Goal: Information Seeking & Learning: Learn about a topic

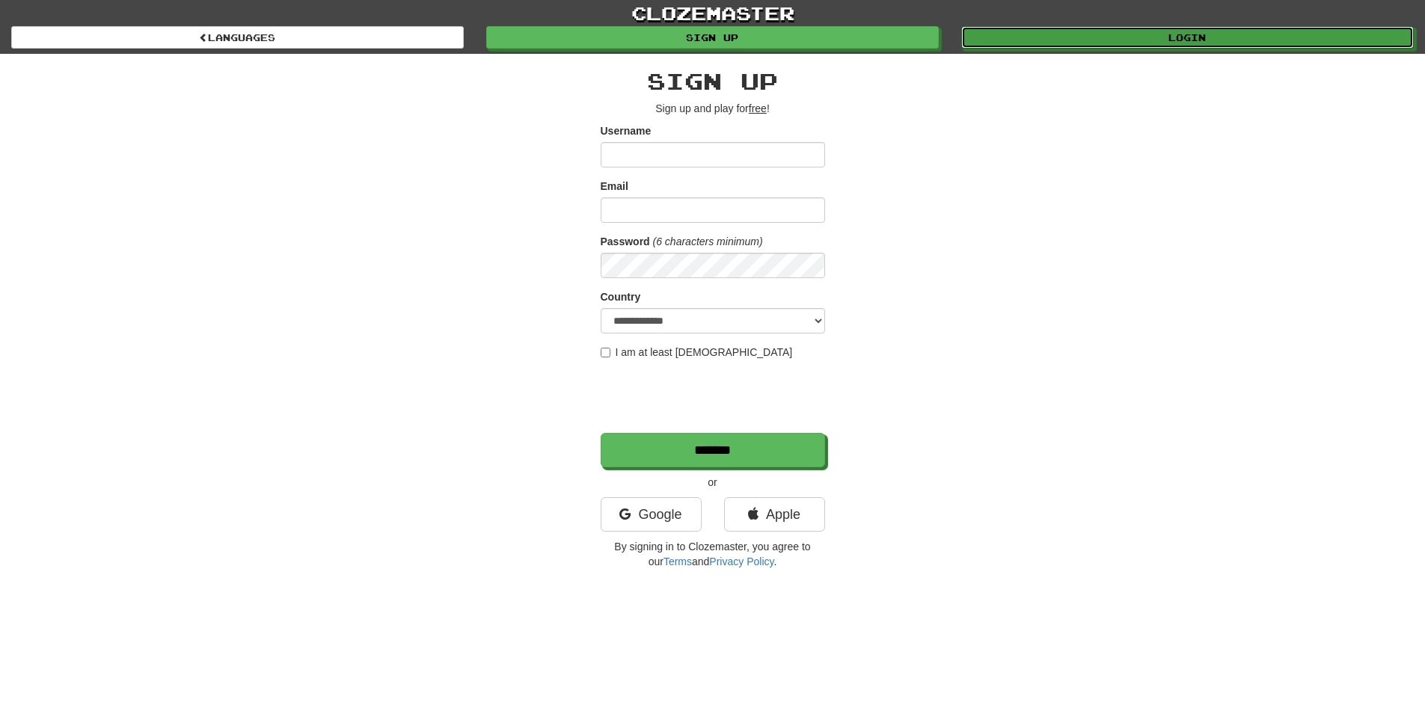
click at [1124, 29] on link "Login" at bounding box center [1187, 37] width 453 height 22
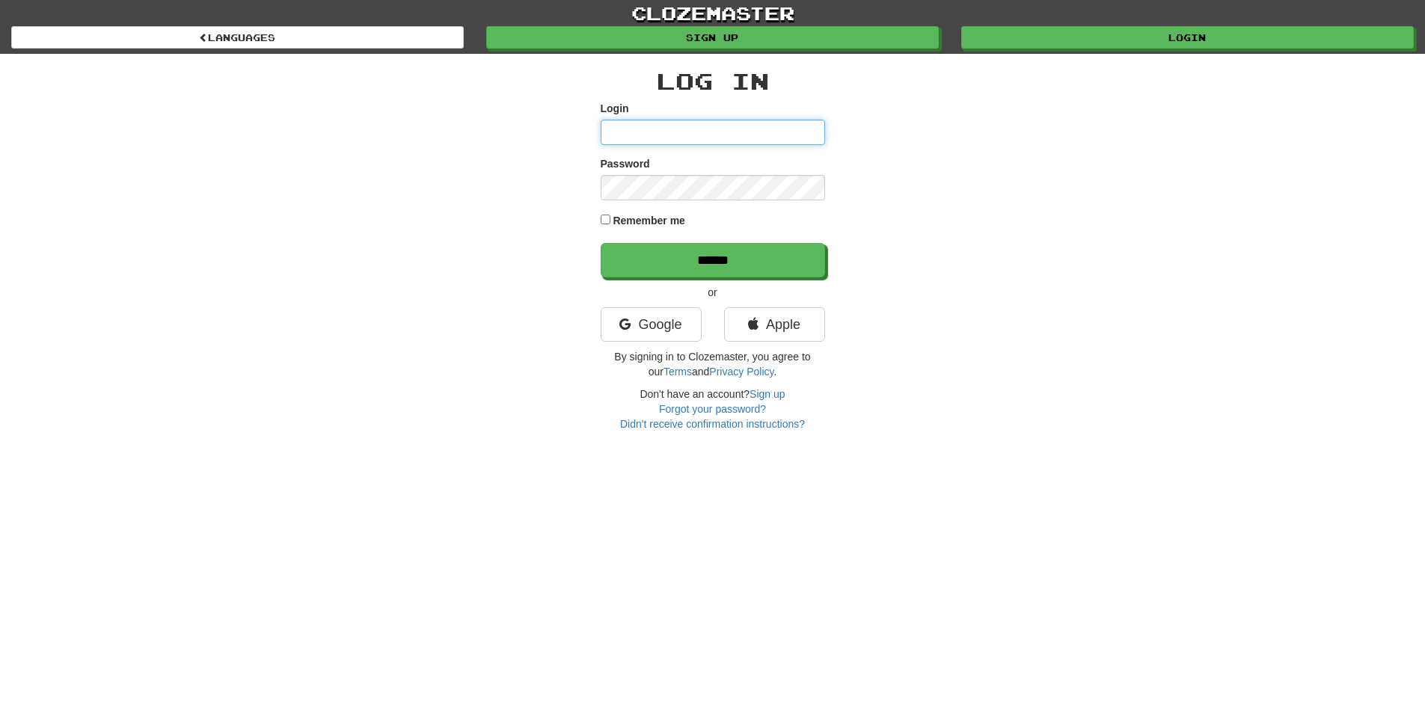
click at [634, 132] on input "Login" at bounding box center [713, 132] width 224 height 25
type input "**********"
click at [601, 243] on input "******" at bounding box center [713, 260] width 224 height 34
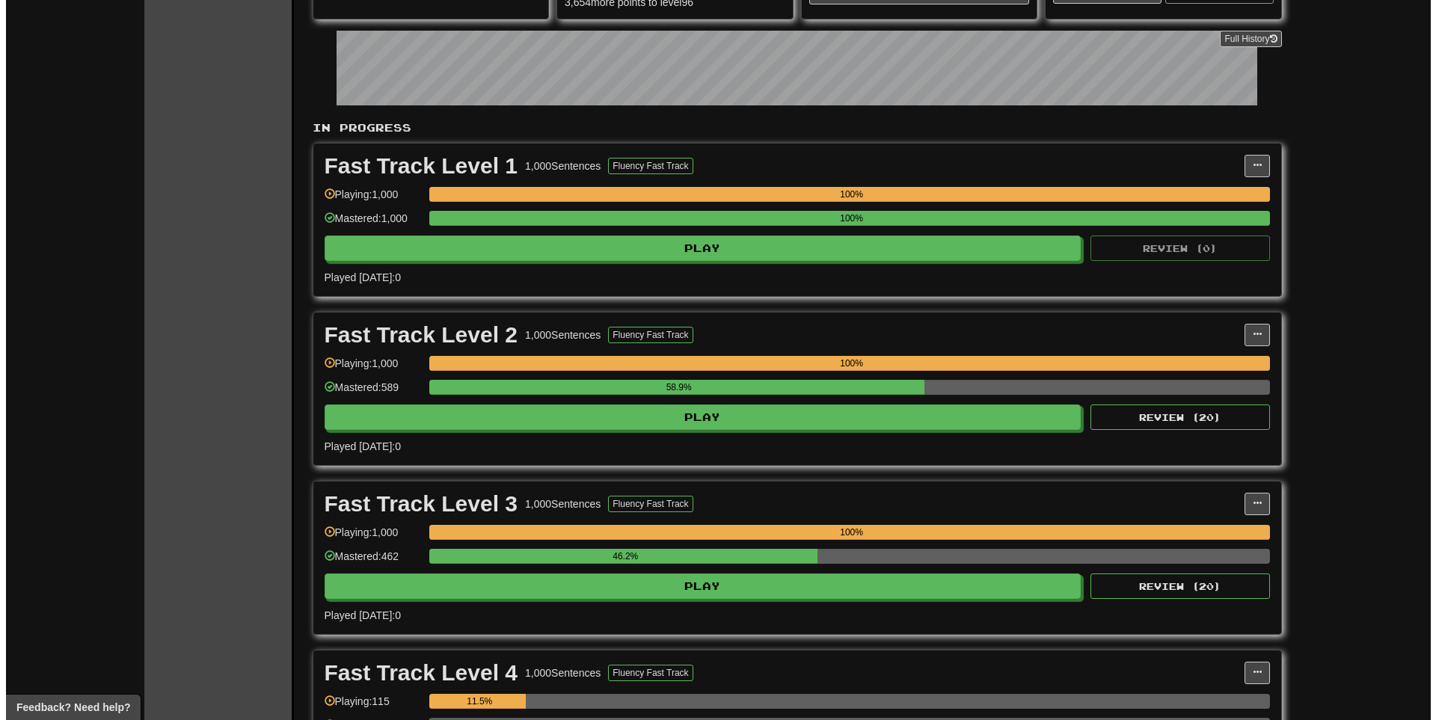
scroll to position [449, 0]
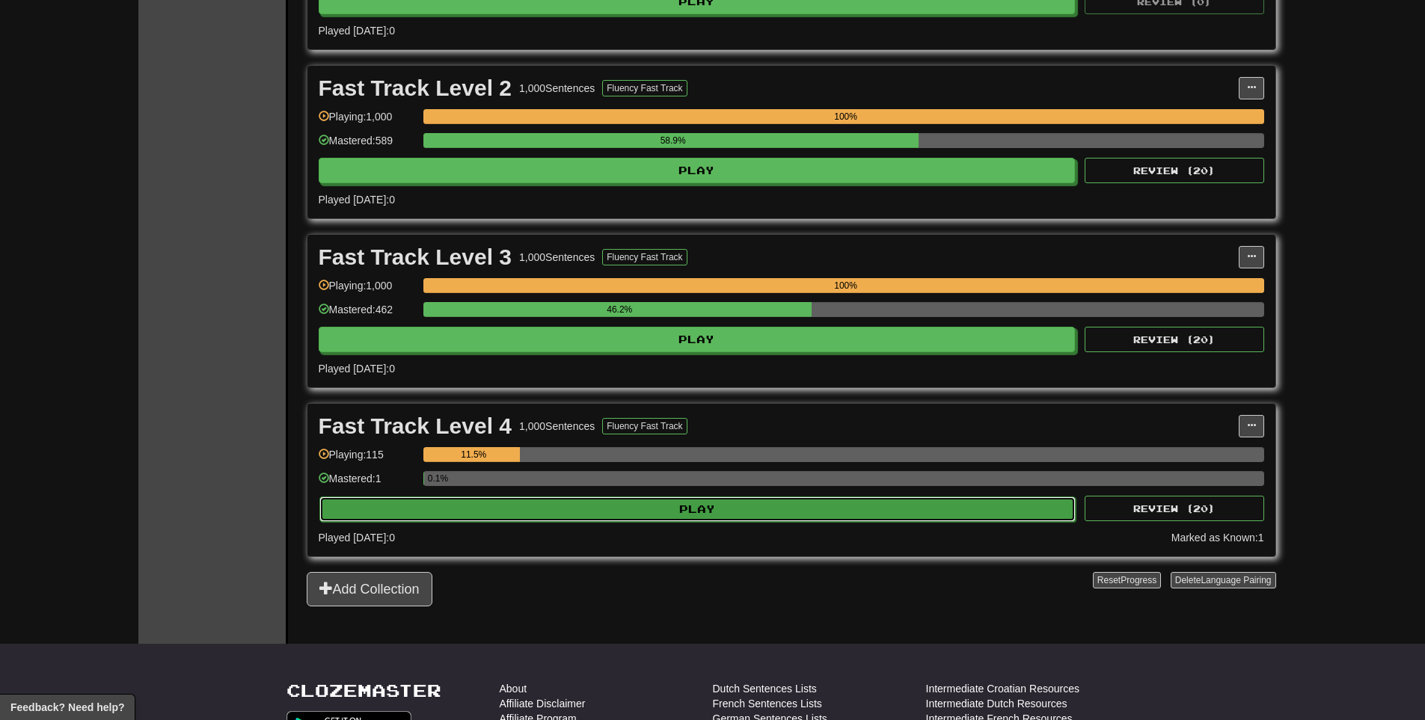
click at [874, 508] on button "Play" at bounding box center [697, 509] width 757 height 25
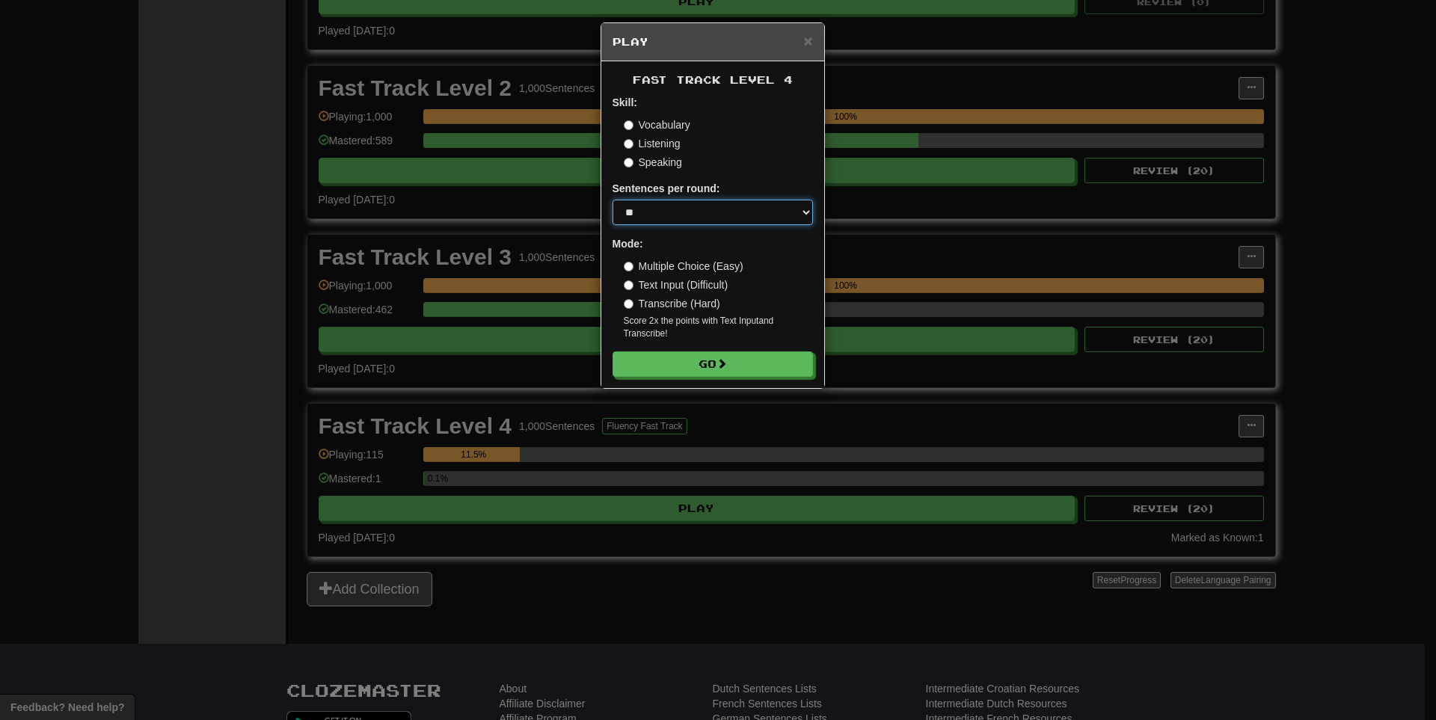
click at [804, 212] on select "* ** ** ** ** ** *** ********" at bounding box center [713, 212] width 200 height 25
select select "**"
click at [613, 200] on select "* ** ** ** ** ** *** ********" at bounding box center [713, 212] width 200 height 25
click at [688, 368] on button "Go" at bounding box center [713, 364] width 200 height 25
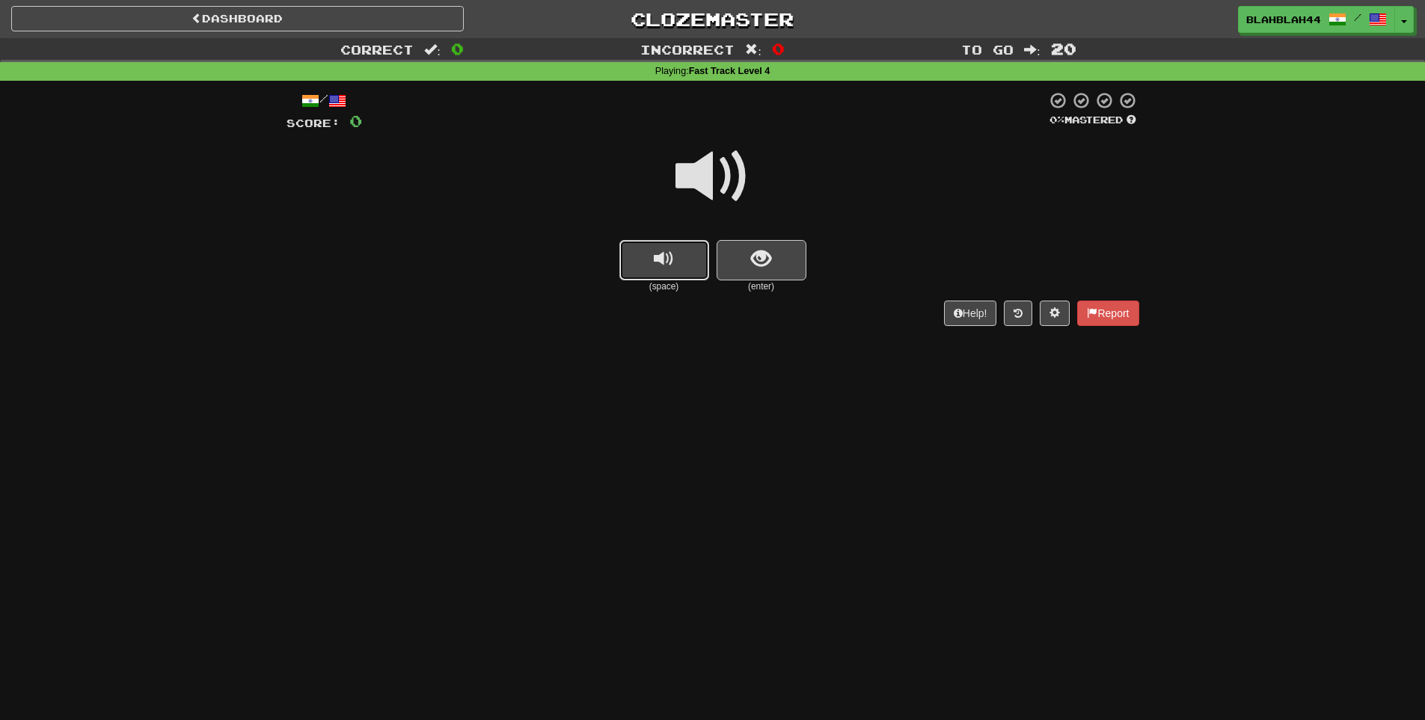
click at [658, 260] on span "replay audio" at bounding box center [664, 259] width 20 height 20
click at [759, 262] on span "show sentence" at bounding box center [761, 259] width 20 height 20
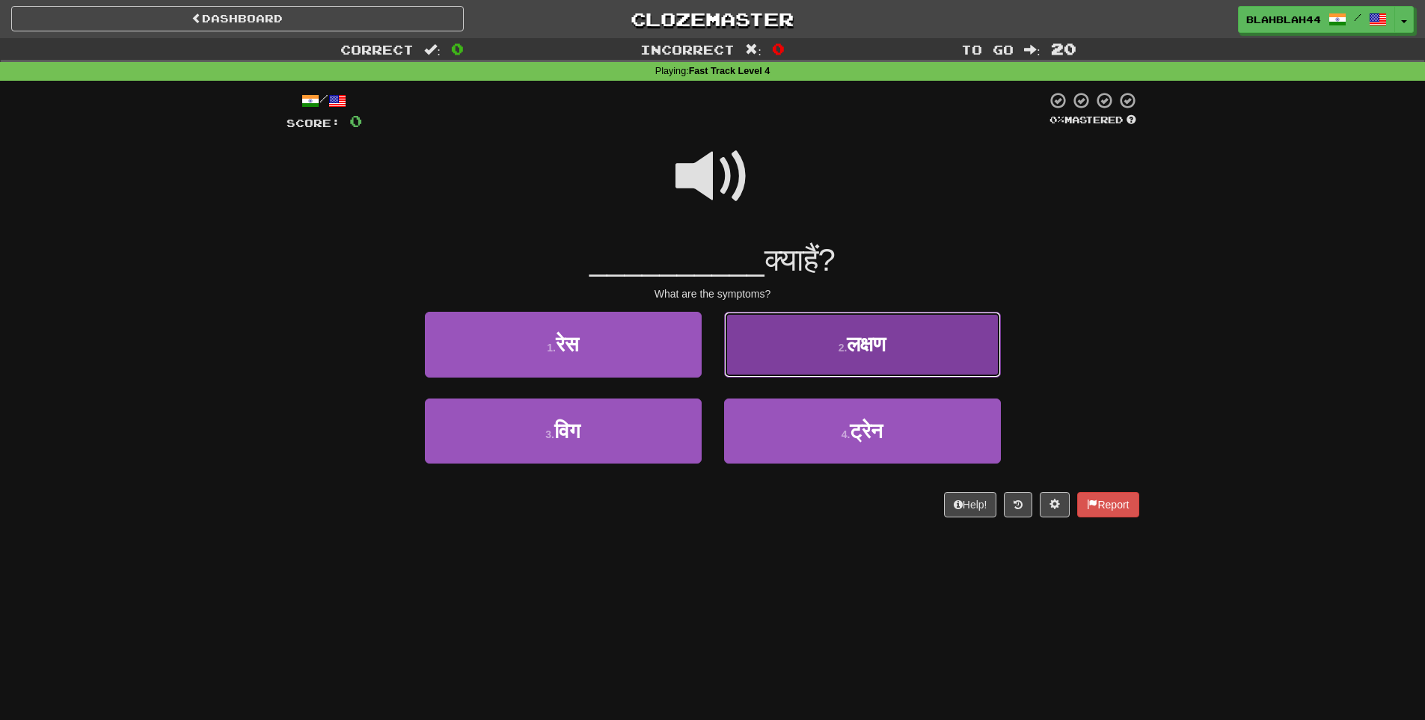
click at [823, 337] on button "2 . लक्षण" at bounding box center [862, 344] width 277 height 65
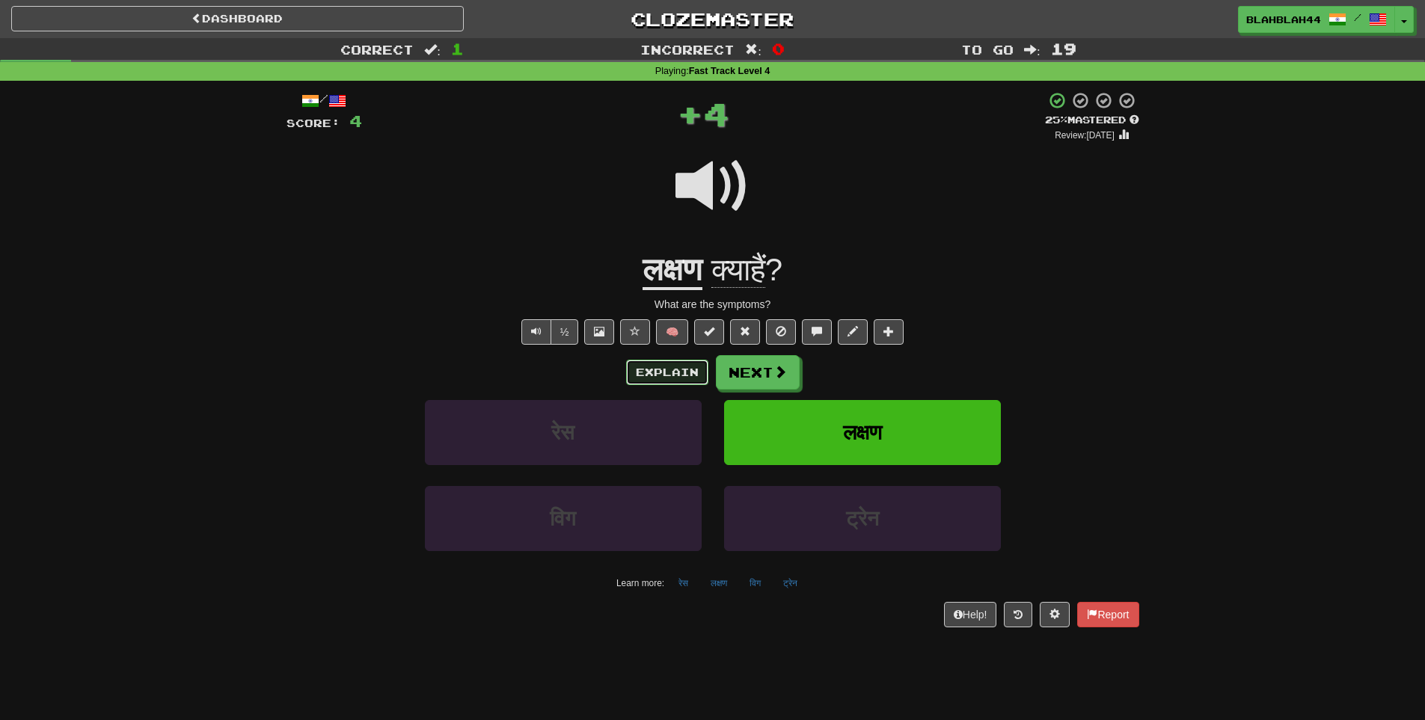
click at [660, 373] on button "Explain" at bounding box center [667, 372] width 82 height 25
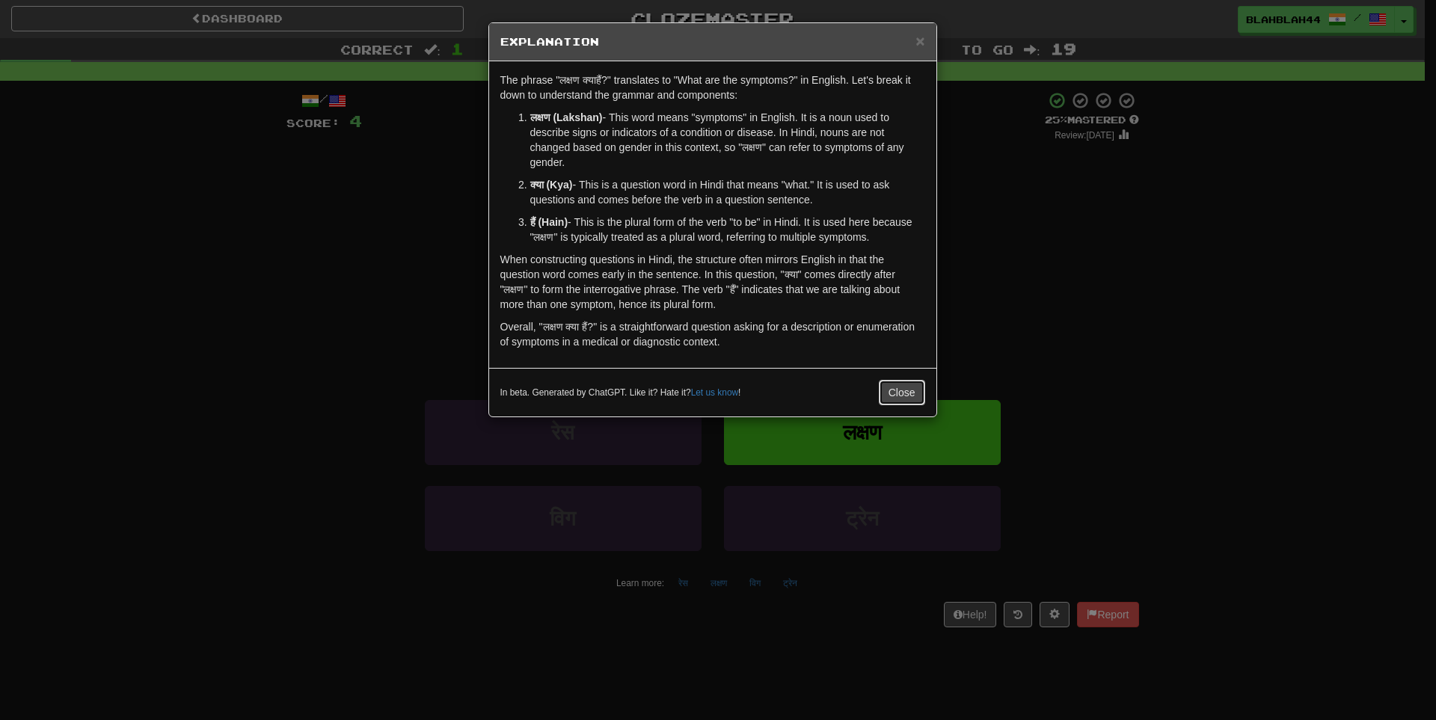
click at [910, 387] on button "Close" at bounding box center [902, 392] width 46 height 25
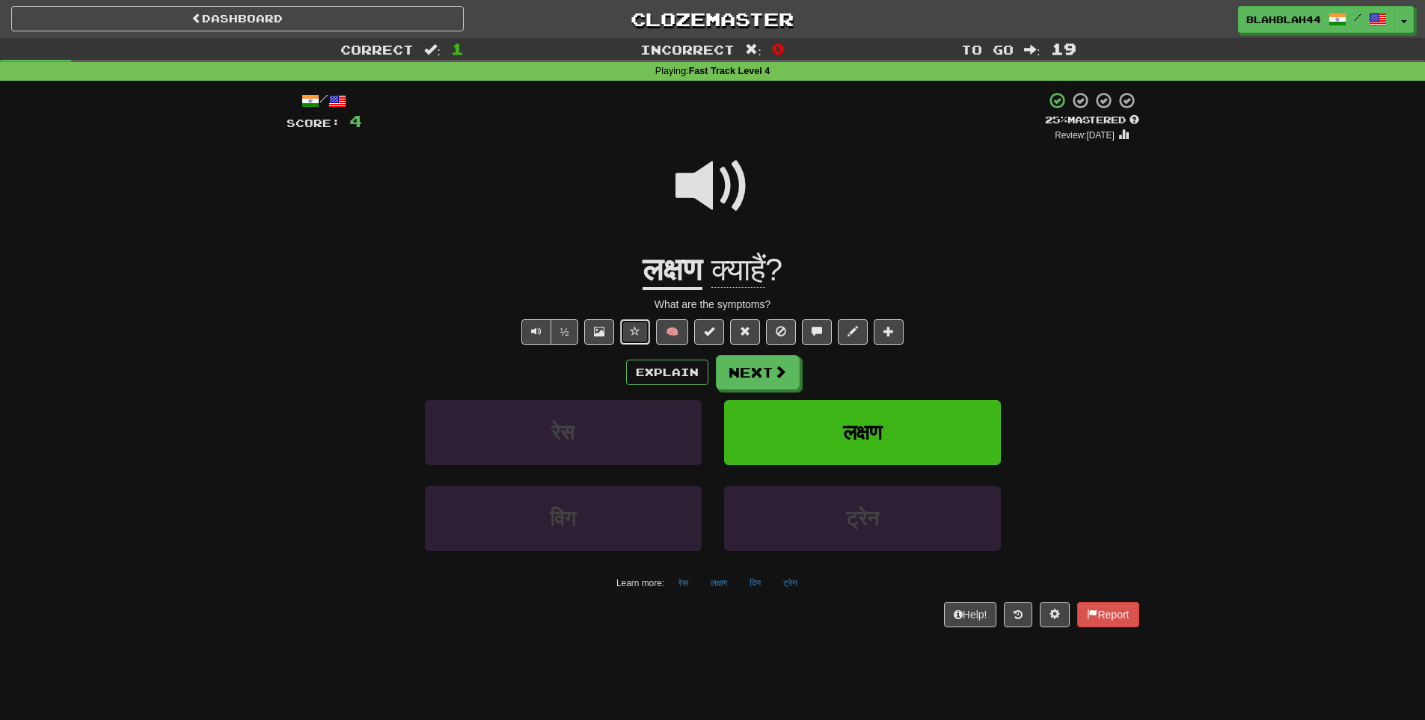
click at [643, 332] on button at bounding box center [635, 331] width 30 height 25
click at [749, 330] on span at bounding box center [745, 331] width 10 height 10
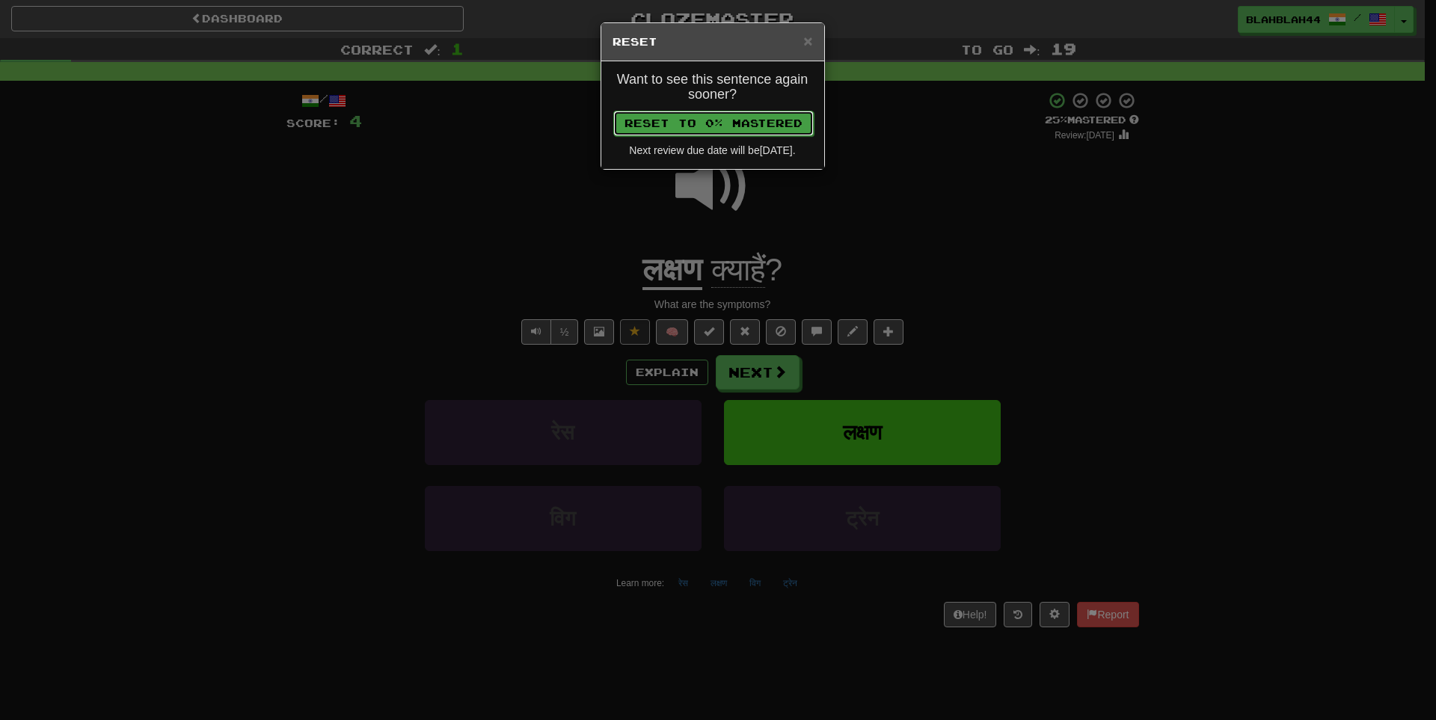
click at [782, 121] on button "Reset to 0% Mastered" at bounding box center [713, 123] width 200 height 25
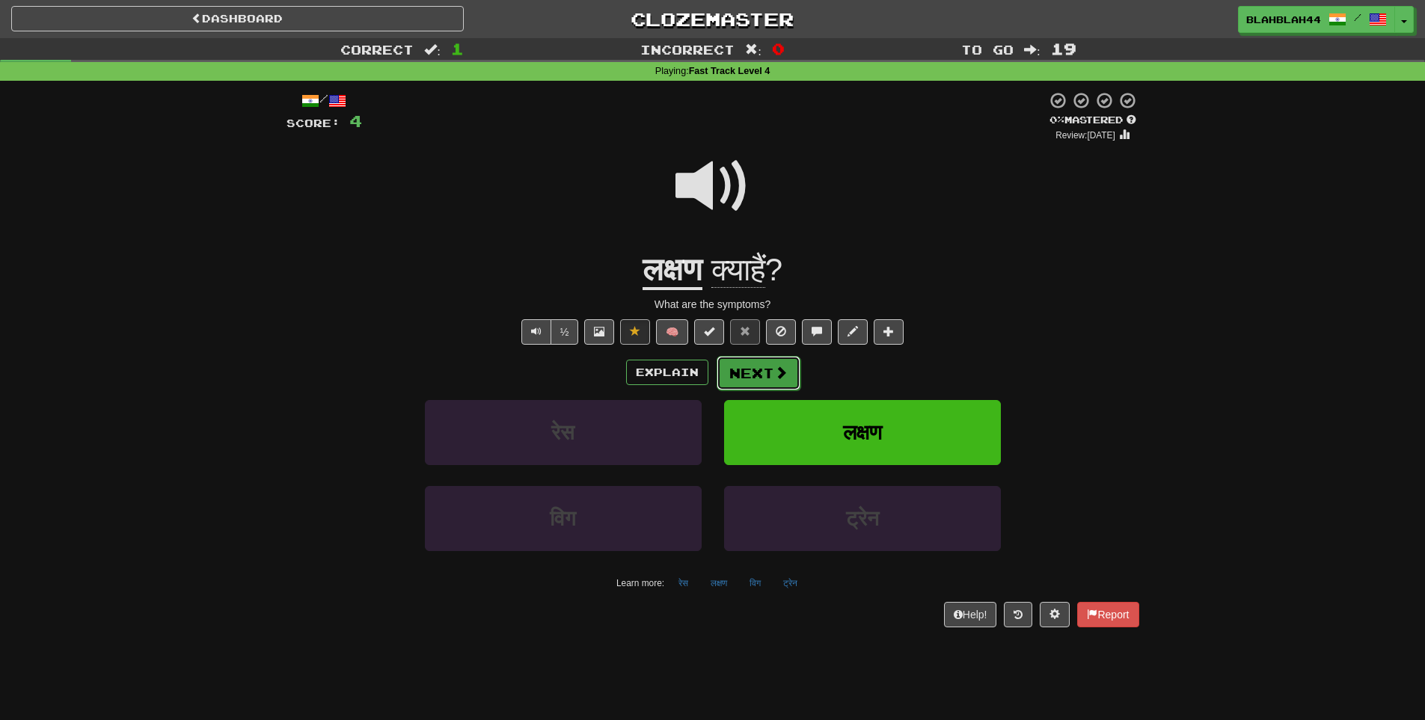
click at [761, 367] on button "Next" at bounding box center [759, 373] width 84 height 34
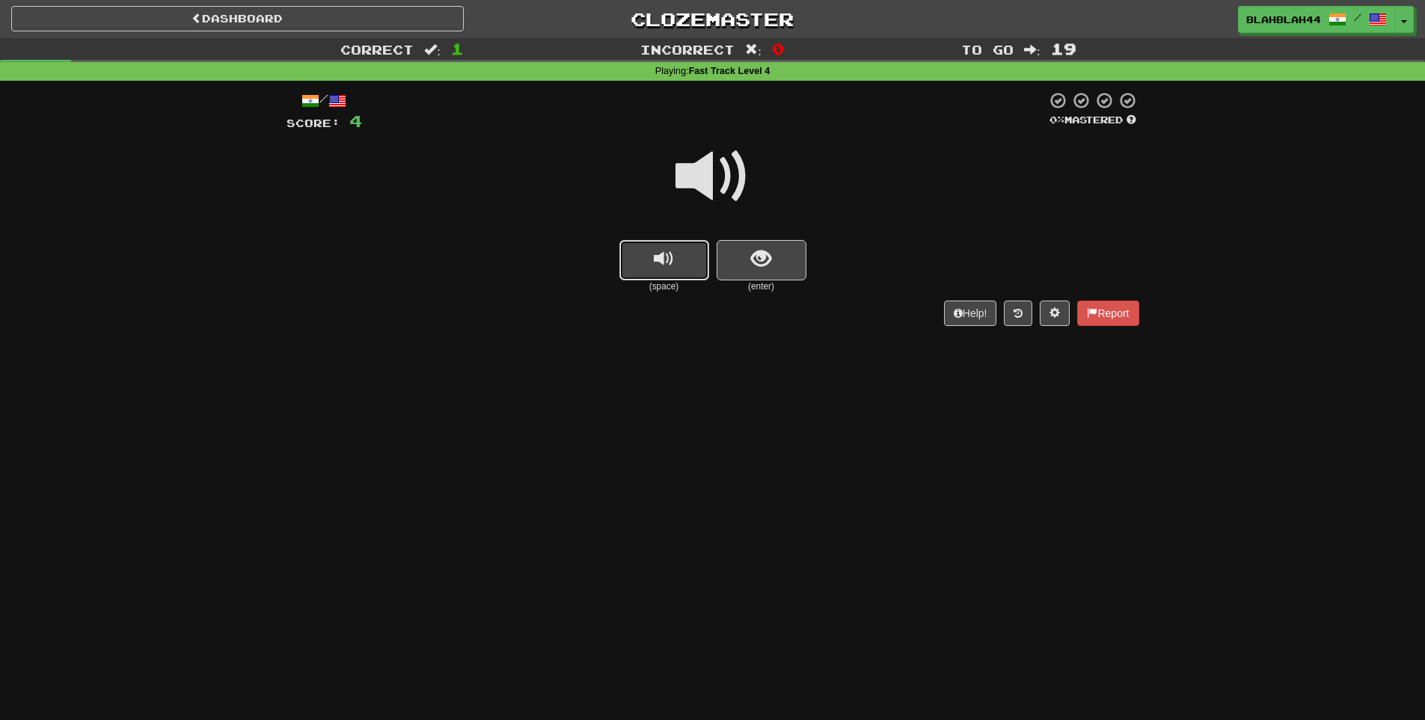
click at [675, 254] on button "replay audio" at bounding box center [664, 260] width 90 height 40
click at [764, 270] on button "show sentence" at bounding box center [762, 260] width 90 height 40
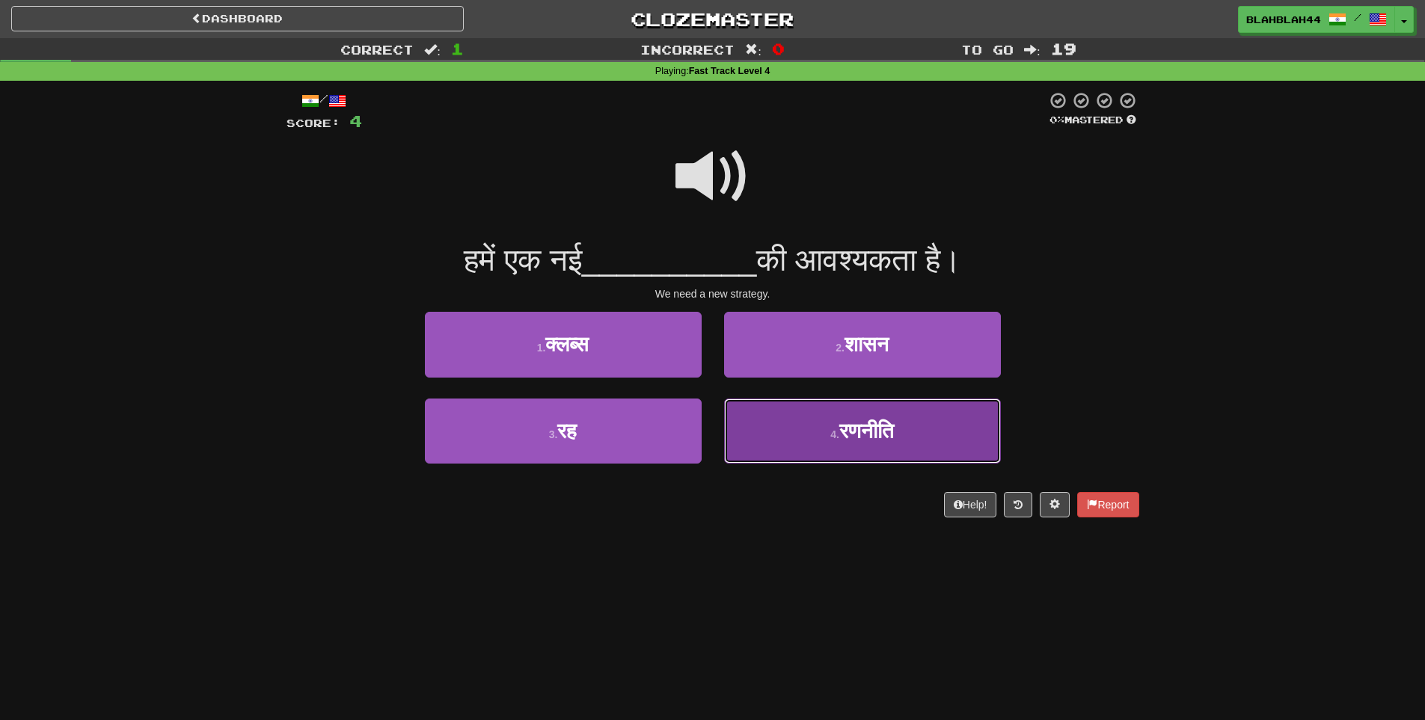
click at [871, 436] on span "रणनीति" at bounding box center [866, 431] width 55 height 23
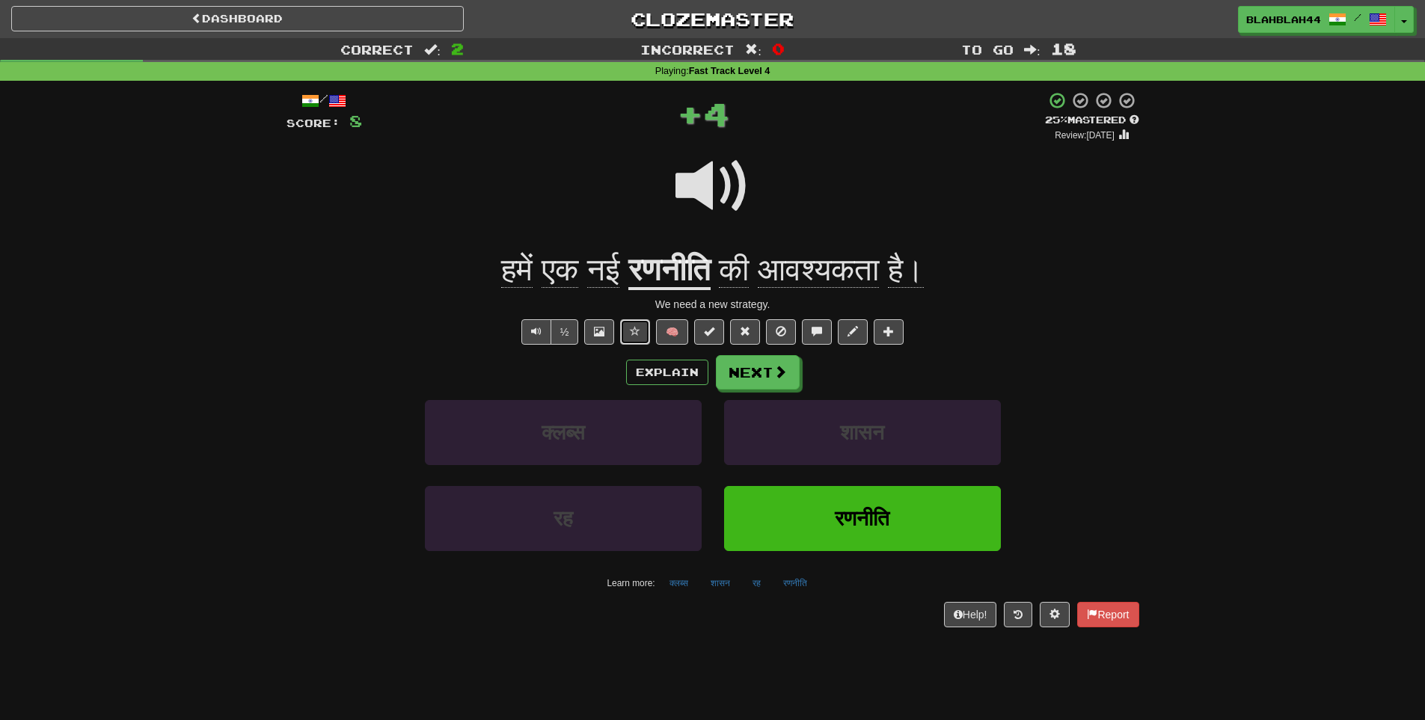
click at [628, 337] on button at bounding box center [635, 331] width 30 height 25
click at [742, 331] on span at bounding box center [745, 331] width 10 height 10
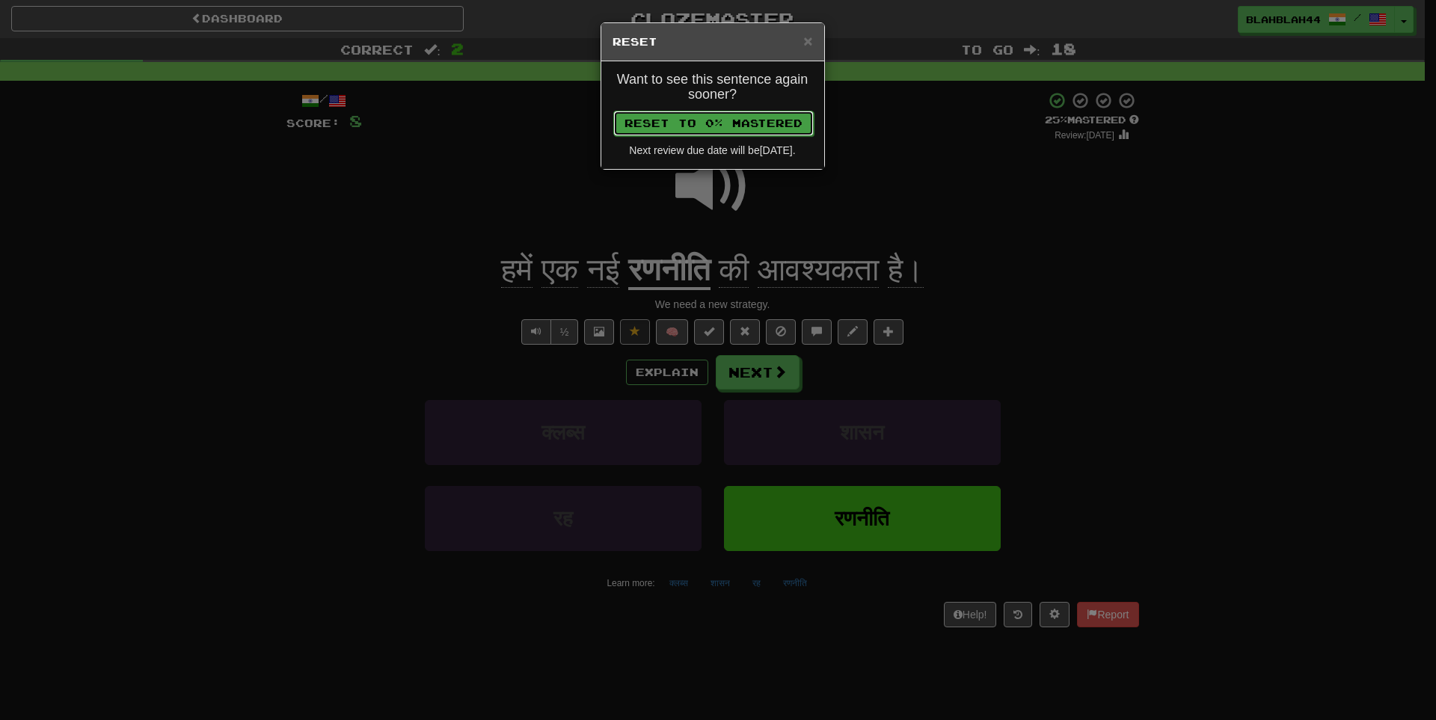
click at [717, 127] on button "Reset to 0% Mastered" at bounding box center [713, 123] width 200 height 25
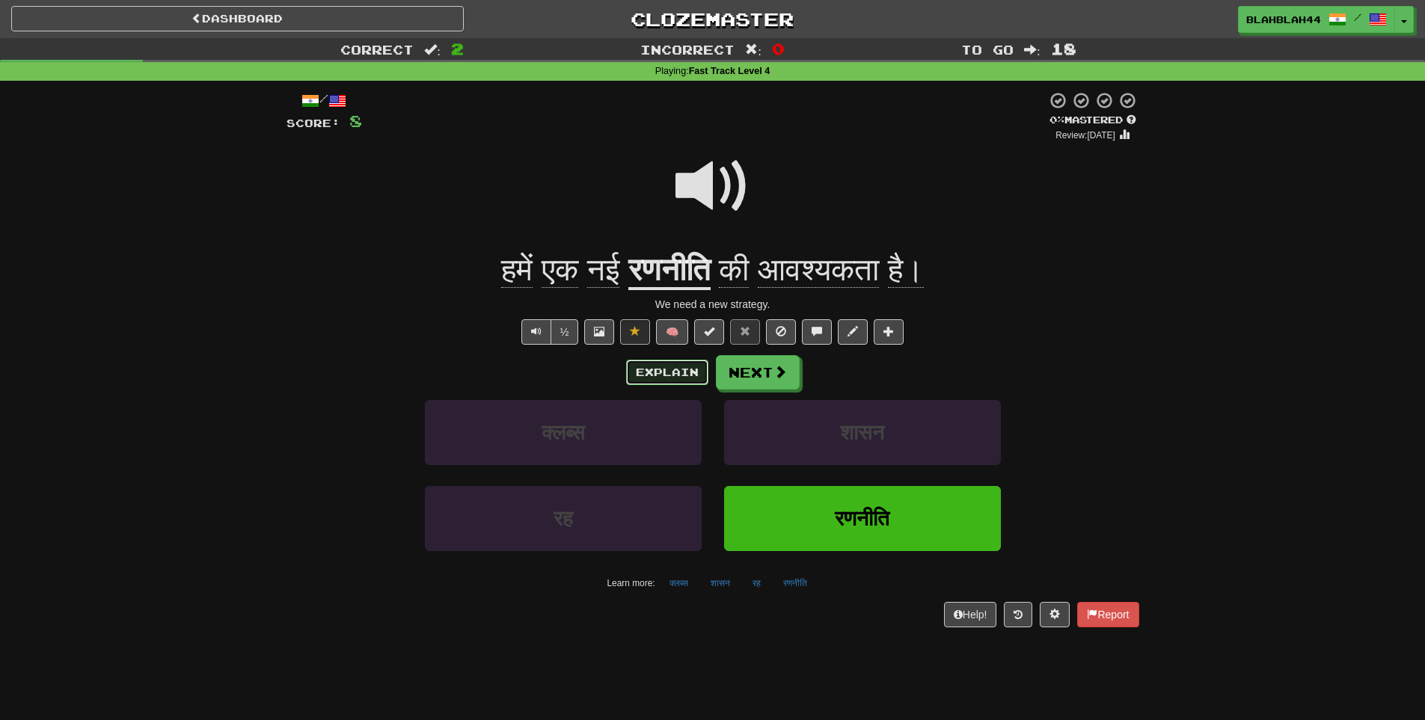
click at [643, 376] on button "Explain" at bounding box center [667, 372] width 82 height 25
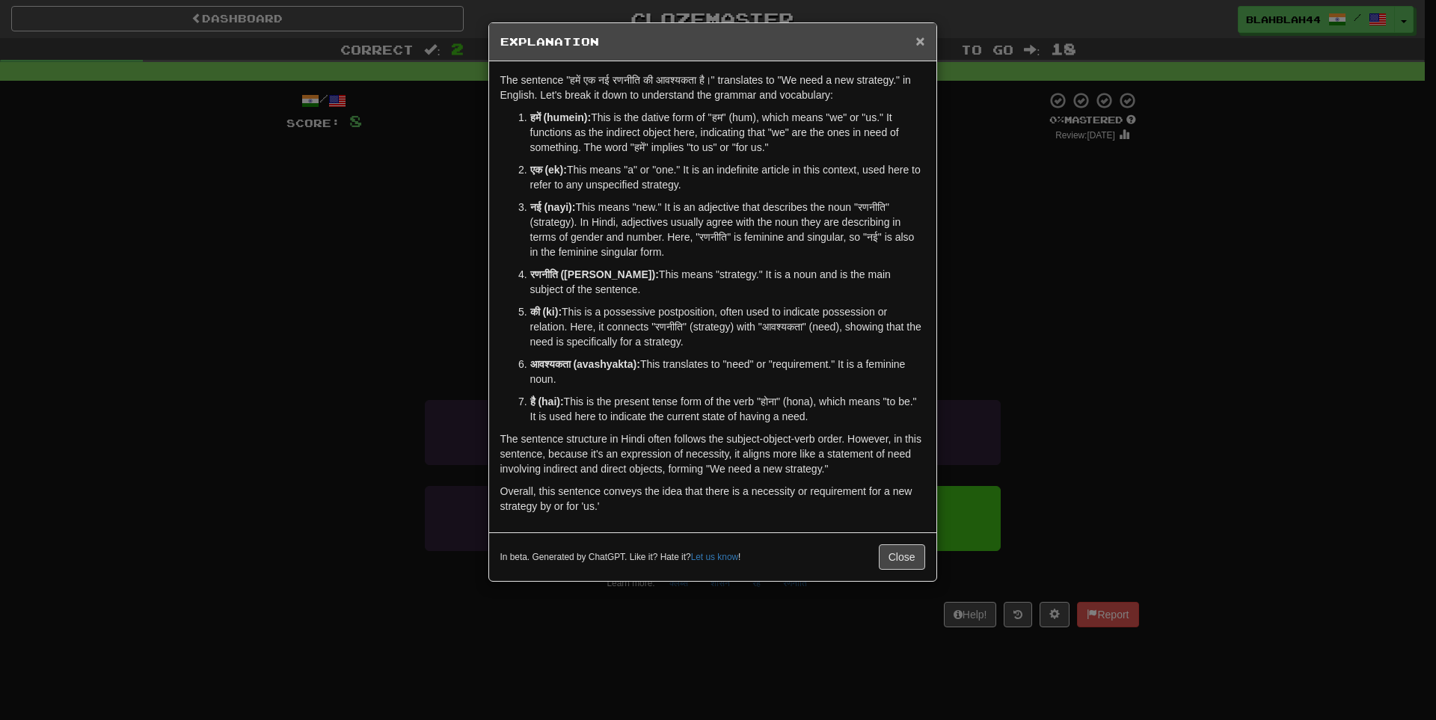
click at [916, 34] on span "×" at bounding box center [920, 40] width 9 height 17
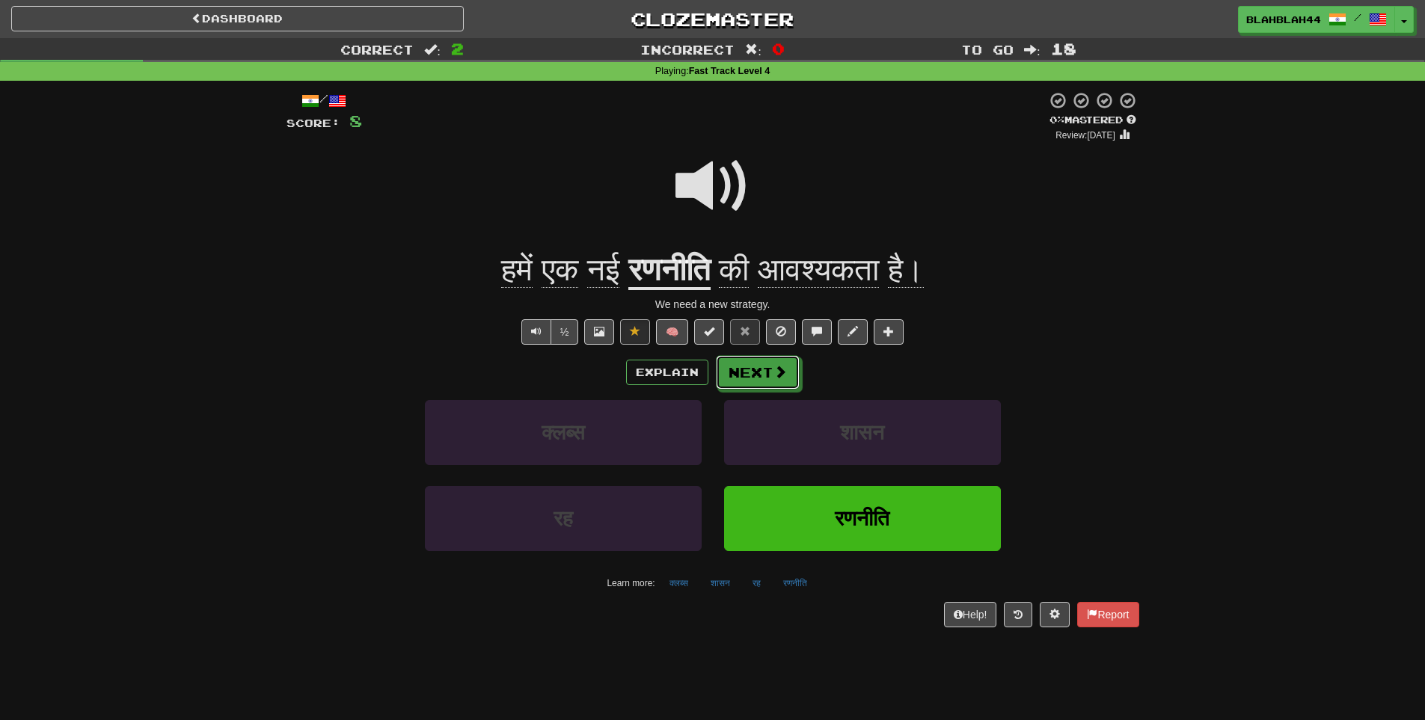
click at [781, 367] on span at bounding box center [779, 371] width 13 height 13
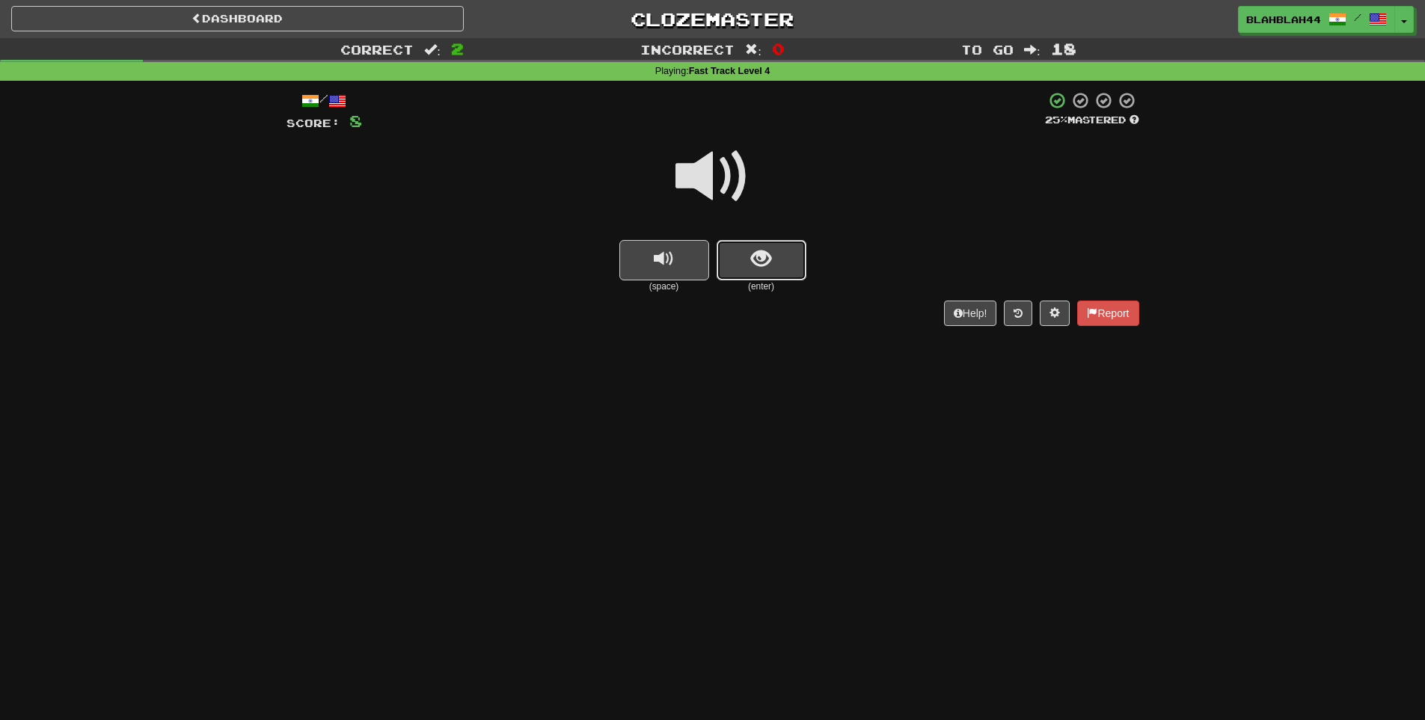
click at [757, 259] on span "show sentence" at bounding box center [761, 259] width 20 height 20
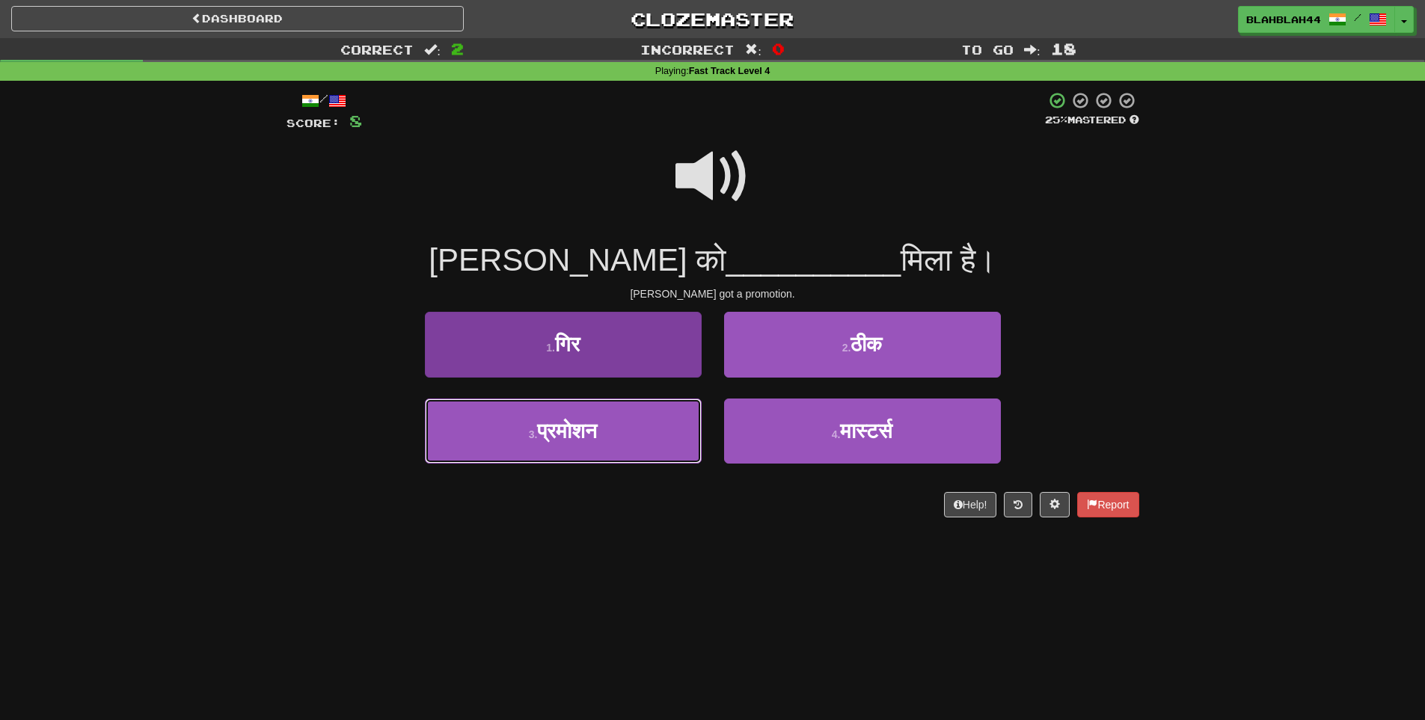
click at [583, 434] on span "प्रमोशन" at bounding box center [567, 431] width 60 height 23
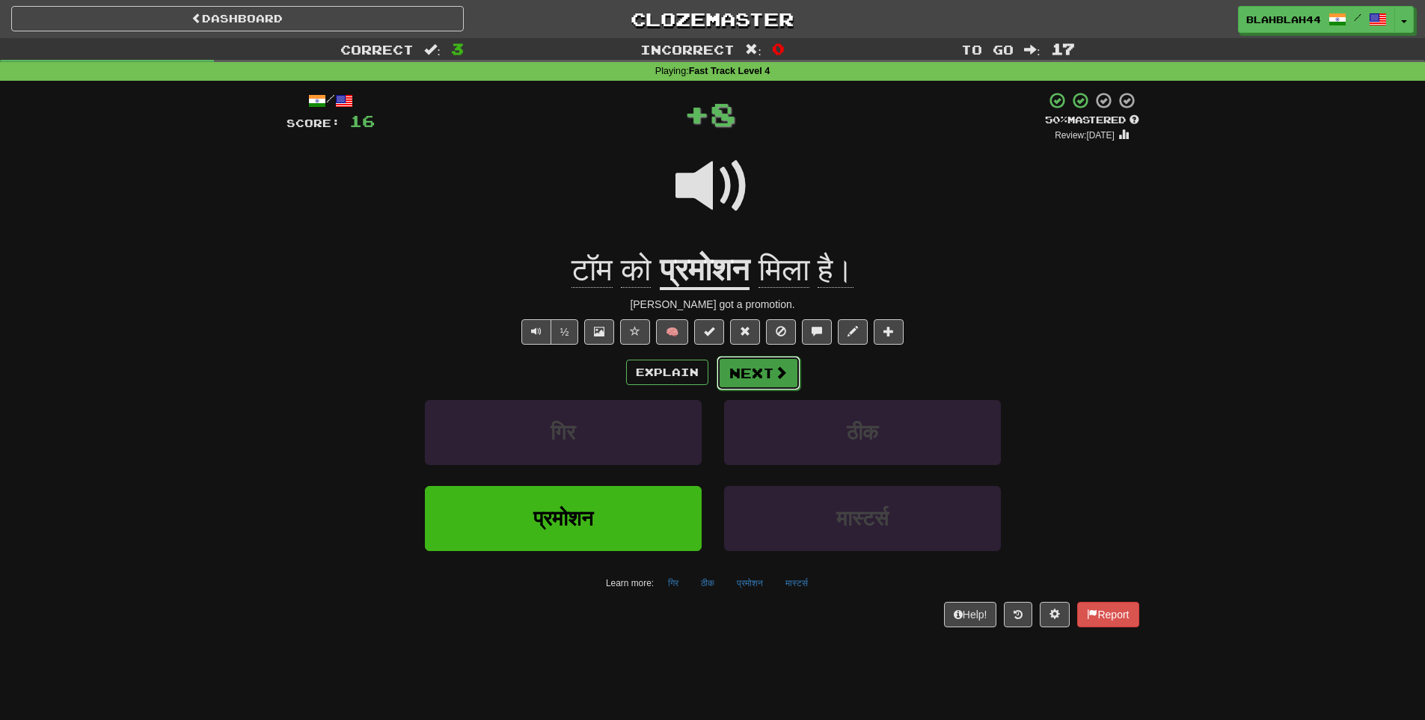
click at [746, 379] on button "Next" at bounding box center [759, 373] width 84 height 34
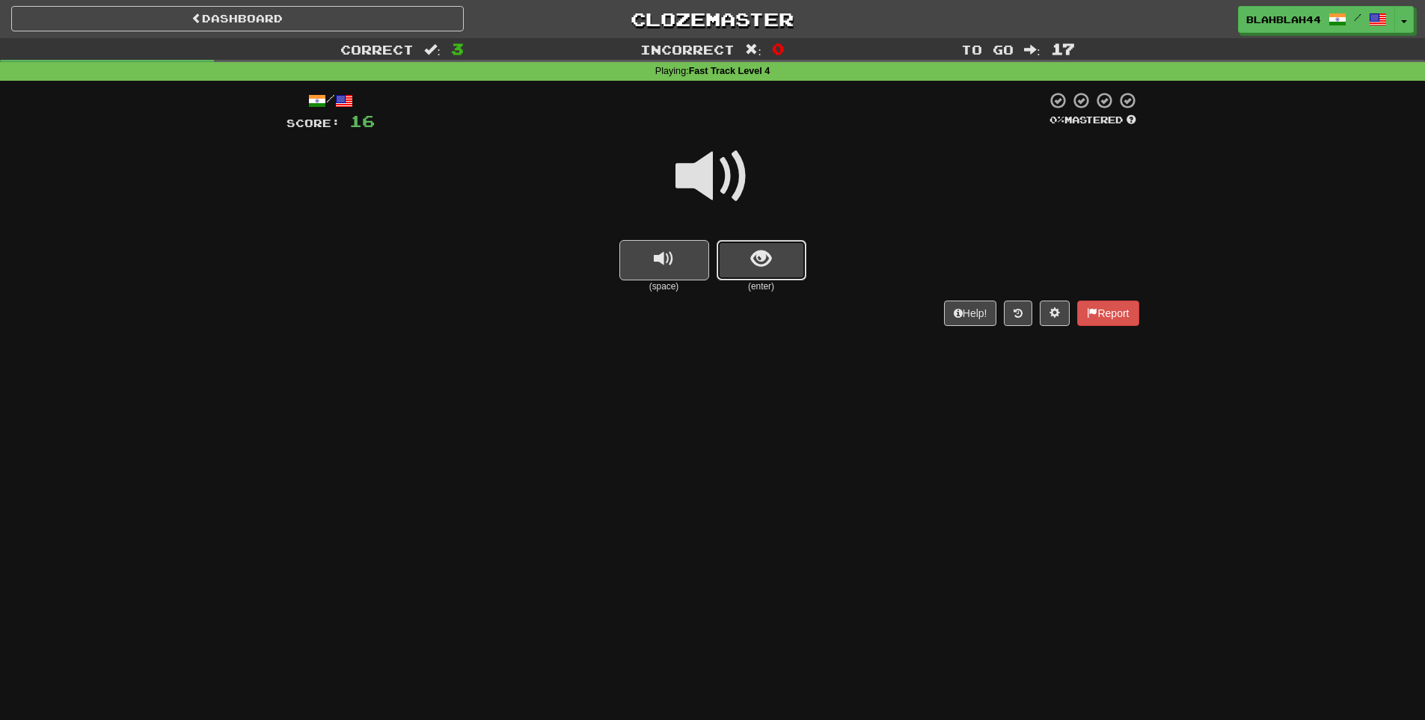
click at [778, 261] on button "show sentence" at bounding box center [762, 260] width 90 height 40
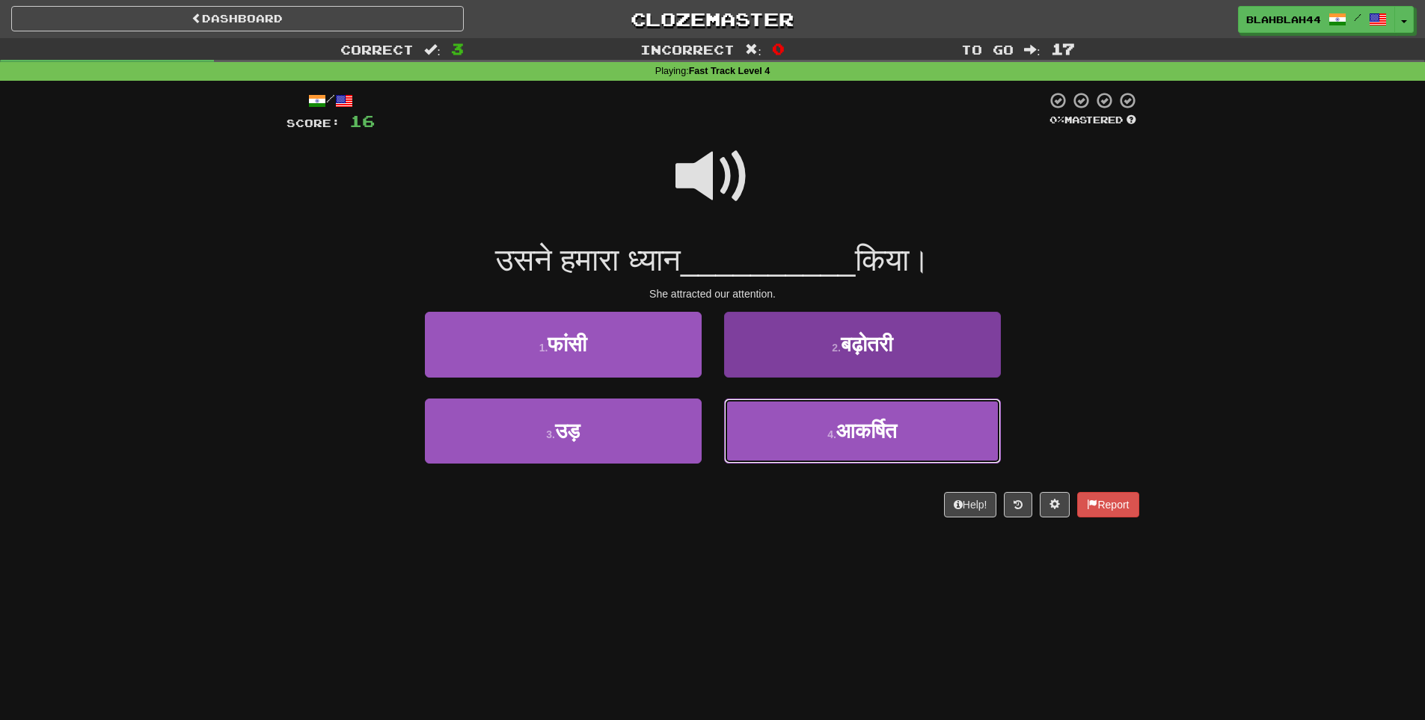
click at [871, 432] on span "आकर्षित" at bounding box center [866, 431] width 61 height 23
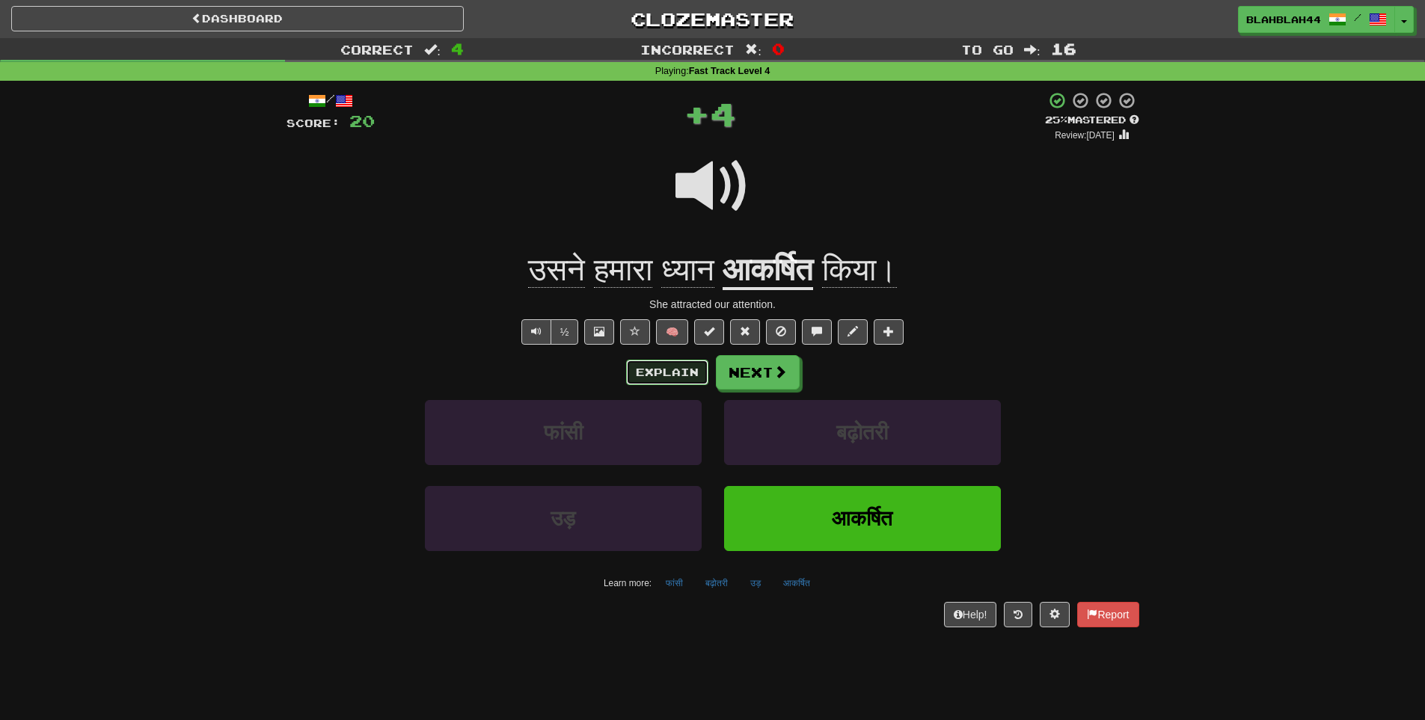
click at [673, 380] on button "Explain" at bounding box center [667, 372] width 82 height 25
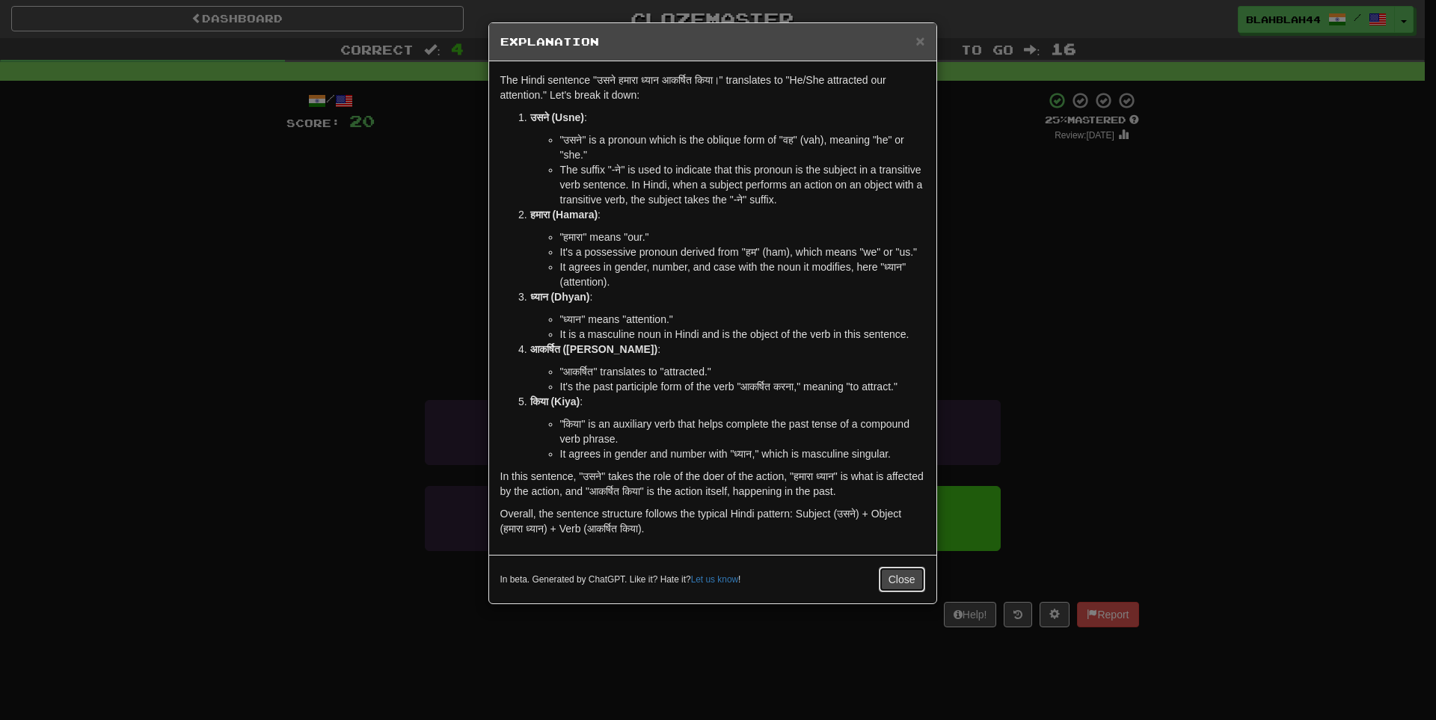
click at [896, 577] on button "Close" at bounding box center [902, 579] width 46 height 25
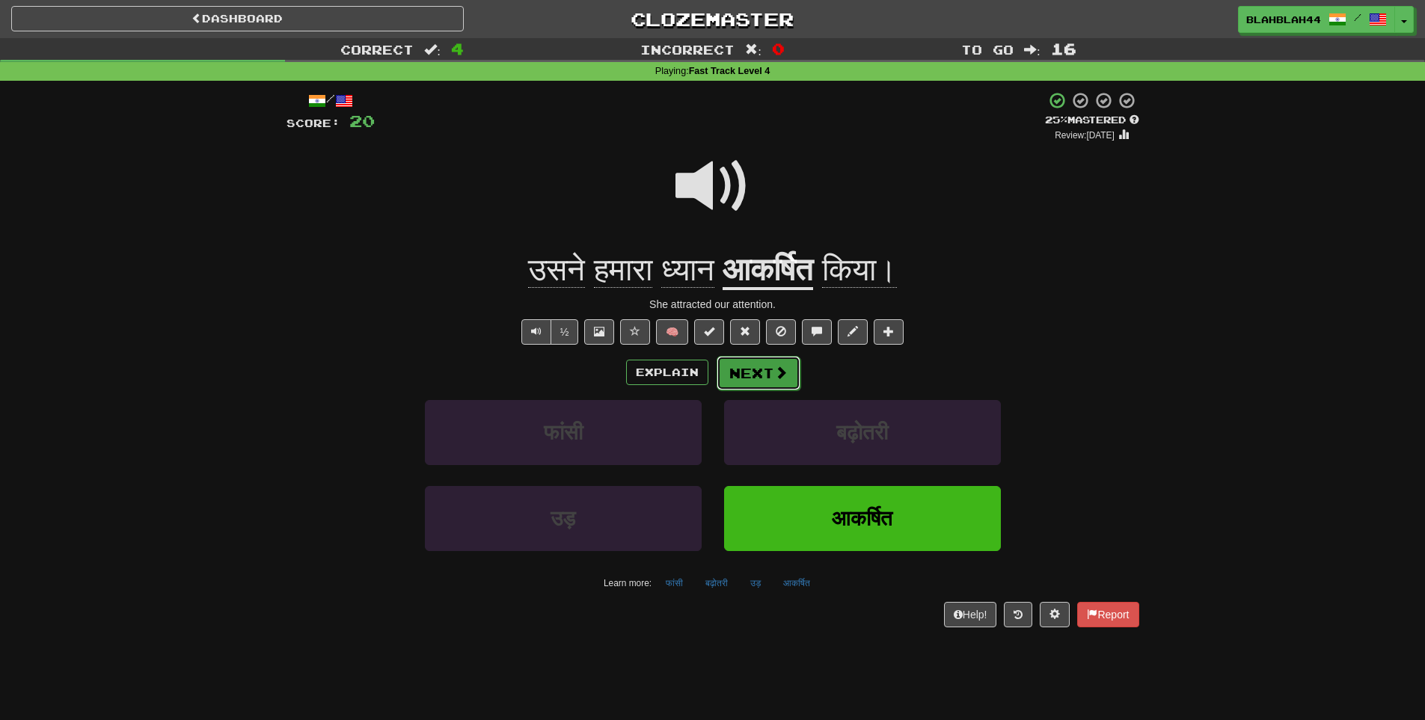
click at [776, 379] on span at bounding box center [780, 372] width 13 height 13
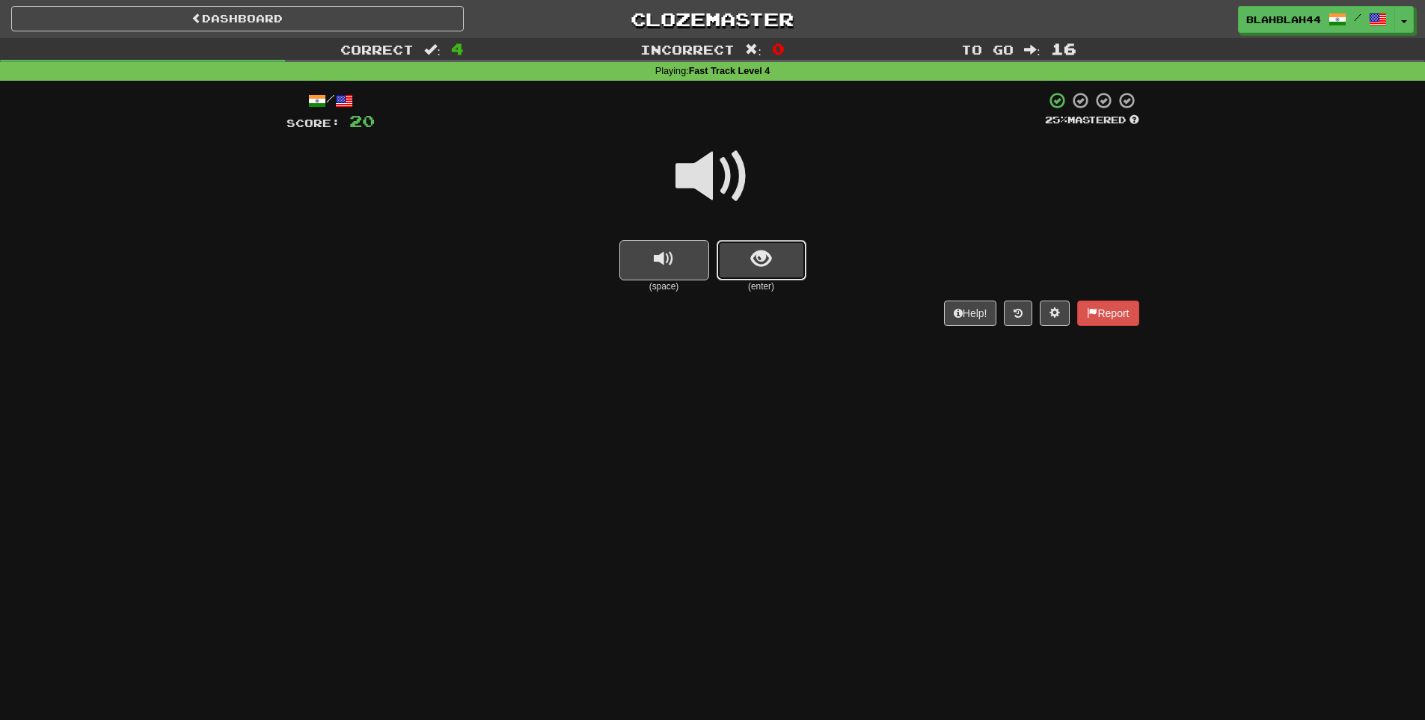
click at [743, 261] on button "show sentence" at bounding box center [762, 260] width 90 height 40
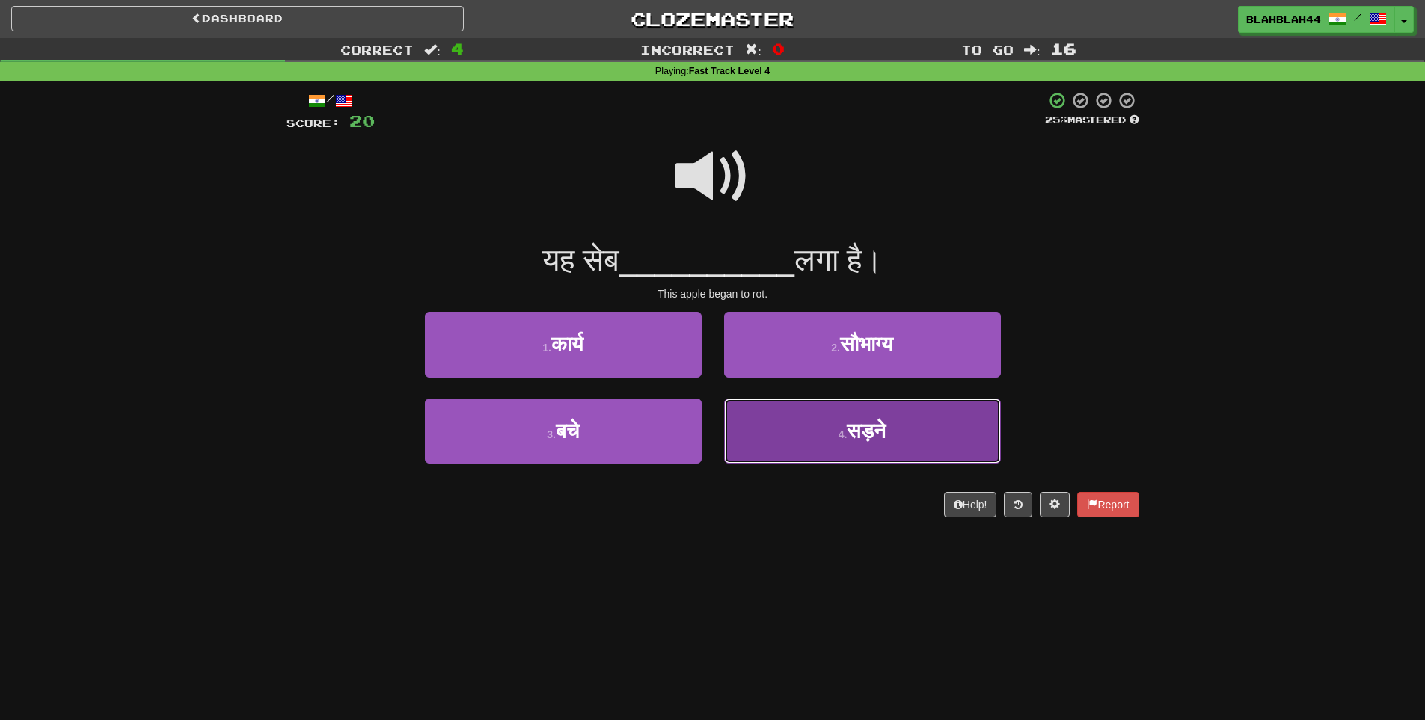
click at [898, 420] on button "4 . सड़ने" at bounding box center [862, 431] width 277 height 65
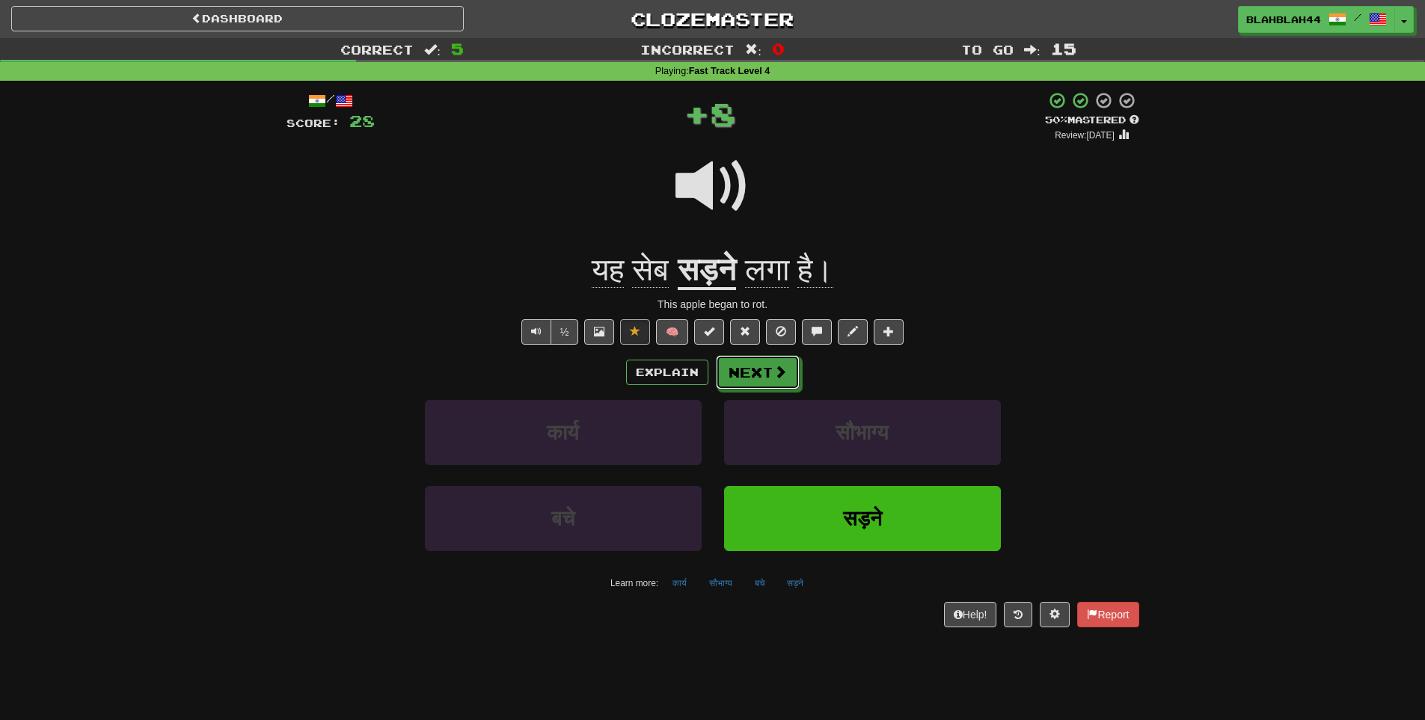
click at [746, 371] on button "Next" at bounding box center [758, 372] width 84 height 34
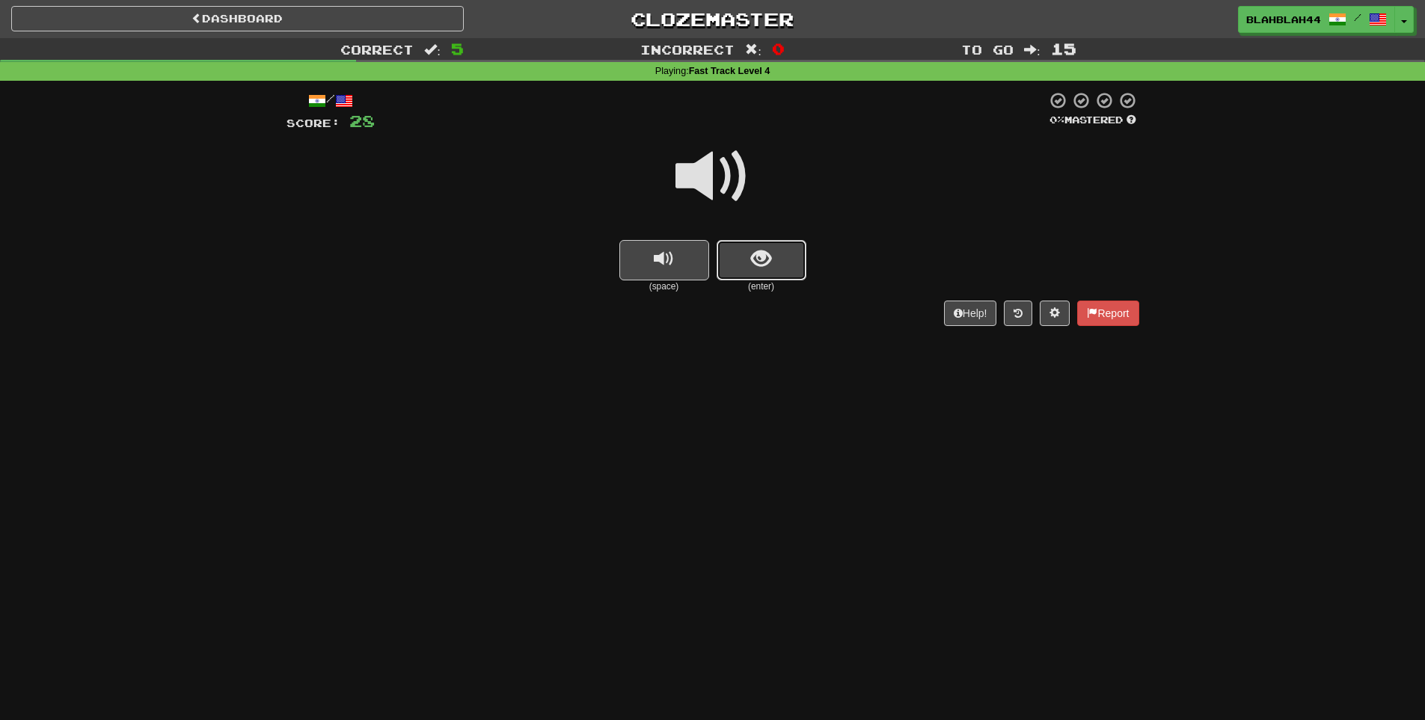
click at [769, 274] on button "show sentence" at bounding box center [762, 260] width 90 height 40
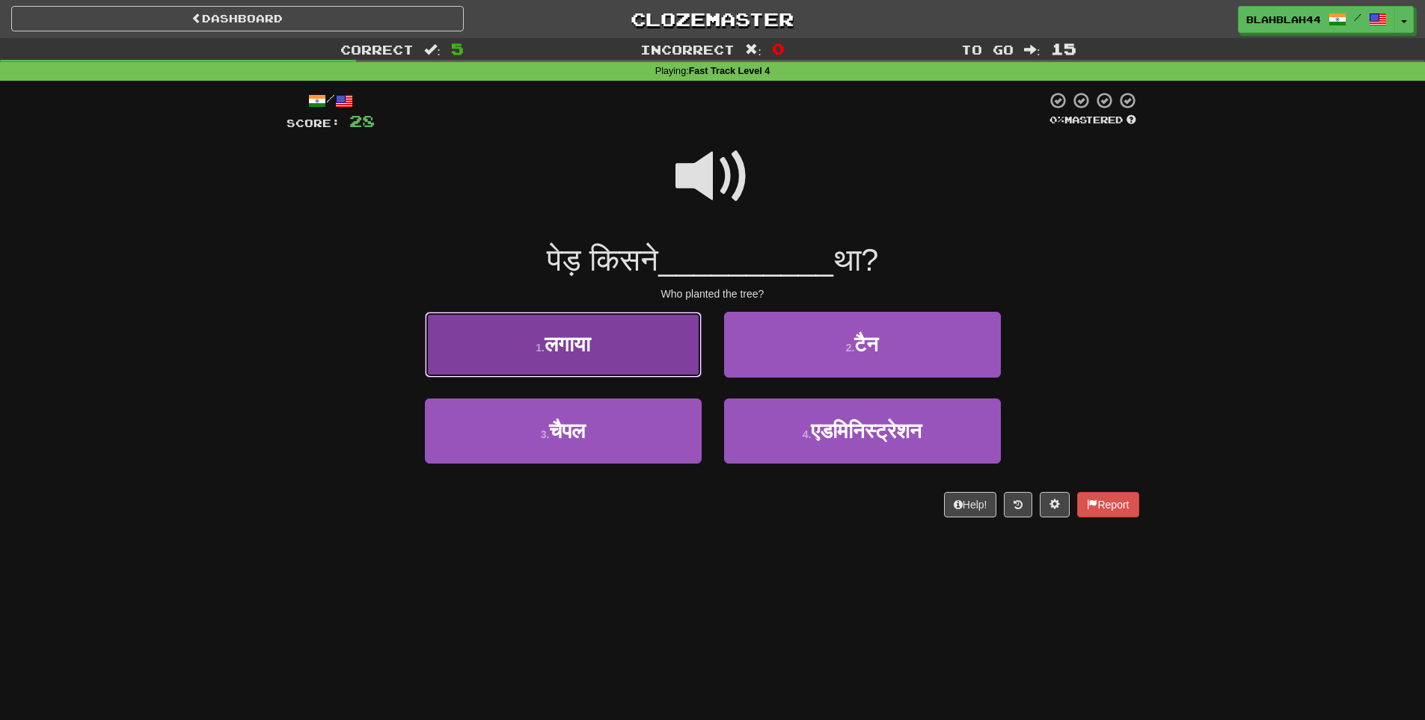
click at [583, 364] on button "1 . लगाया" at bounding box center [563, 344] width 277 height 65
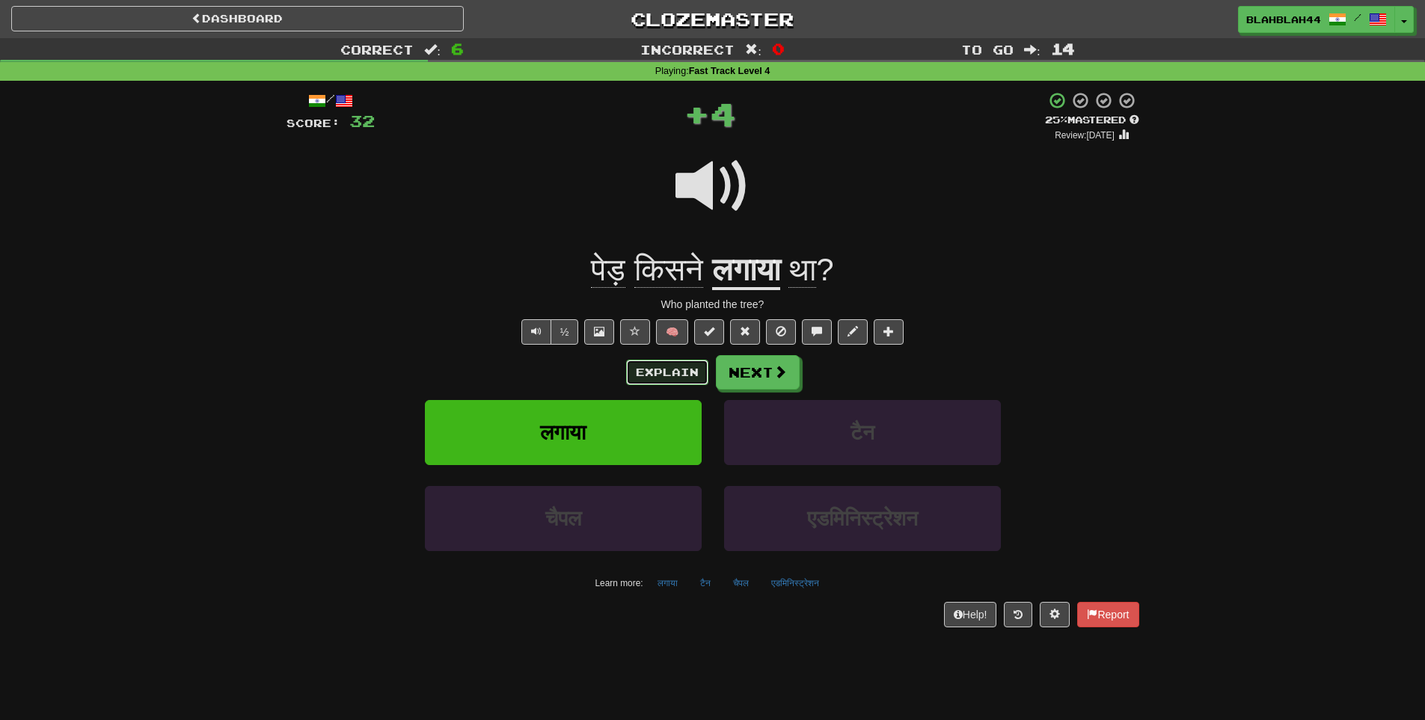
click at [669, 373] on button "Explain" at bounding box center [667, 372] width 82 height 25
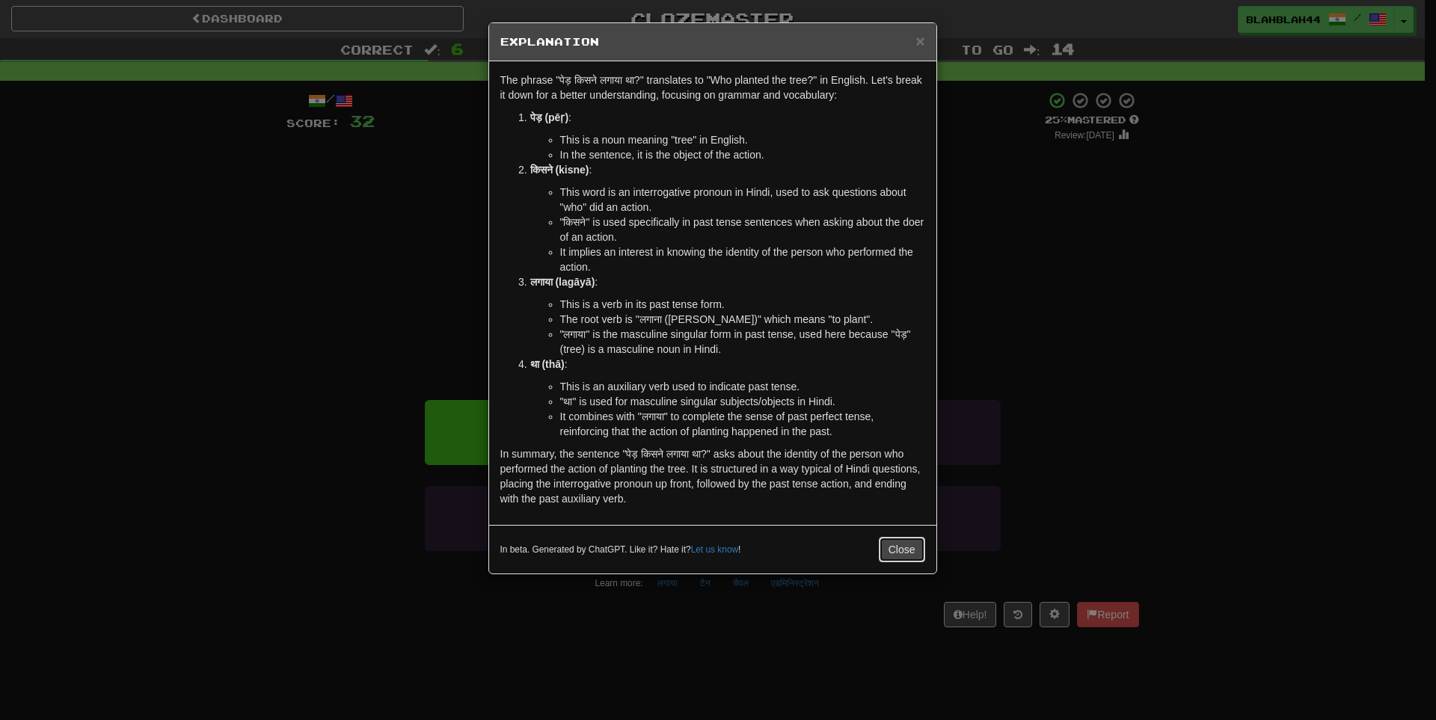
click at [902, 541] on button "Close" at bounding box center [902, 549] width 46 height 25
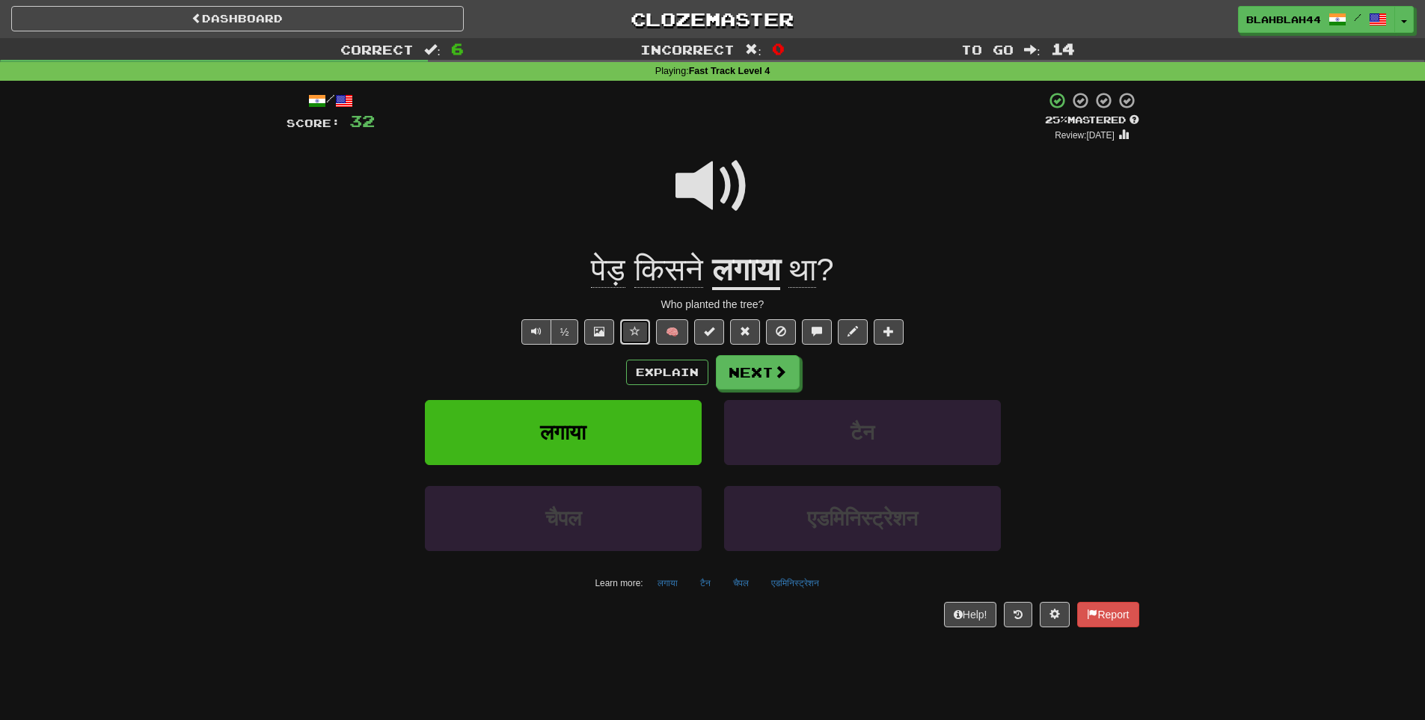
click at [637, 337] on button at bounding box center [635, 331] width 30 height 25
click at [742, 328] on span at bounding box center [745, 331] width 10 height 10
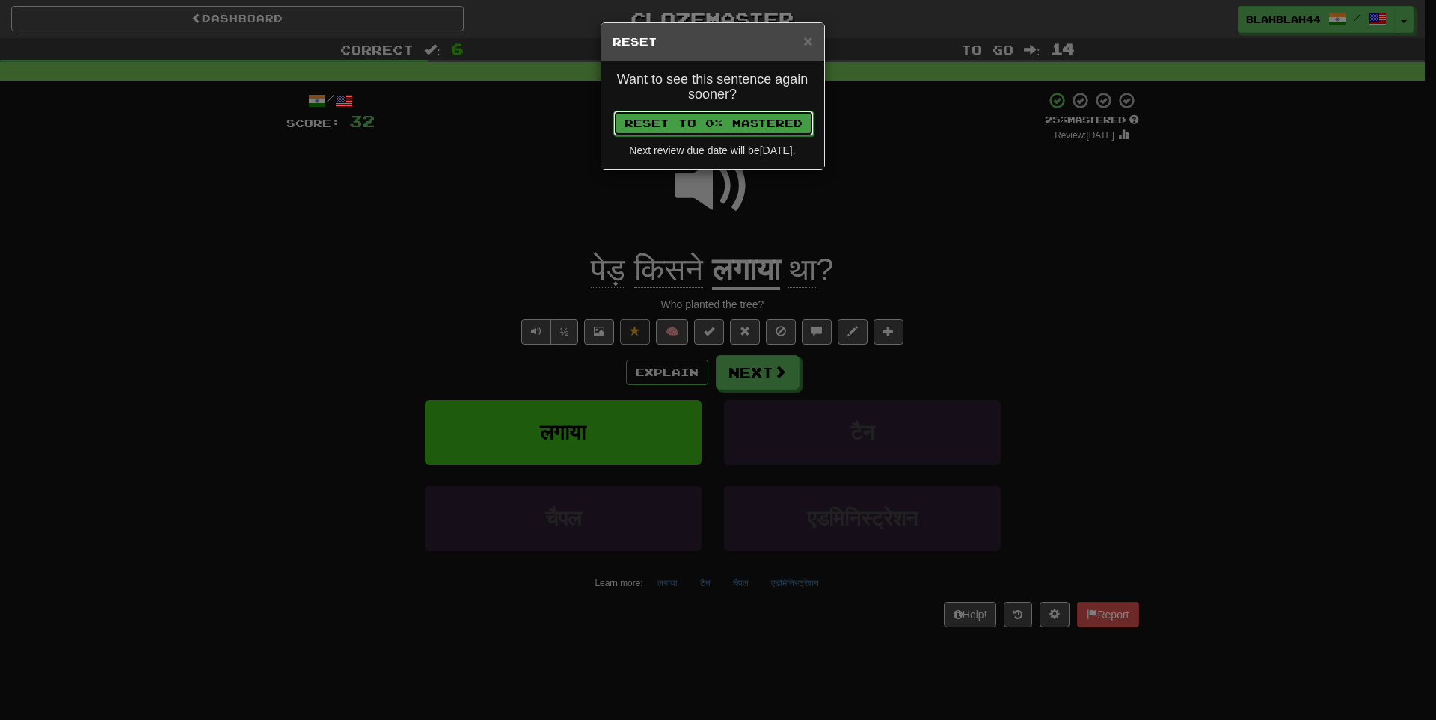
click at [720, 128] on button "Reset to 0% Mastered" at bounding box center [713, 123] width 200 height 25
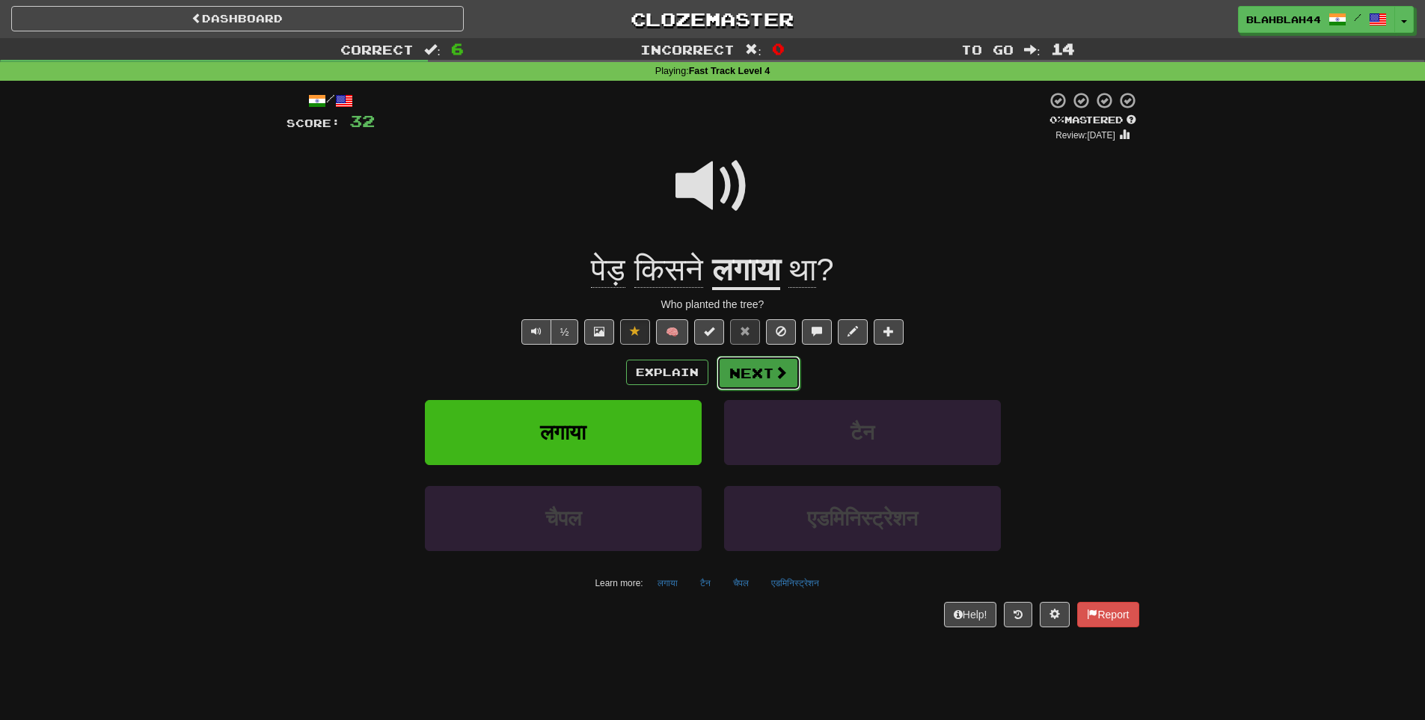
click at [756, 384] on button "Next" at bounding box center [759, 373] width 84 height 34
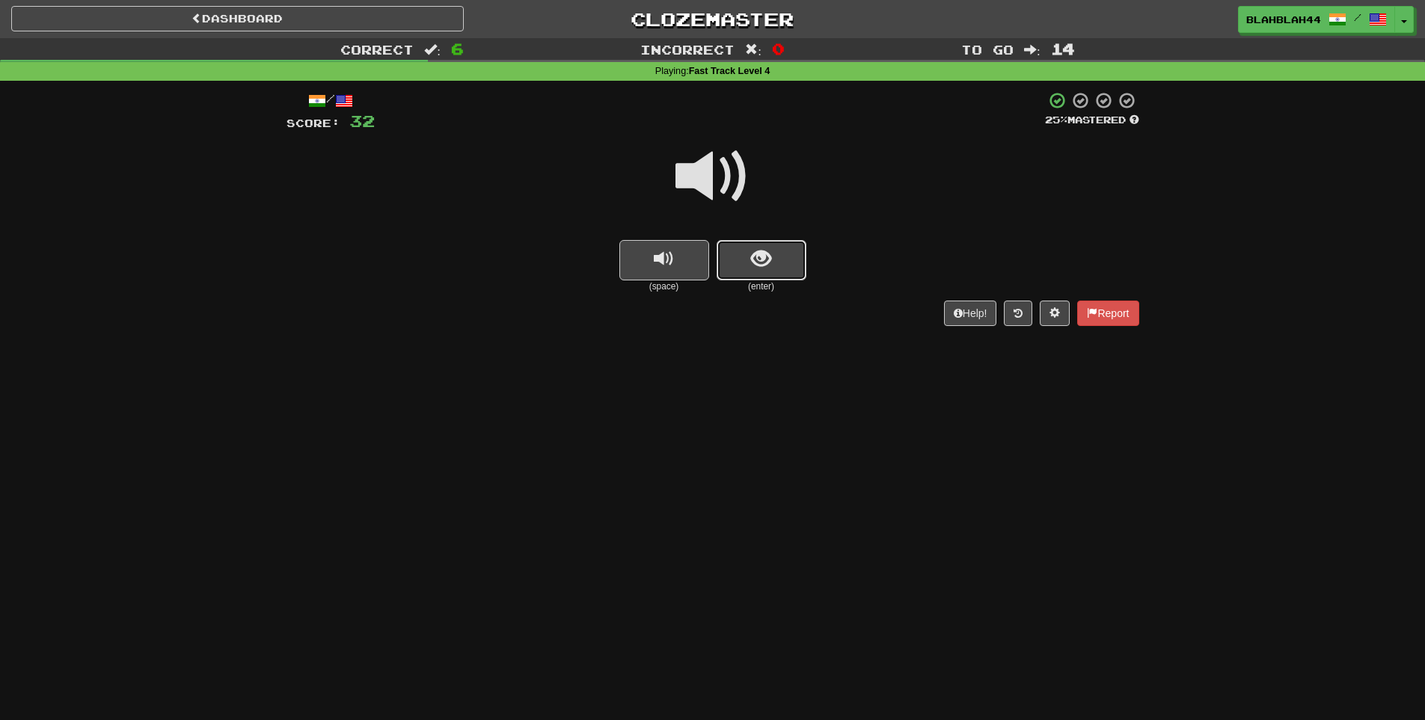
click at [776, 252] on button "show sentence" at bounding box center [762, 260] width 90 height 40
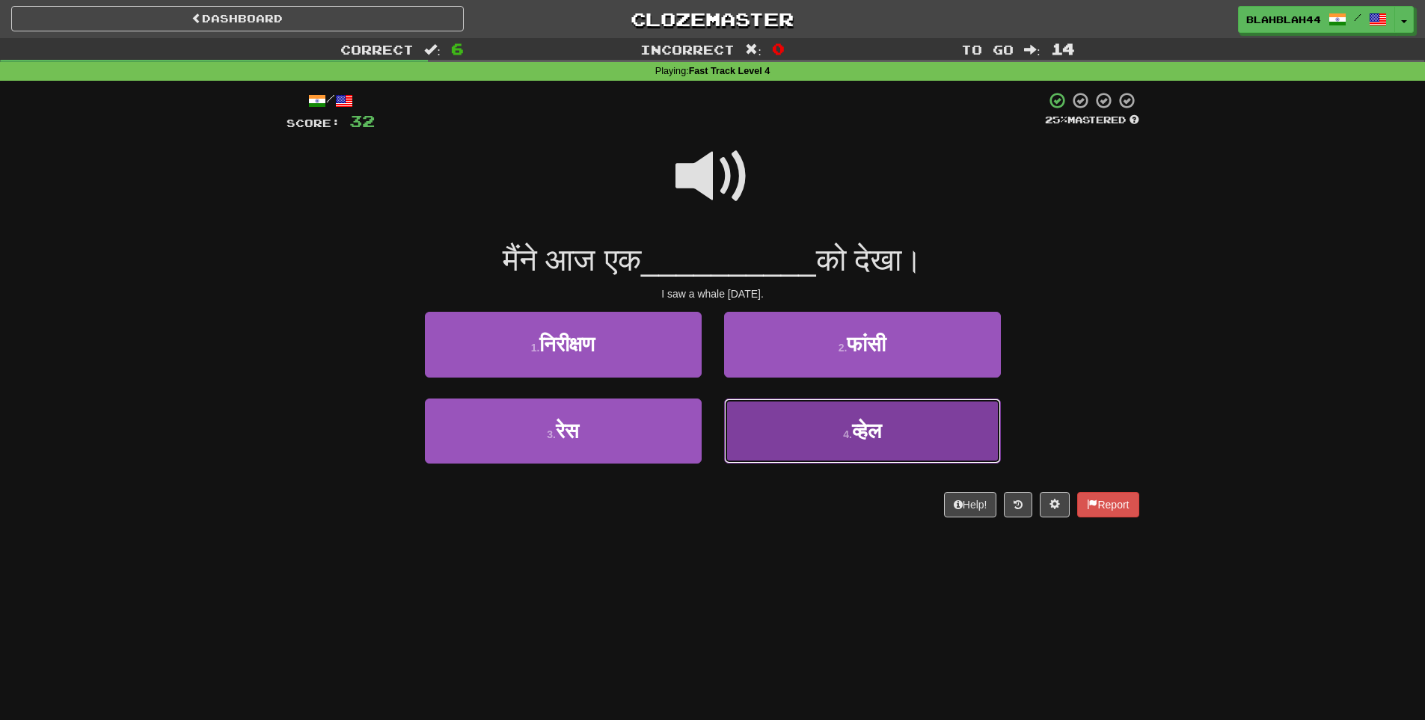
click at [876, 443] on button "4 . व्हेल" at bounding box center [862, 431] width 277 height 65
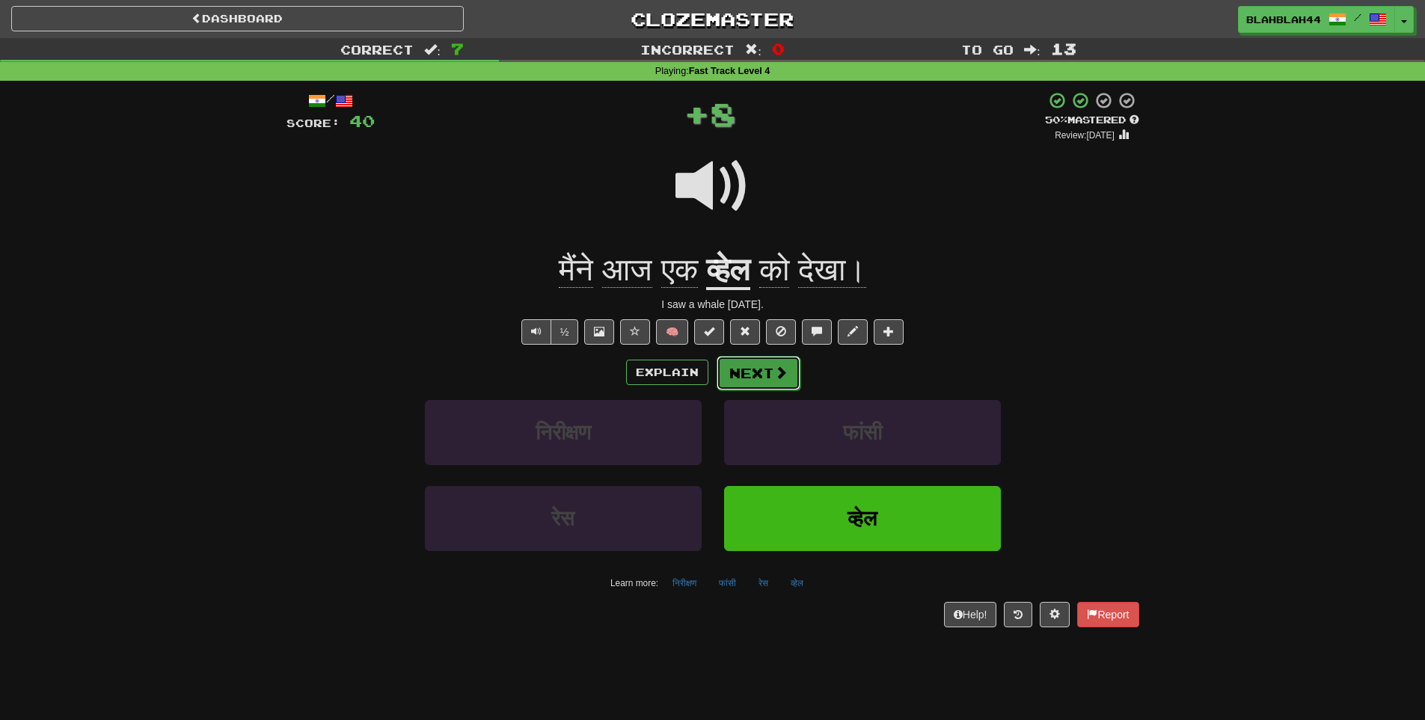
click at [754, 380] on button "Next" at bounding box center [759, 373] width 84 height 34
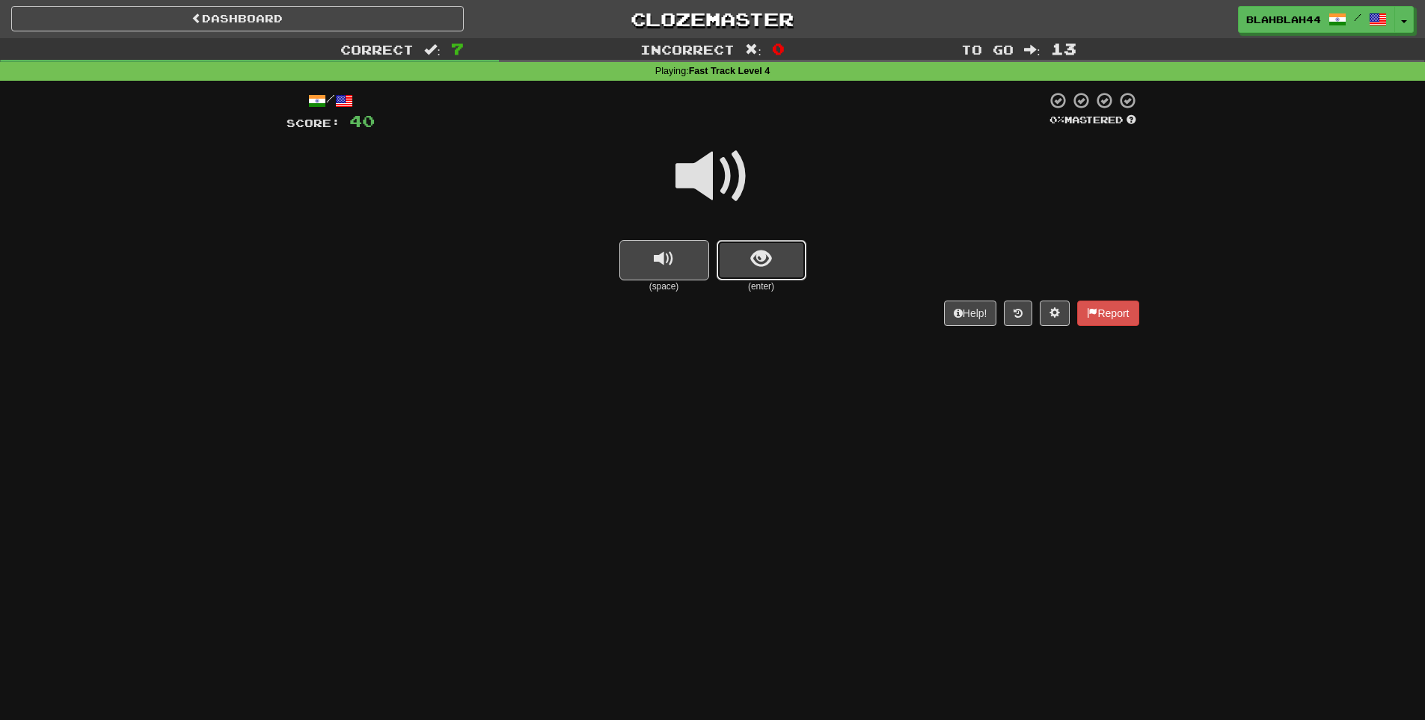
click at [755, 268] on span "show sentence" at bounding box center [761, 259] width 20 height 20
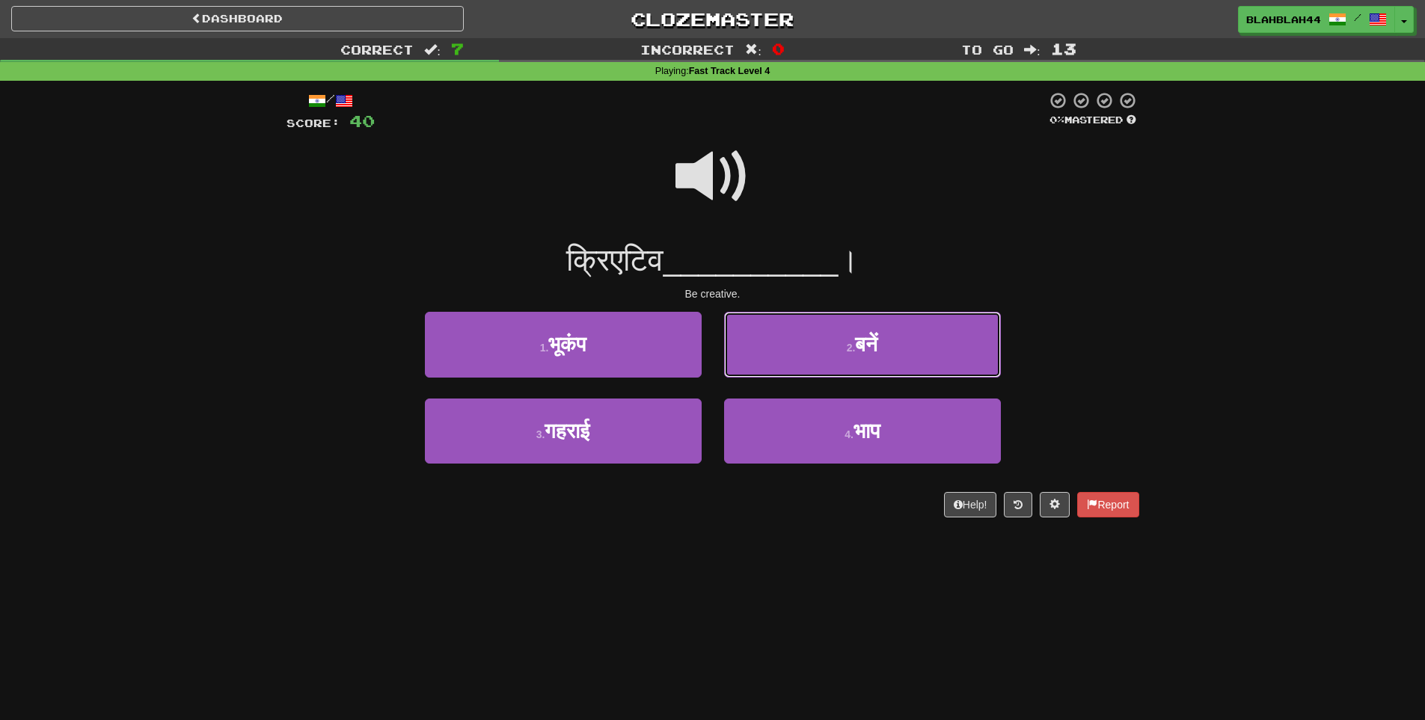
click at [891, 351] on button "2 . बनें" at bounding box center [862, 344] width 277 height 65
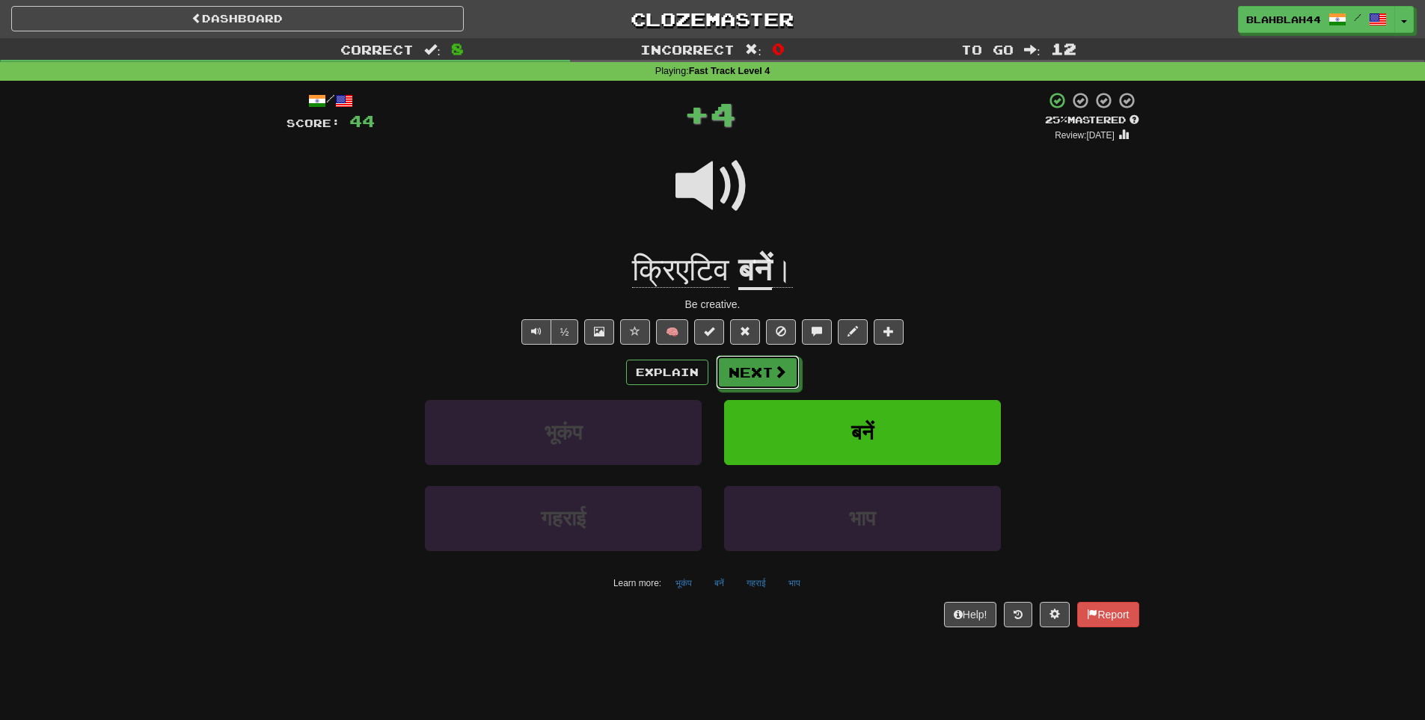
click at [767, 371] on button "Next" at bounding box center [758, 372] width 84 height 34
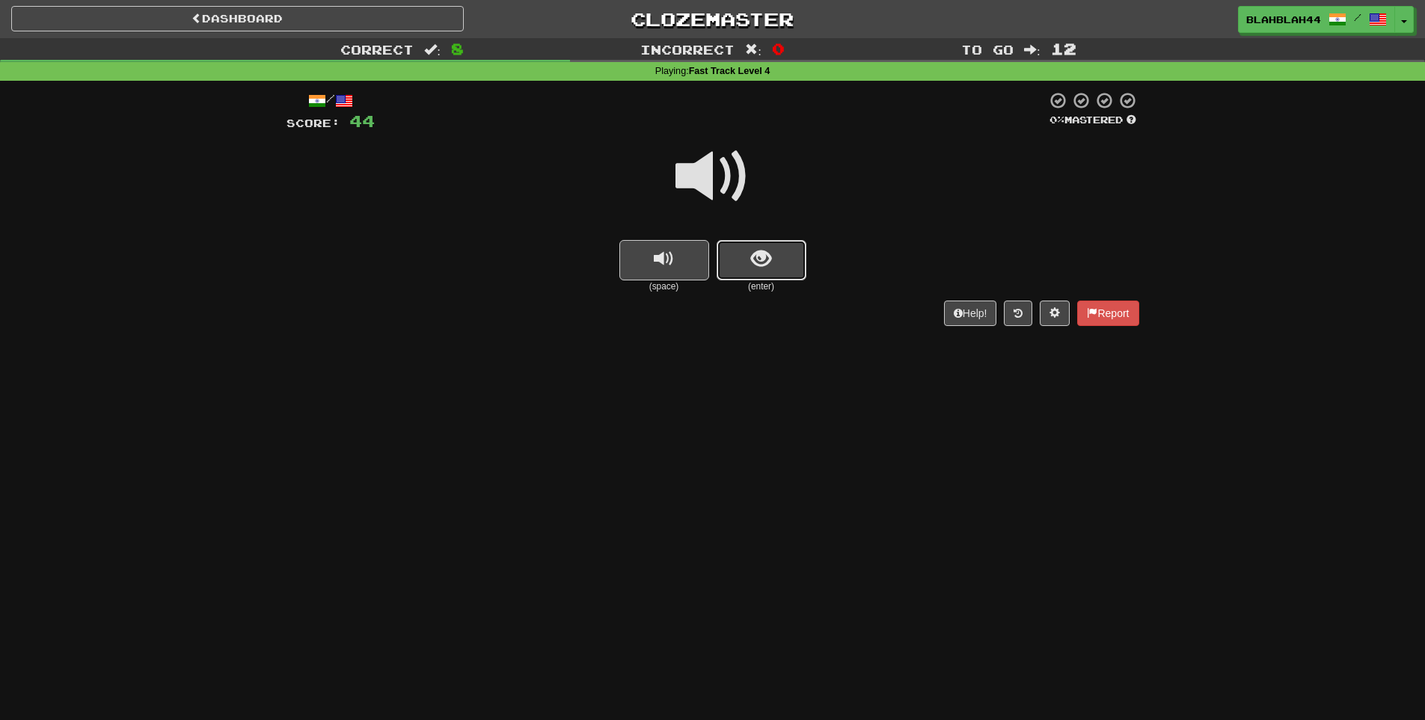
click at [785, 260] on button "show sentence" at bounding box center [762, 260] width 90 height 40
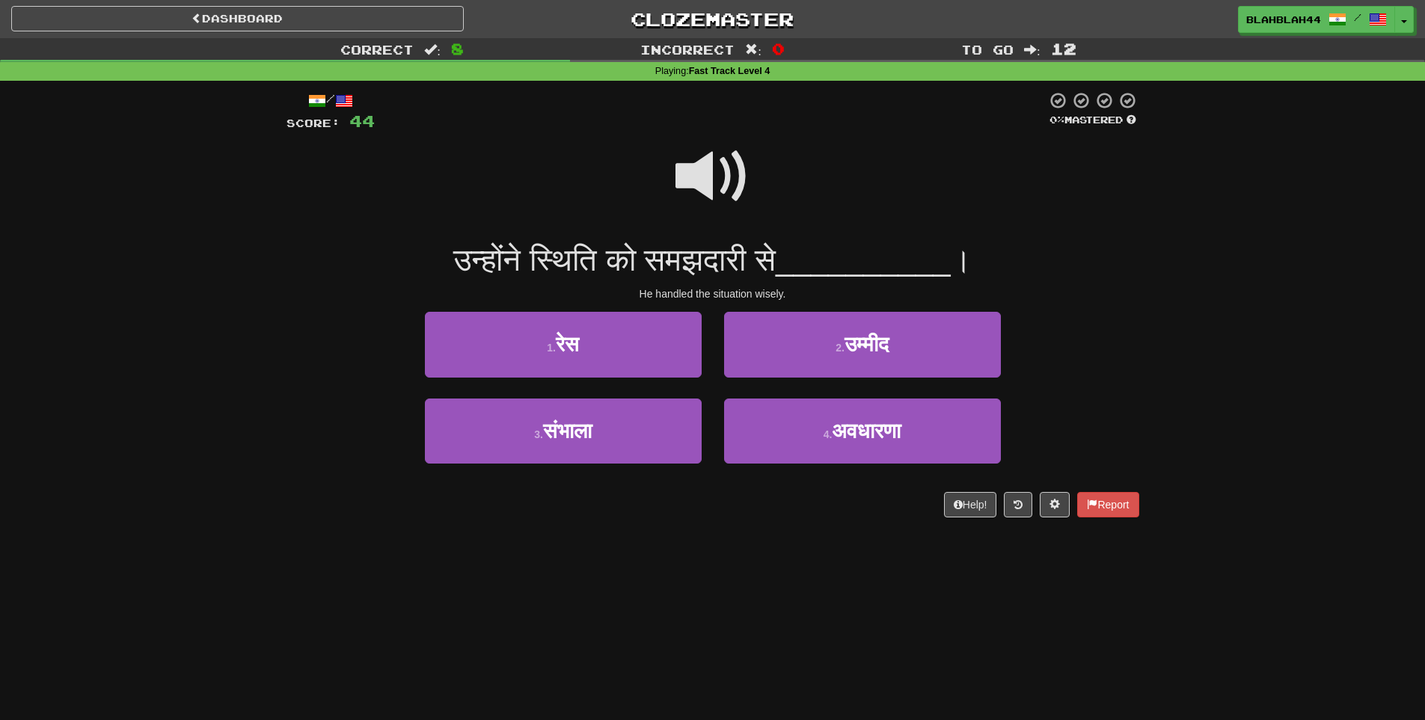
click at [706, 182] on span at bounding box center [712, 176] width 75 height 75
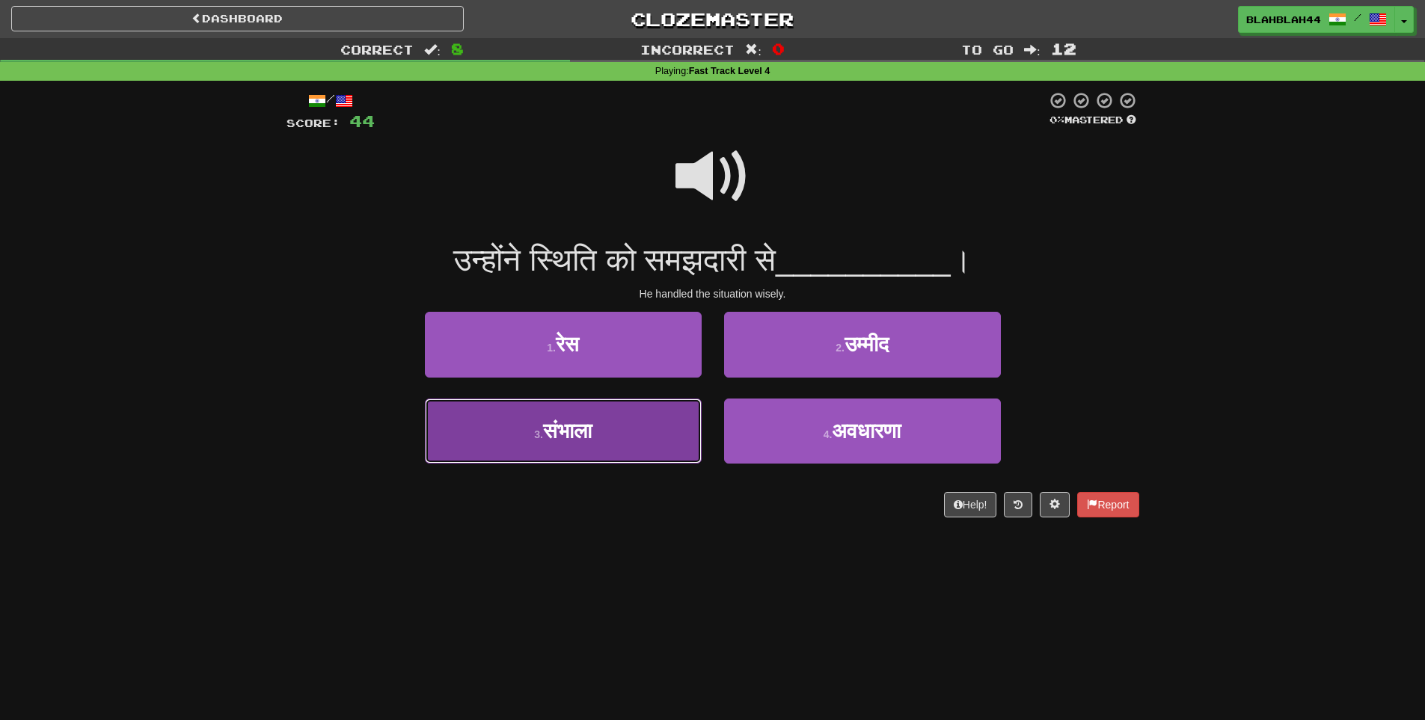
click at [596, 446] on button "3 . संभाला" at bounding box center [563, 431] width 277 height 65
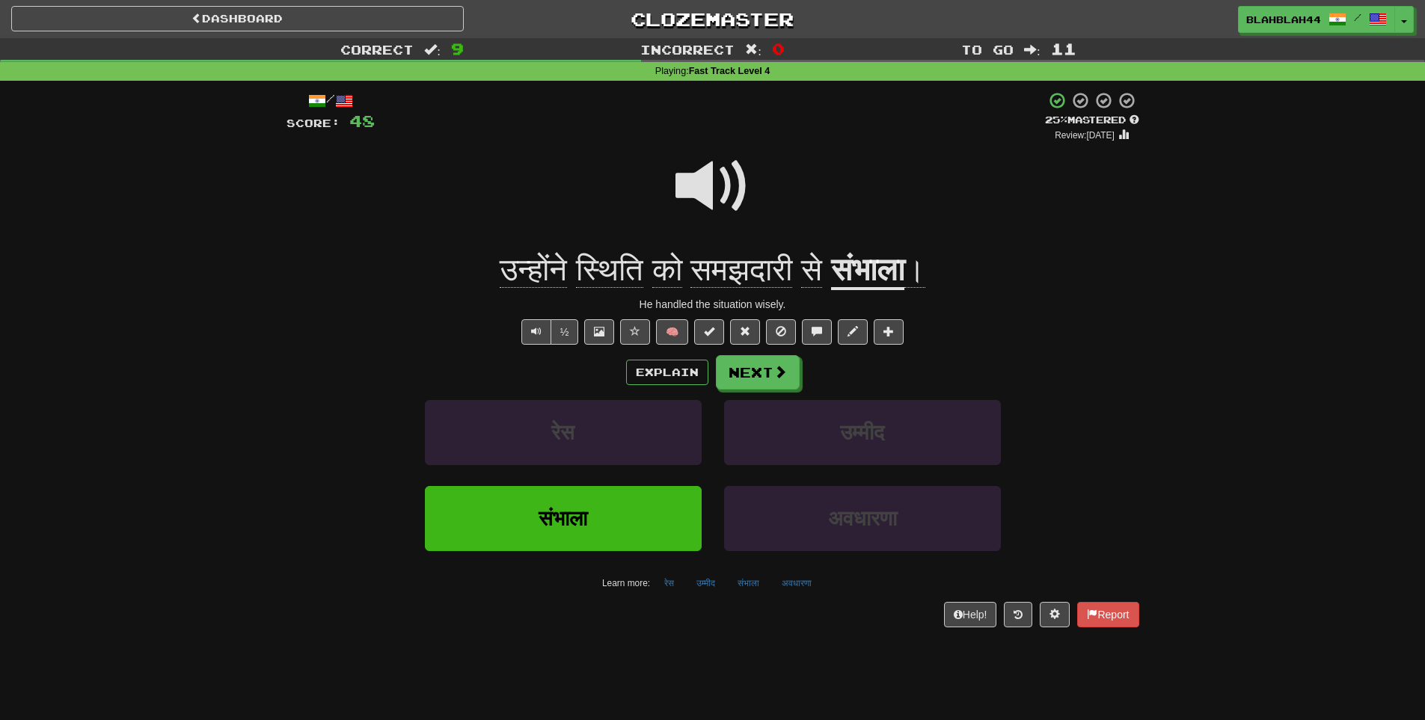
click at [710, 197] on span at bounding box center [712, 186] width 75 height 75
click at [667, 379] on button "Explain" at bounding box center [667, 372] width 82 height 25
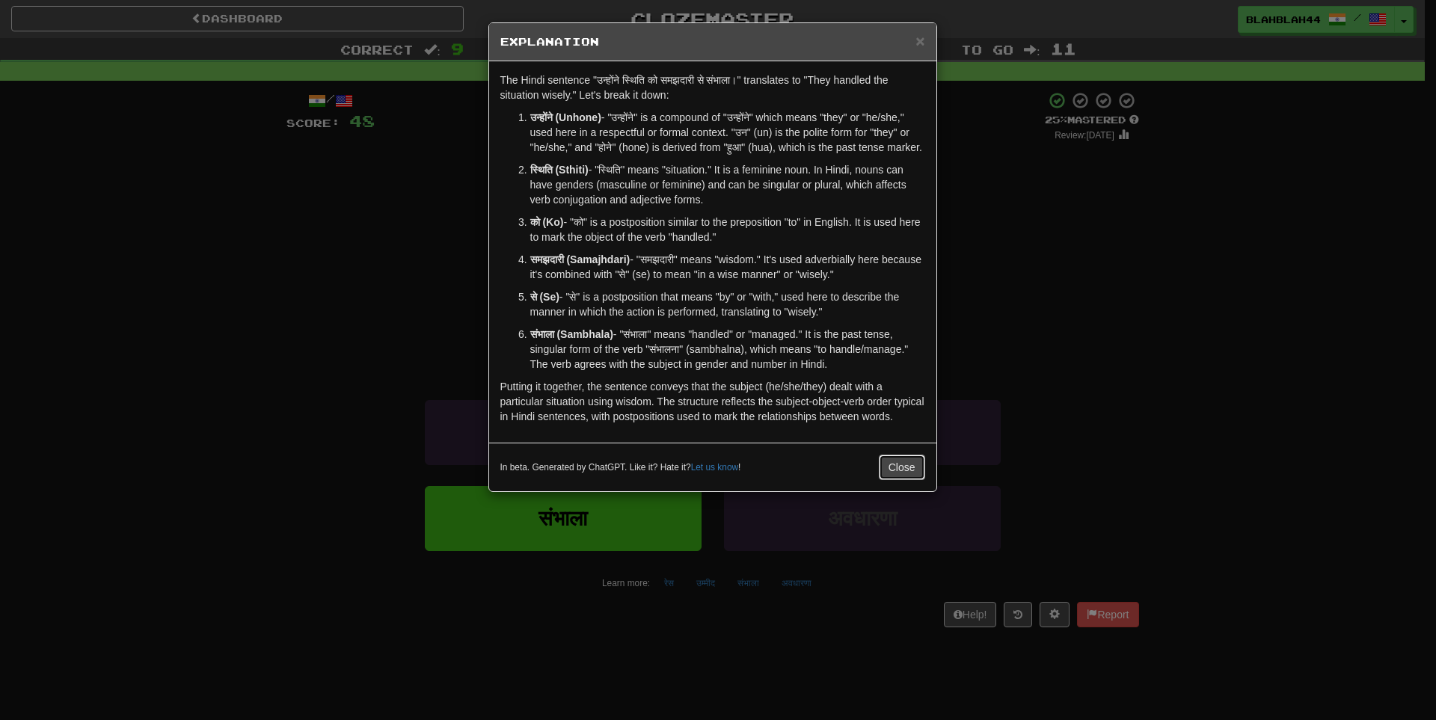
drag, startPoint x: 901, startPoint y: 484, endPoint x: 878, endPoint y: 472, distance: 26.1
click at [902, 480] on button "Close" at bounding box center [902, 467] width 46 height 25
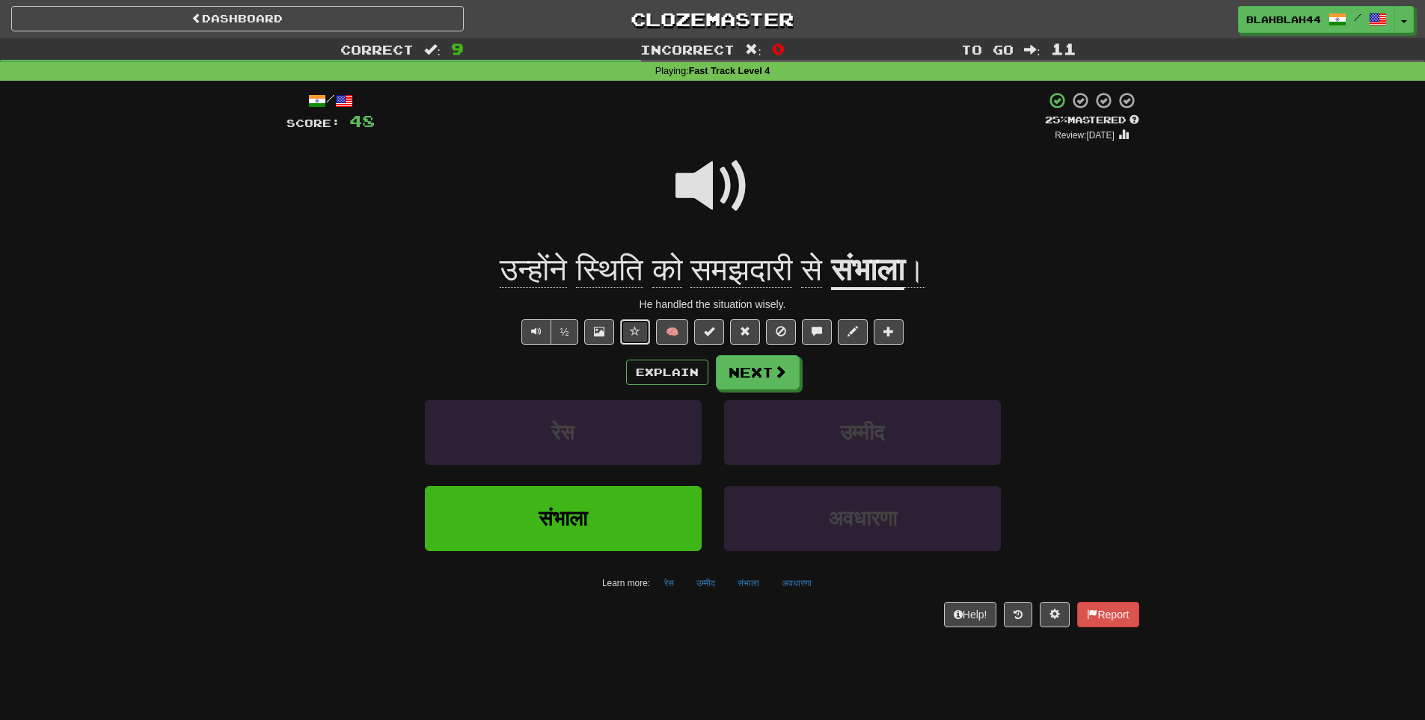
click at [631, 331] on span at bounding box center [635, 331] width 10 height 10
click at [746, 336] on span at bounding box center [745, 331] width 10 height 10
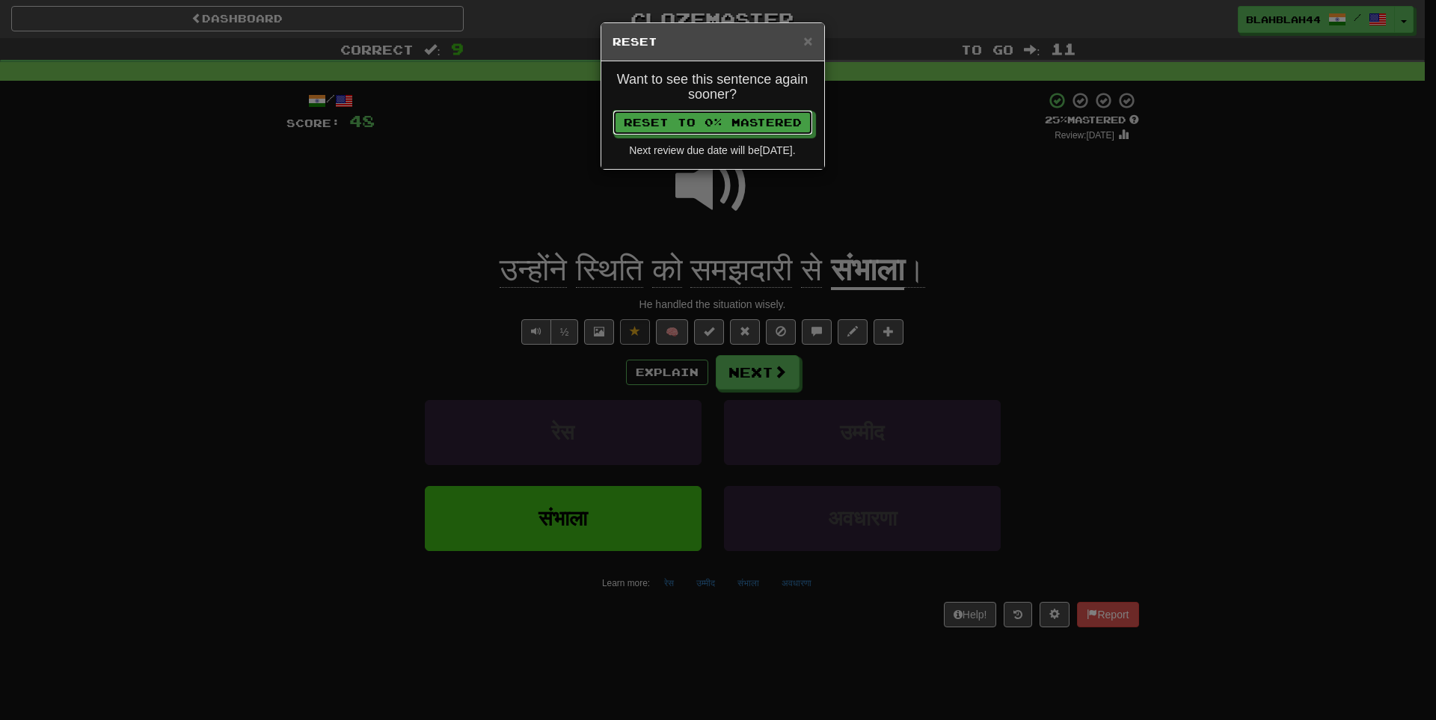
drag, startPoint x: 723, startPoint y: 129, endPoint x: 714, endPoint y: 134, distance: 10.7
click at [723, 132] on button "Reset to 0% Mastered" at bounding box center [713, 122] width 200 height 25
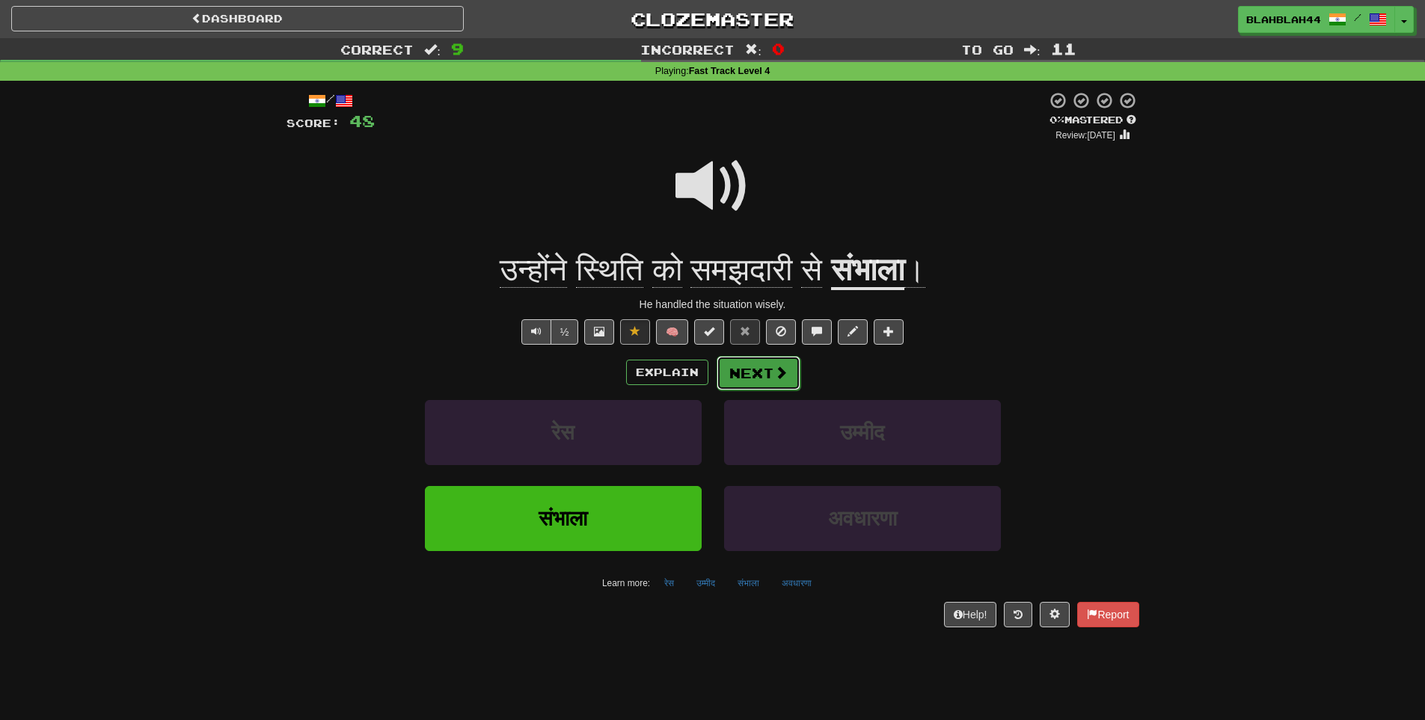
click at [752, 368] on button "Next" at bounding box center [759, 373] width 84 height 34
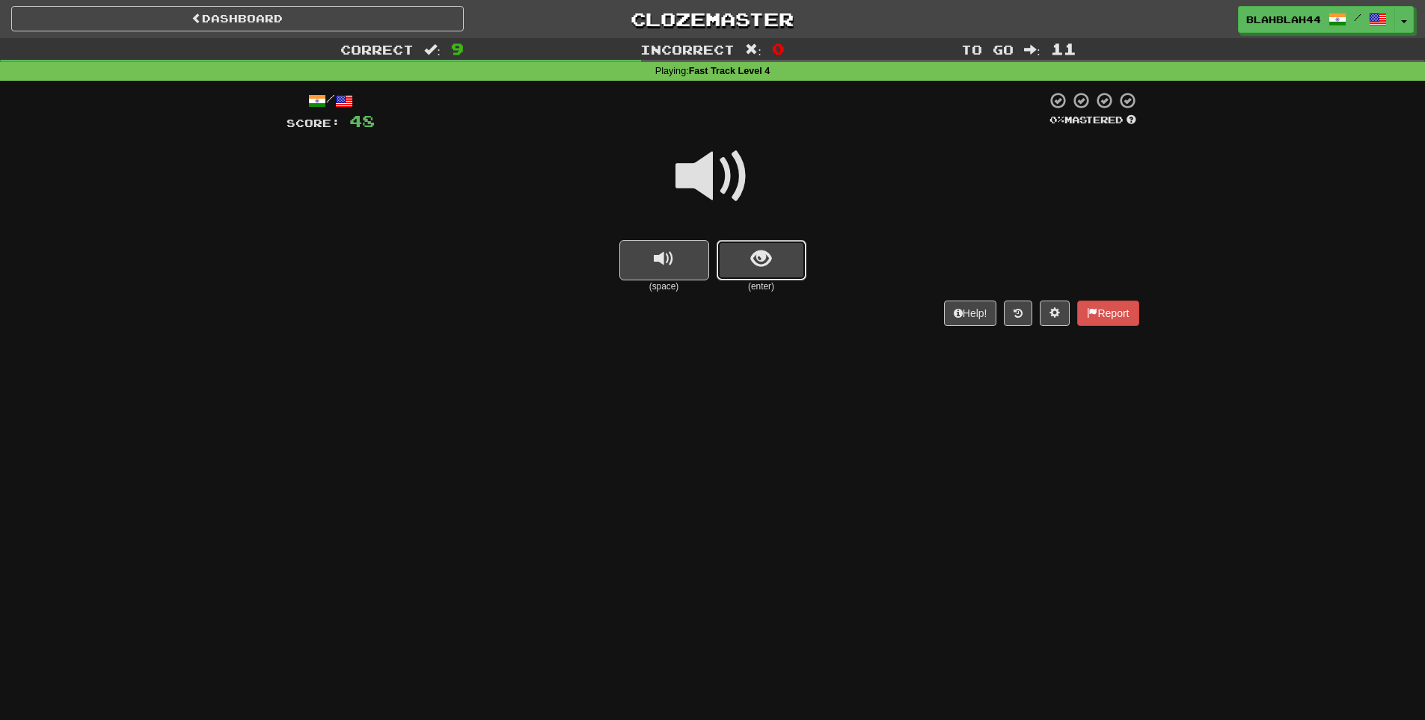
click at [774, 251] on button "show sentence" at bounding box center [762, 260] width 90 height 40
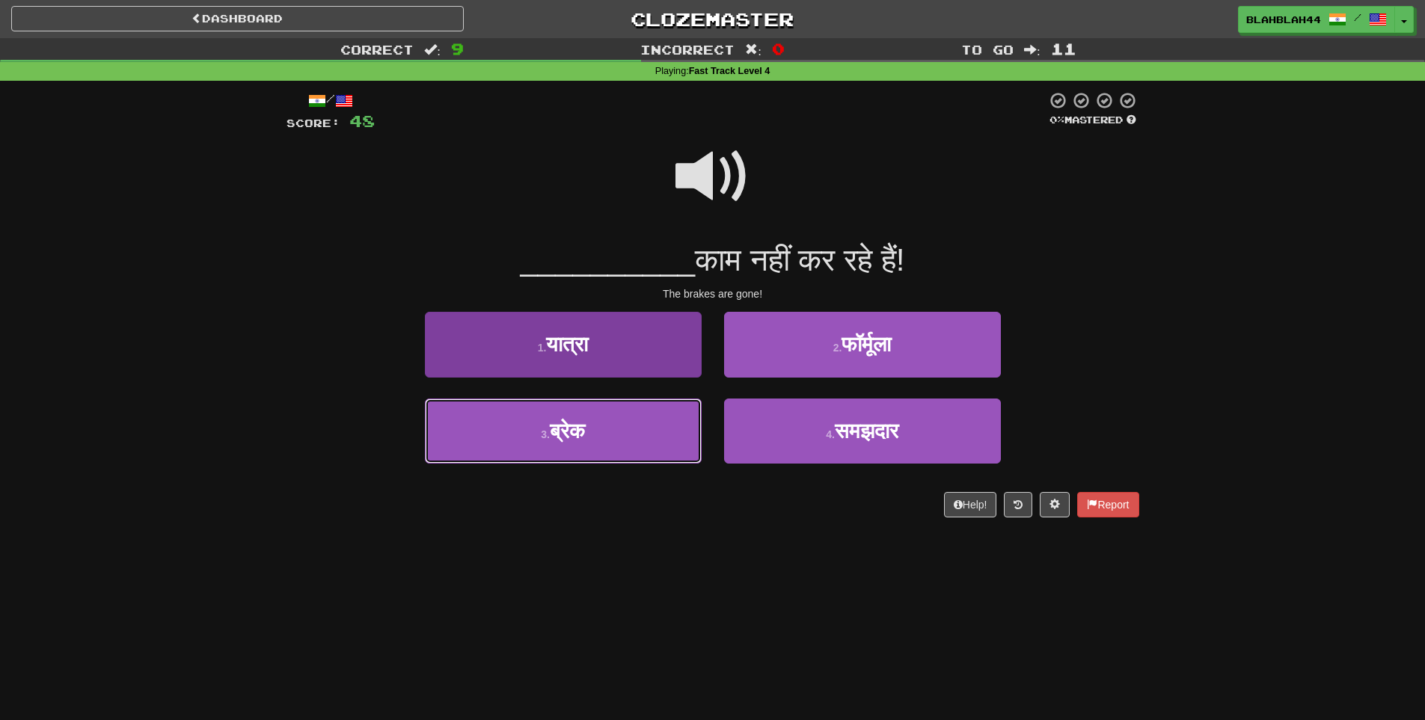
click at [577, 414] on button "3 . ब्रेक" at bounding box center [563, 431] width 277 height 65
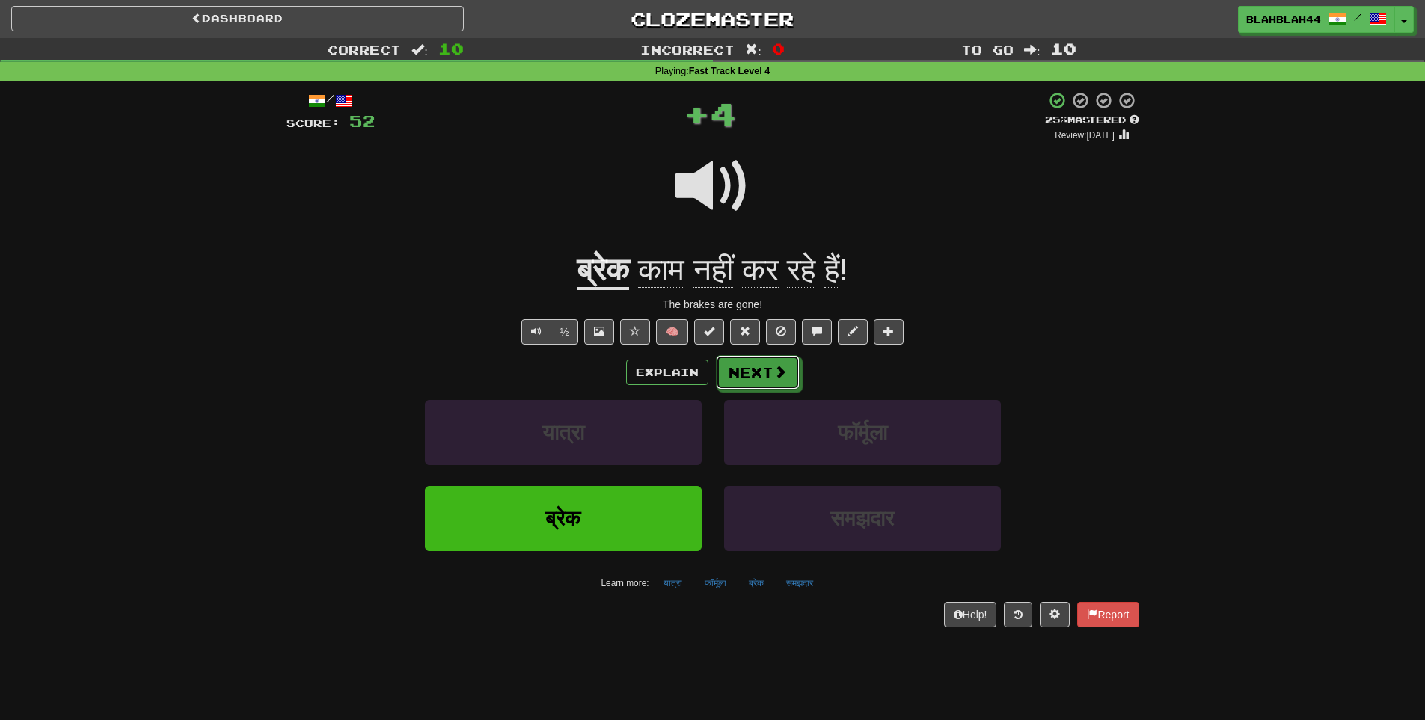
click at [744, 362] on button "Next" at bounding box center [758, 372] width 84 height 34
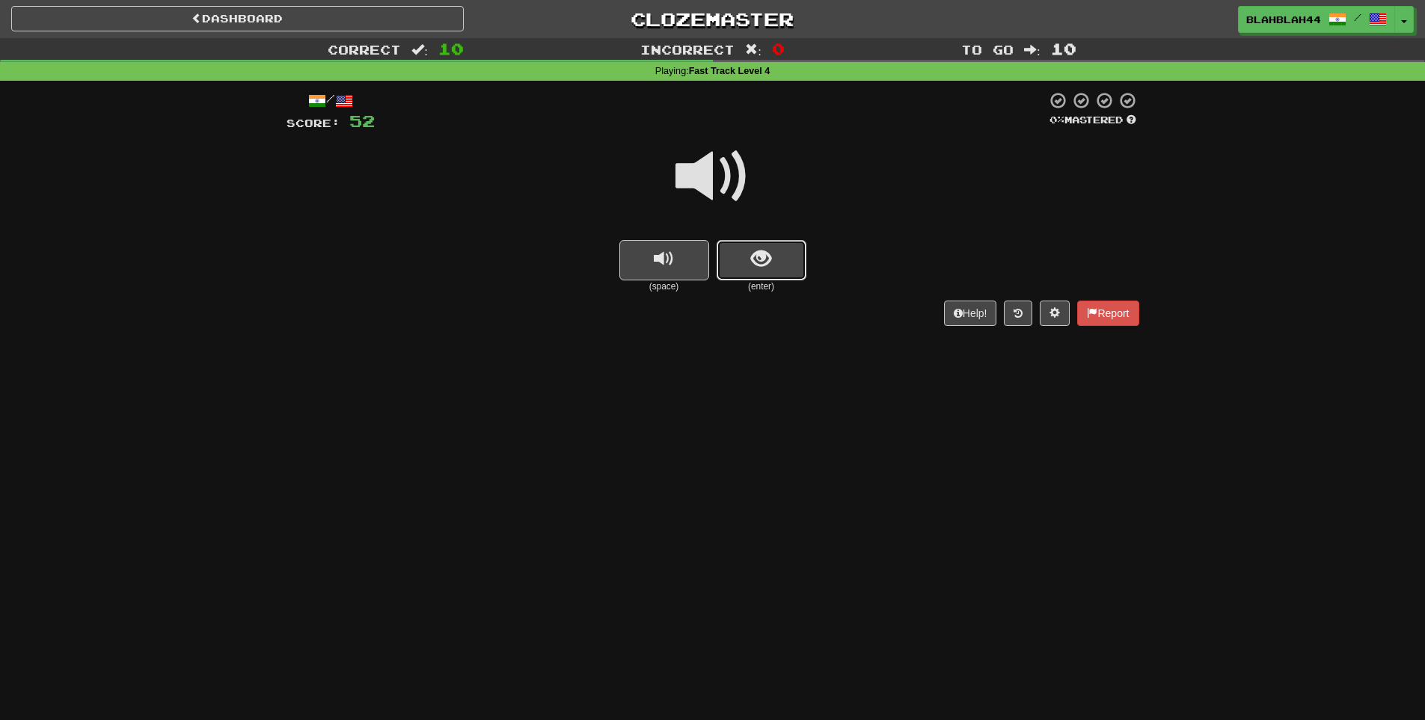
click at [764, 269] on span "show sentence" at bounding box center [761, 259] width 20 height 20
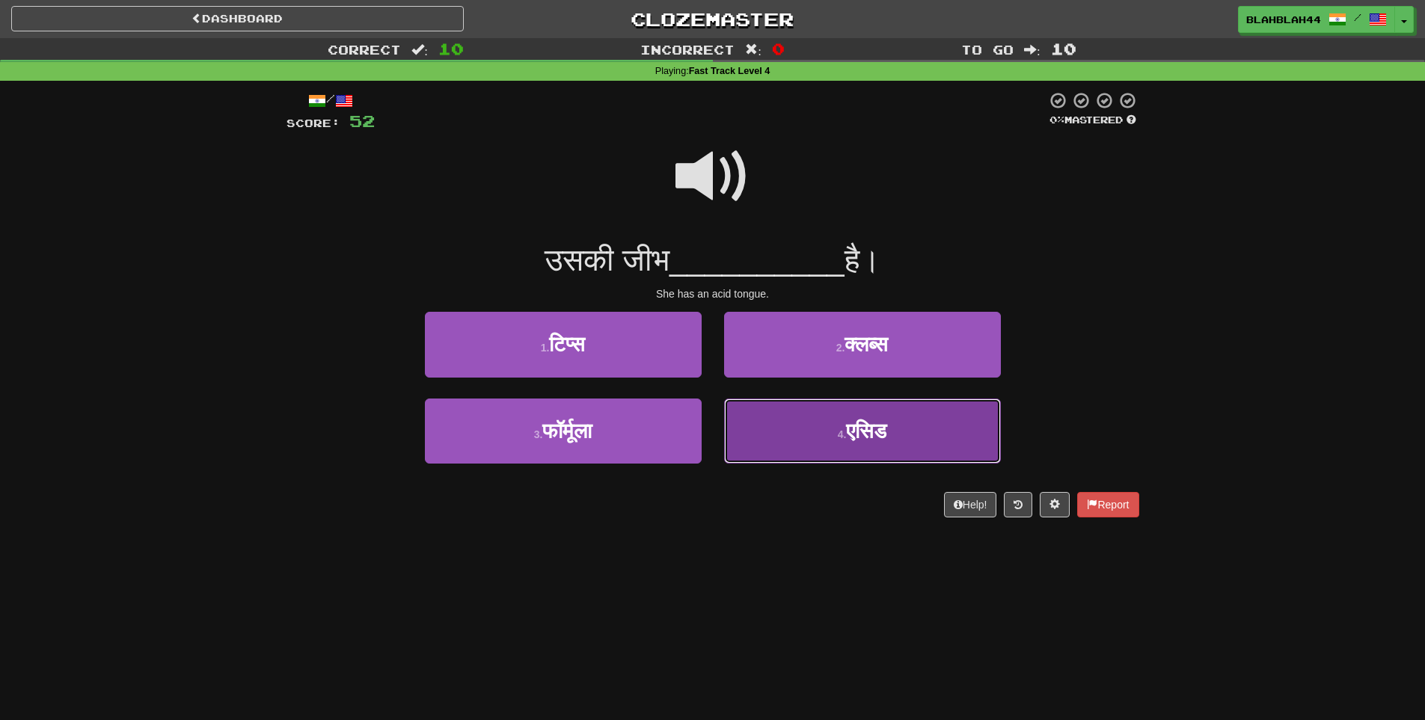
click at [885, 429] on span "एसिड" at bounding box center [866, 431] width 40 height 23
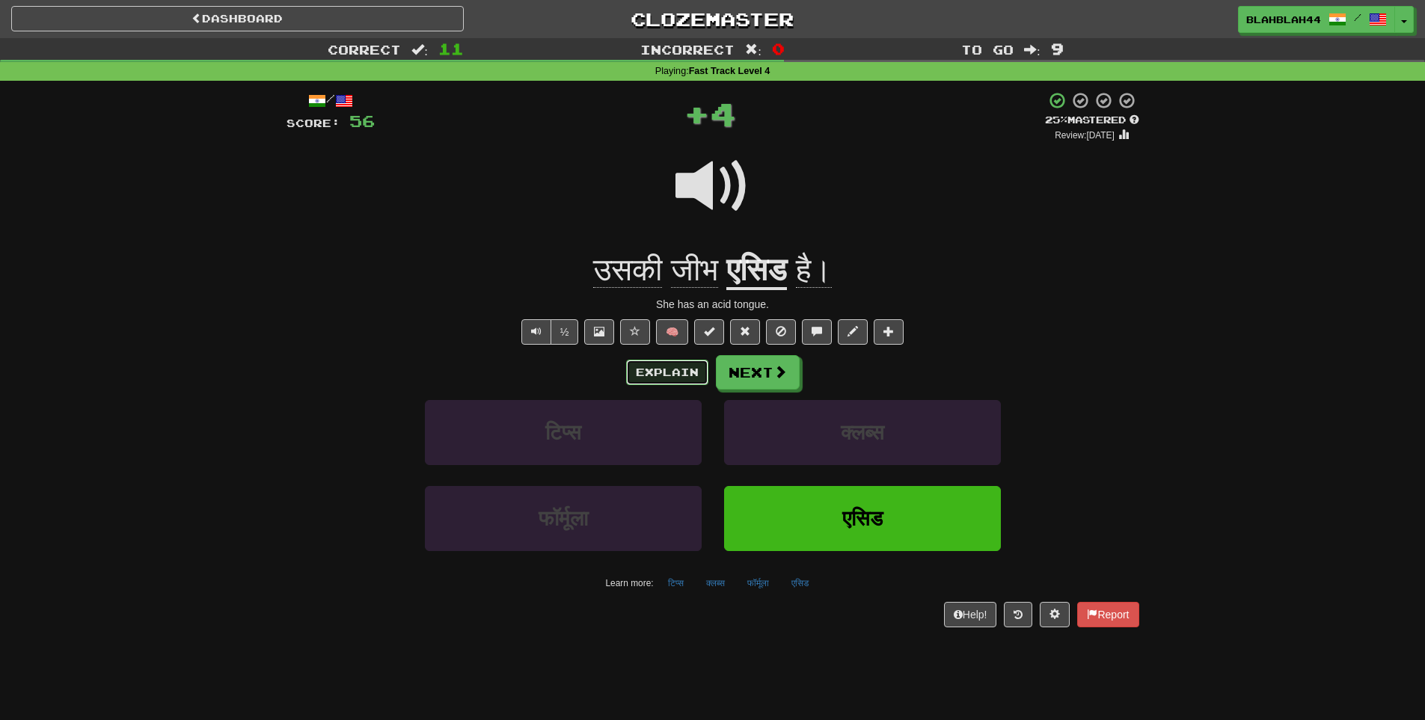
click at [655, 375] on button "Explain" at bounding box center [667, 372] width 82 height 25
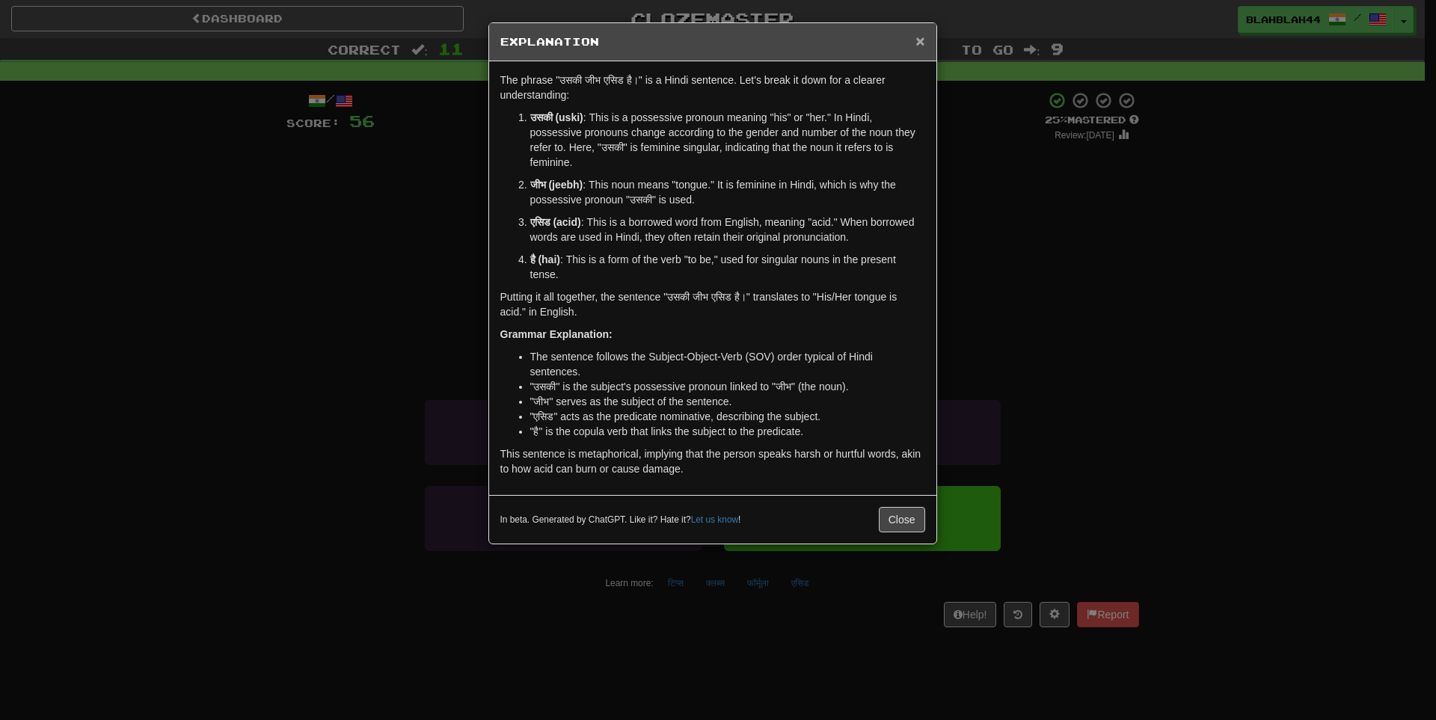
click at [922, 40] on span "×" at bounding box center [920, 40] width 9 height 17
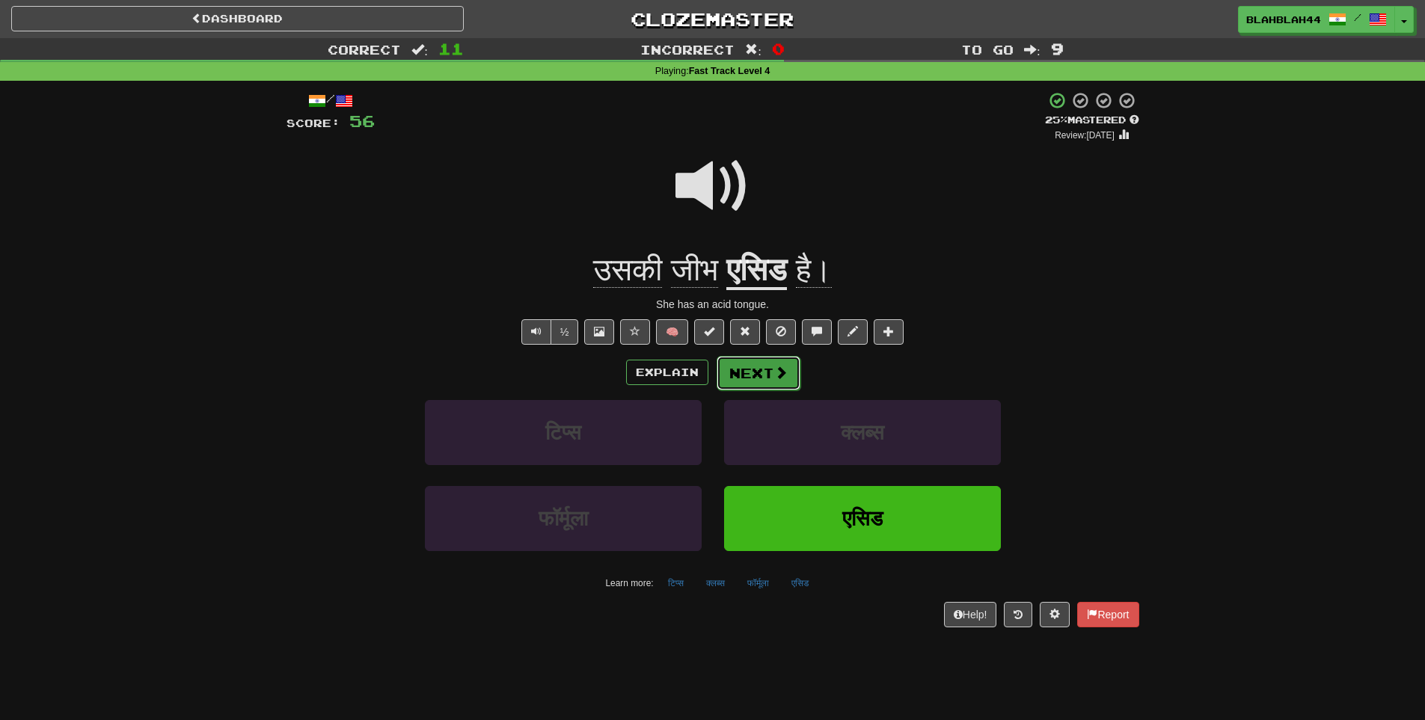
click at [761, 373] on button "Next" at bounding box center [759, 373] width 84 height 34
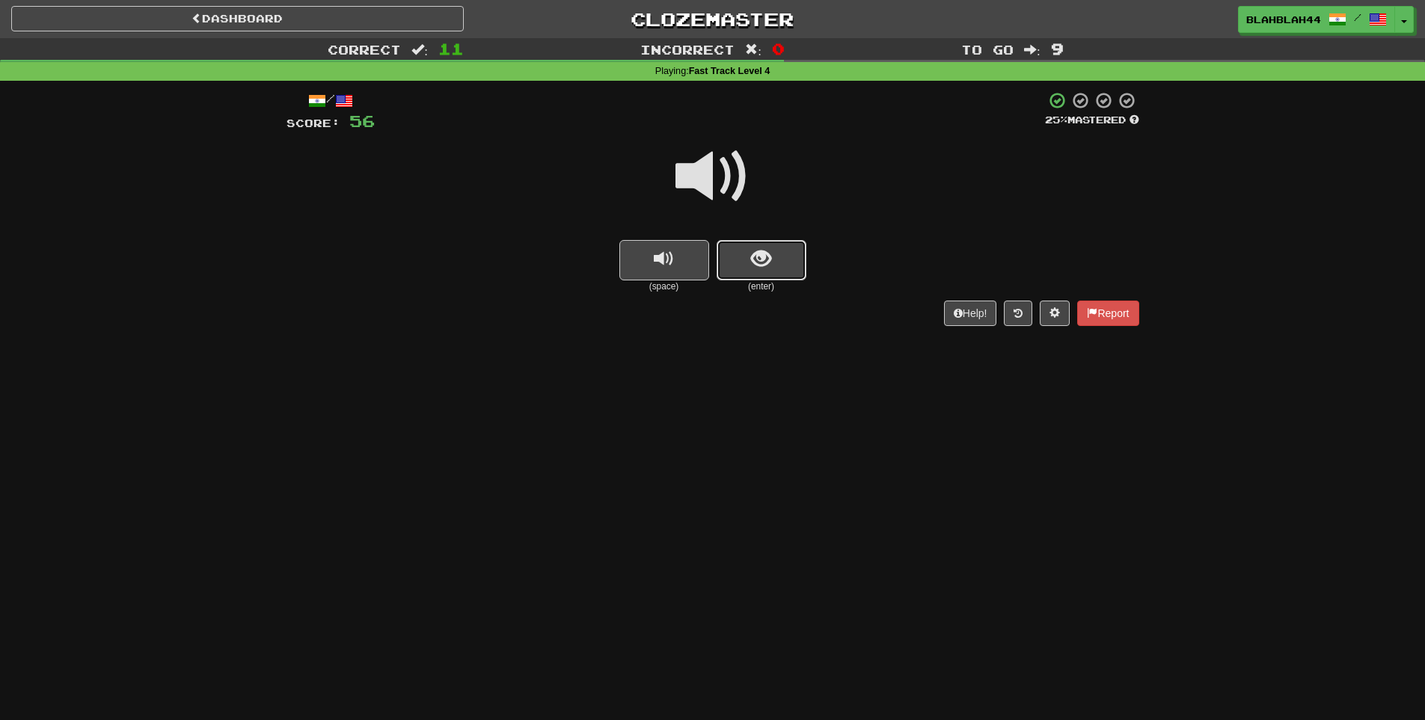
click at [757, 249] on span "show sentence" at bounding box center [761, 259] width 20 height 20
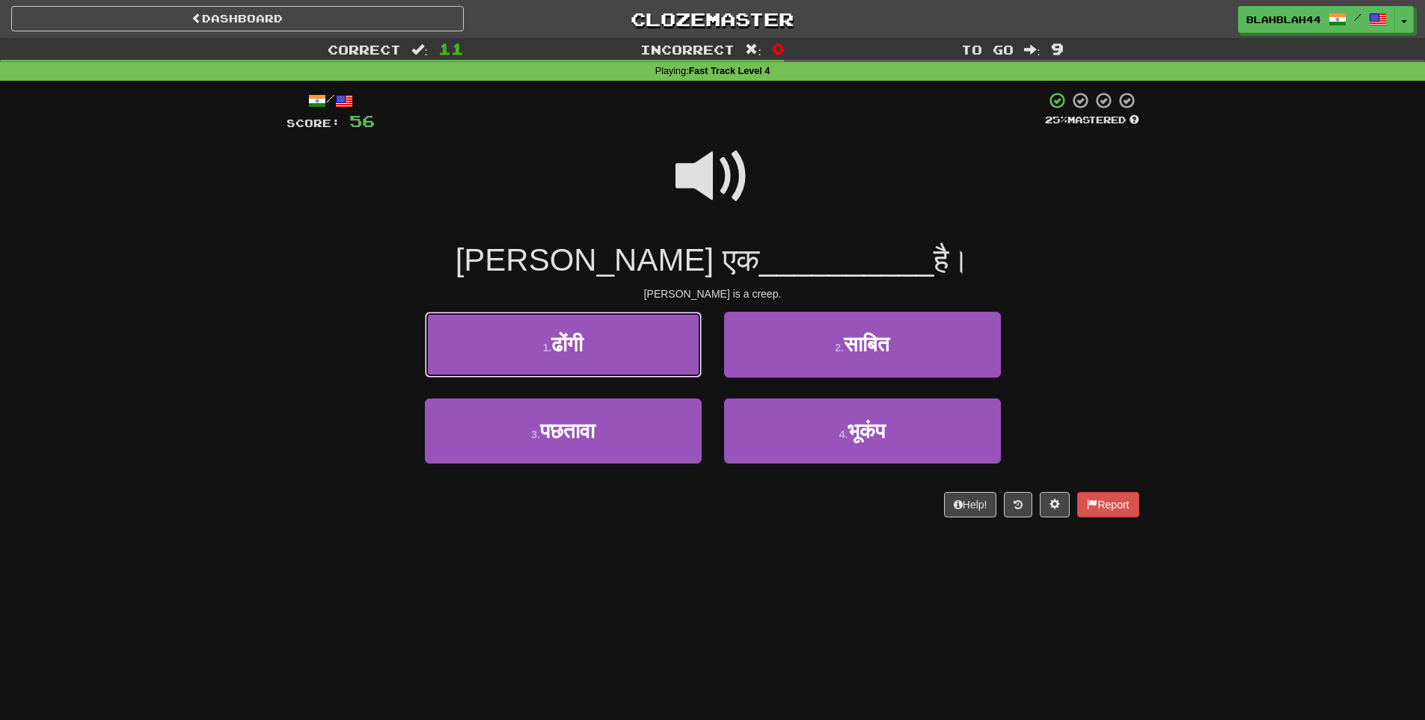
click at [625, 354] on button "1 . ढोंगी" at bounding box center [563, 344] width 277 height 65
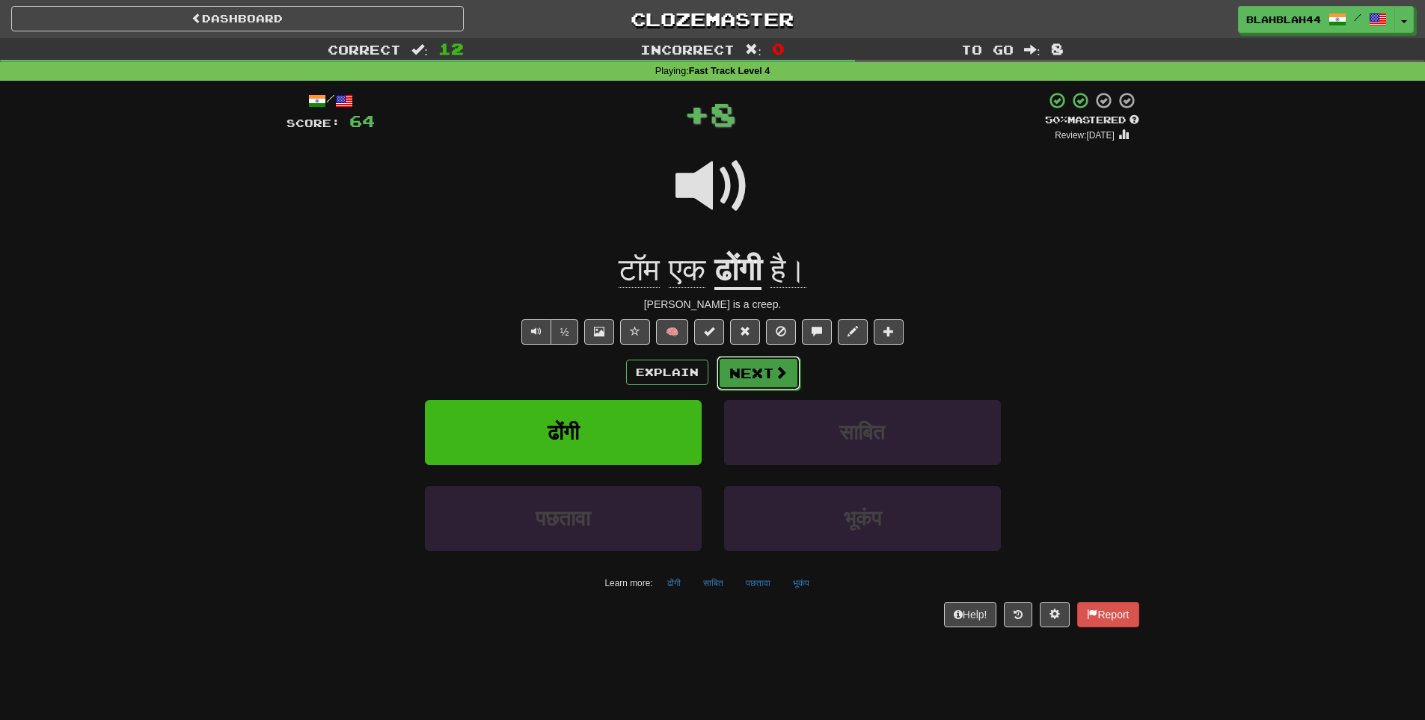
click at [773, 387] on button "Next" at bounding box center [759, 373] width 84 height 34
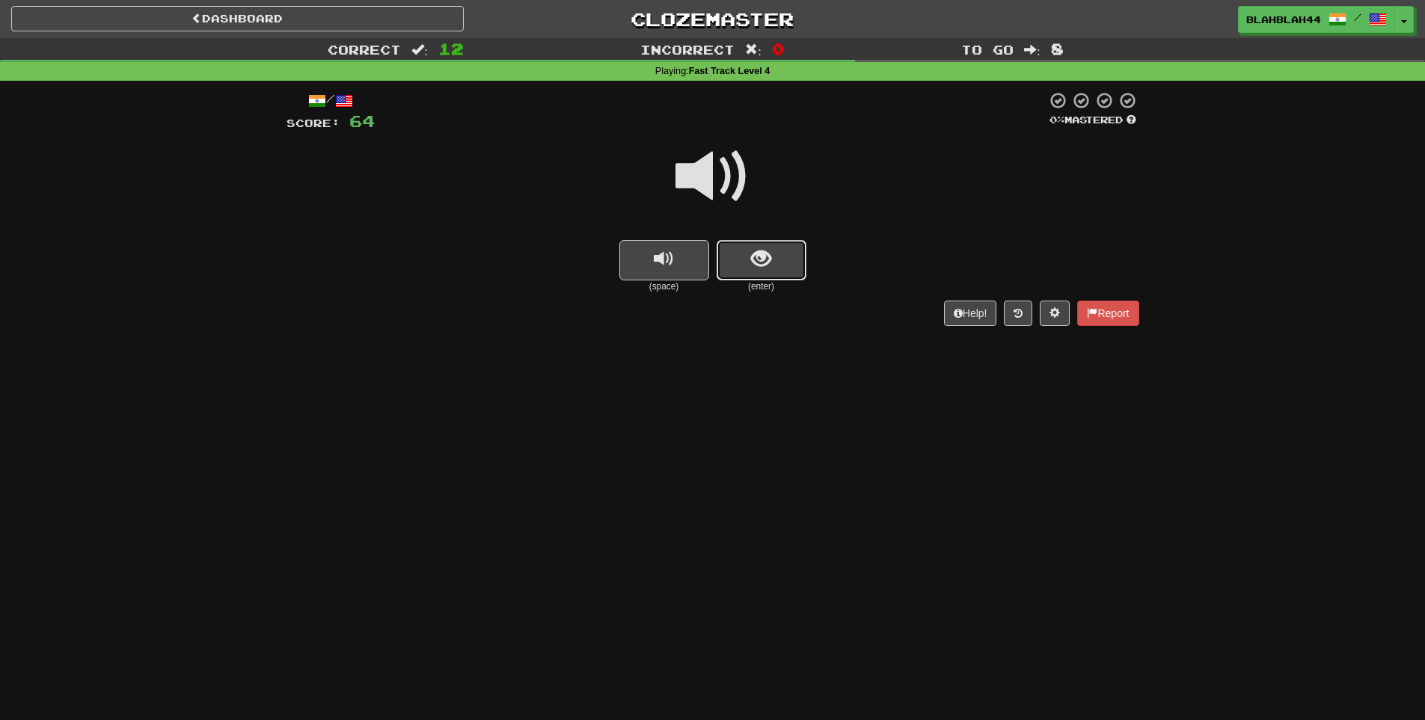
click at [756, 269] on span "show sentence" at bounding box center [761, 259] width 20 height 20
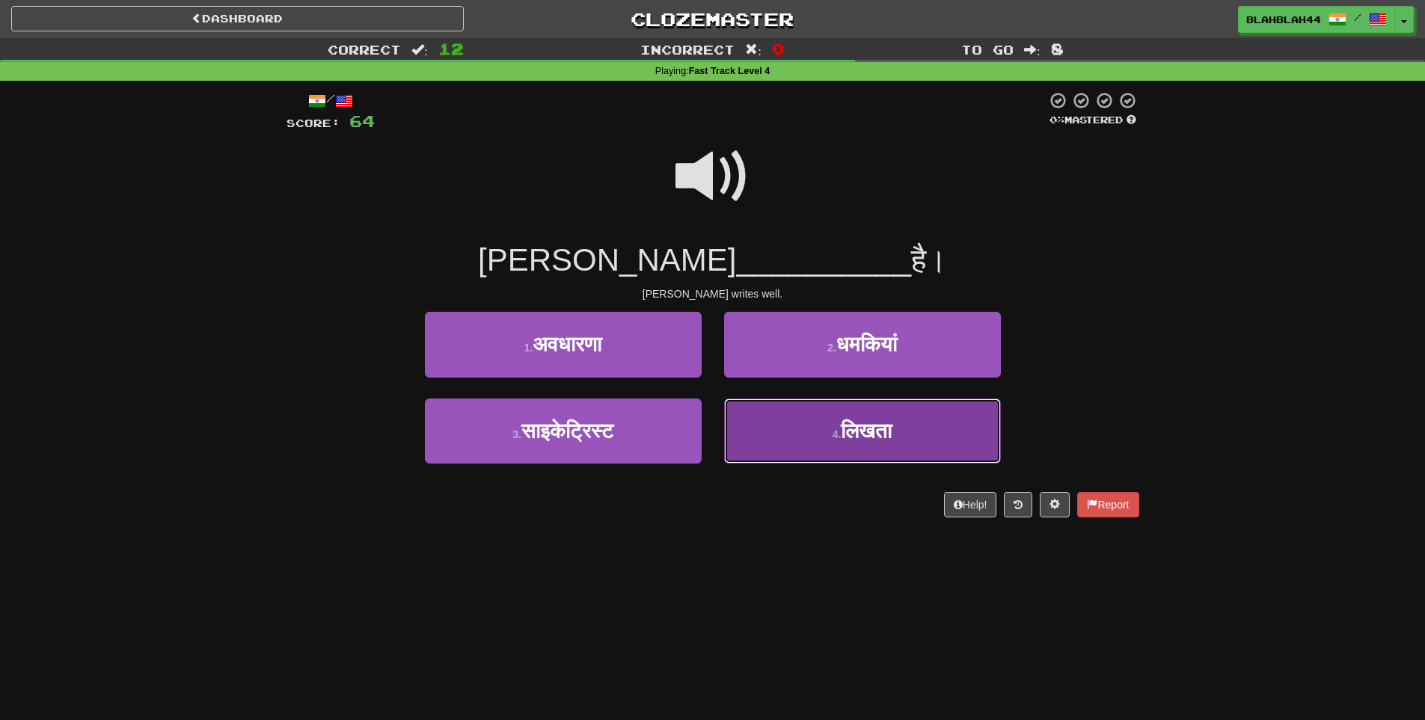
click at [851, 421] on span "लिखता" at bounding box center [866, 431] width 51 height 23
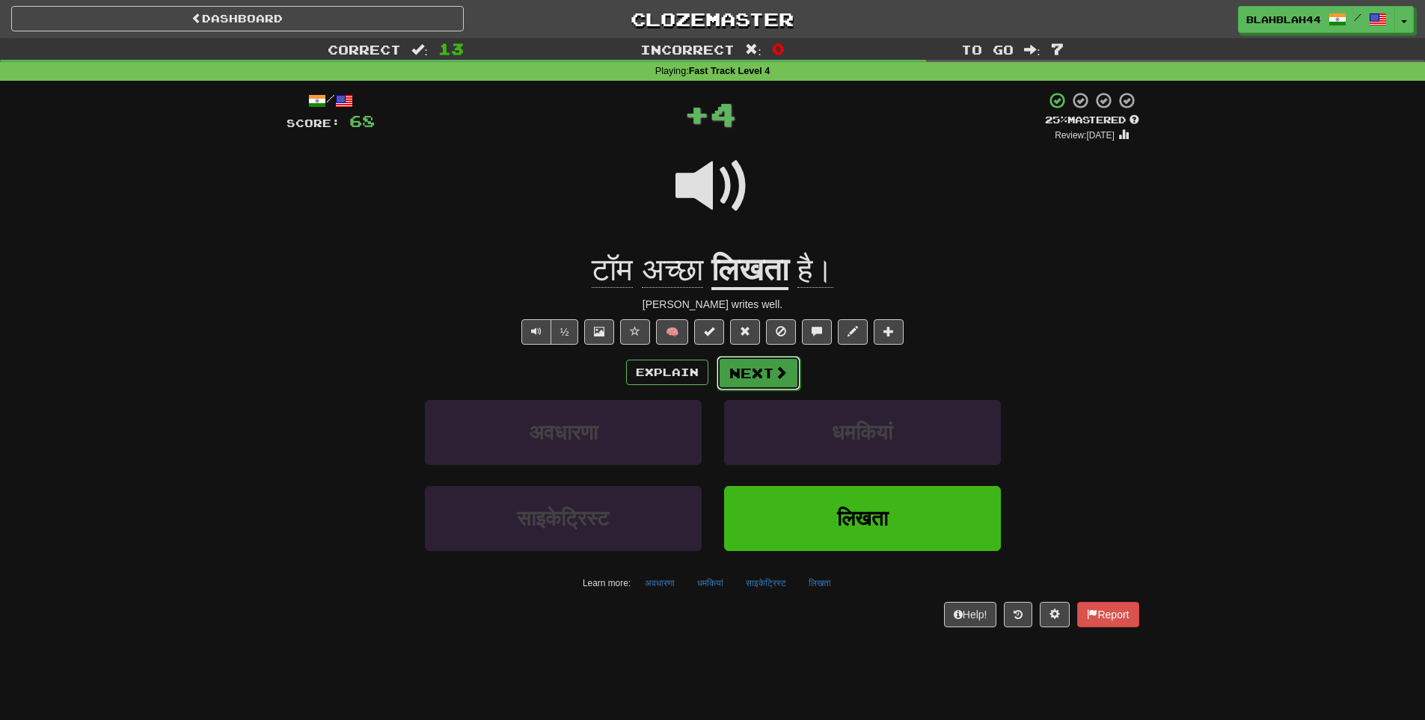
click at [776, 373] on span at bounding box center [780, 372] width 13 height 13
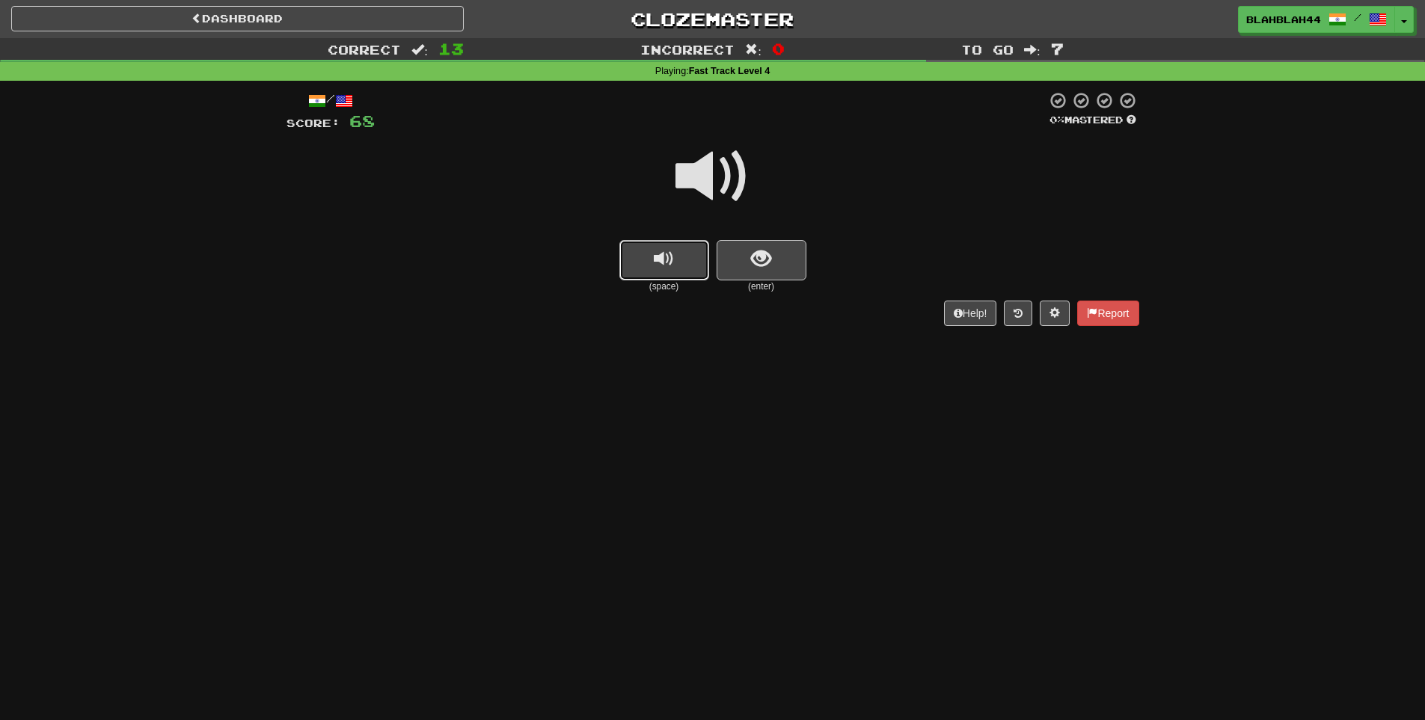
click at [682, 266] on button "replay audio" at bounding box center [664, 260] width 90 height 40
click at [778, 254] on button "show sentence" at bounding box center [762, 260] width 90 height 40
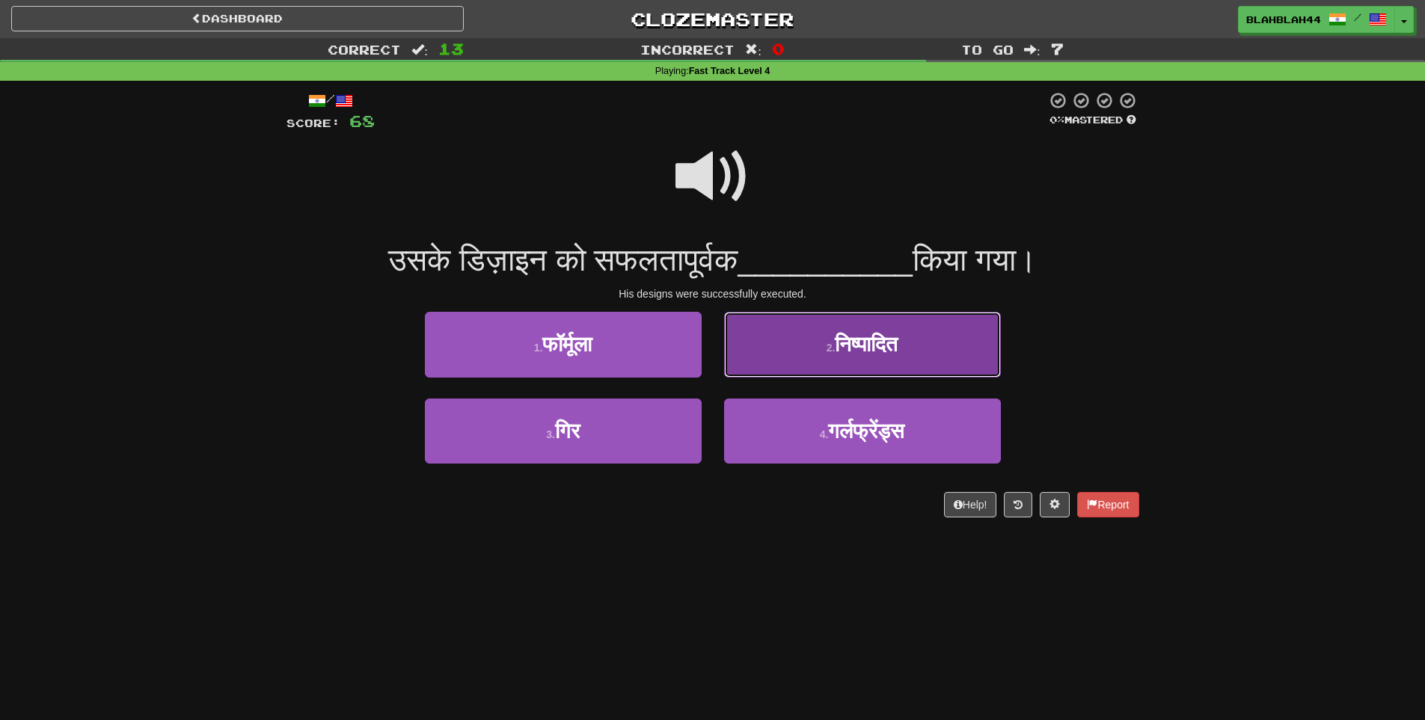
click at [894, 346] on span "निष्पादित" at bounding box center [866, 344] width 63 height 23
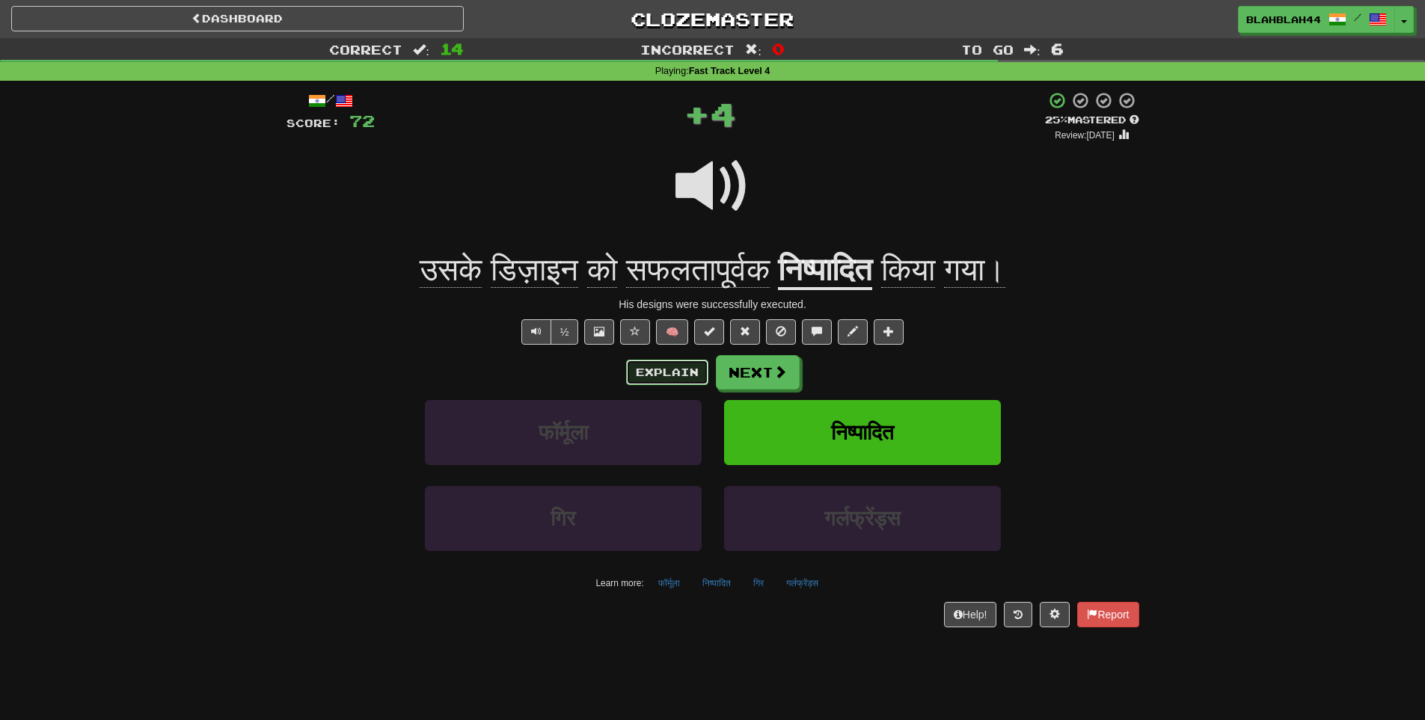
click at [652, 374] on button "Explain" at bounding box center [667, 372] width 82 height 25
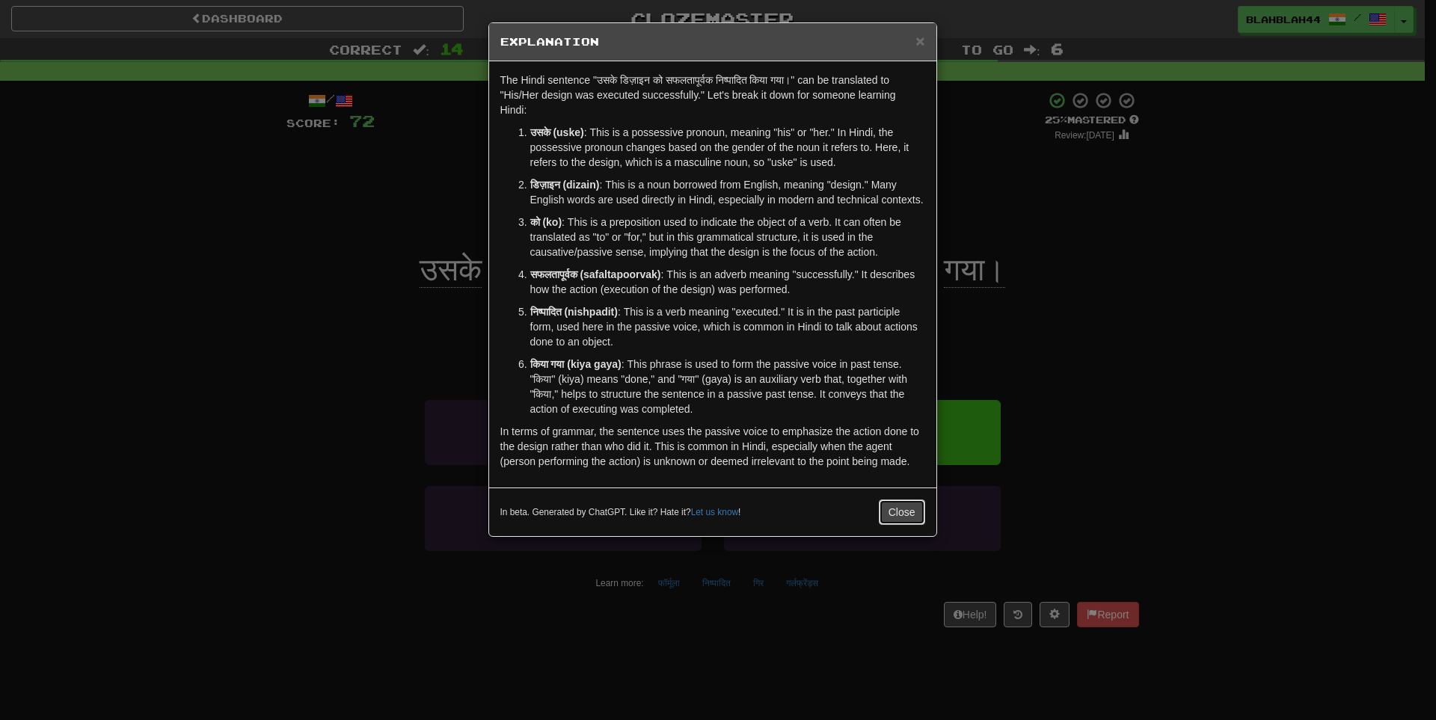
click at [898, 519] on button "Close" at bounding box center [902, 512] width 46 height 25
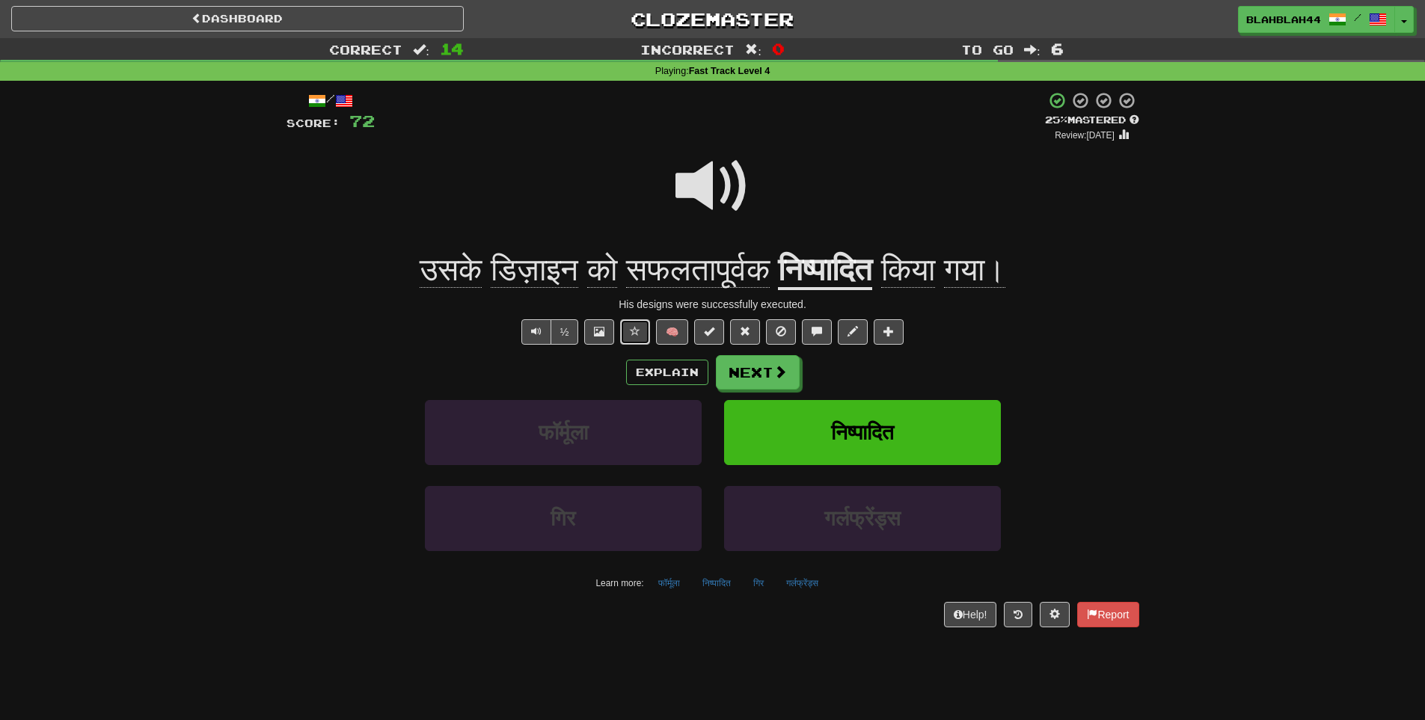
click at [639, 334] on span at bounding box center [635, 331] width 10 height 10
click at [748, 340] on button at bounding box center [745, 331] width 30 height 25
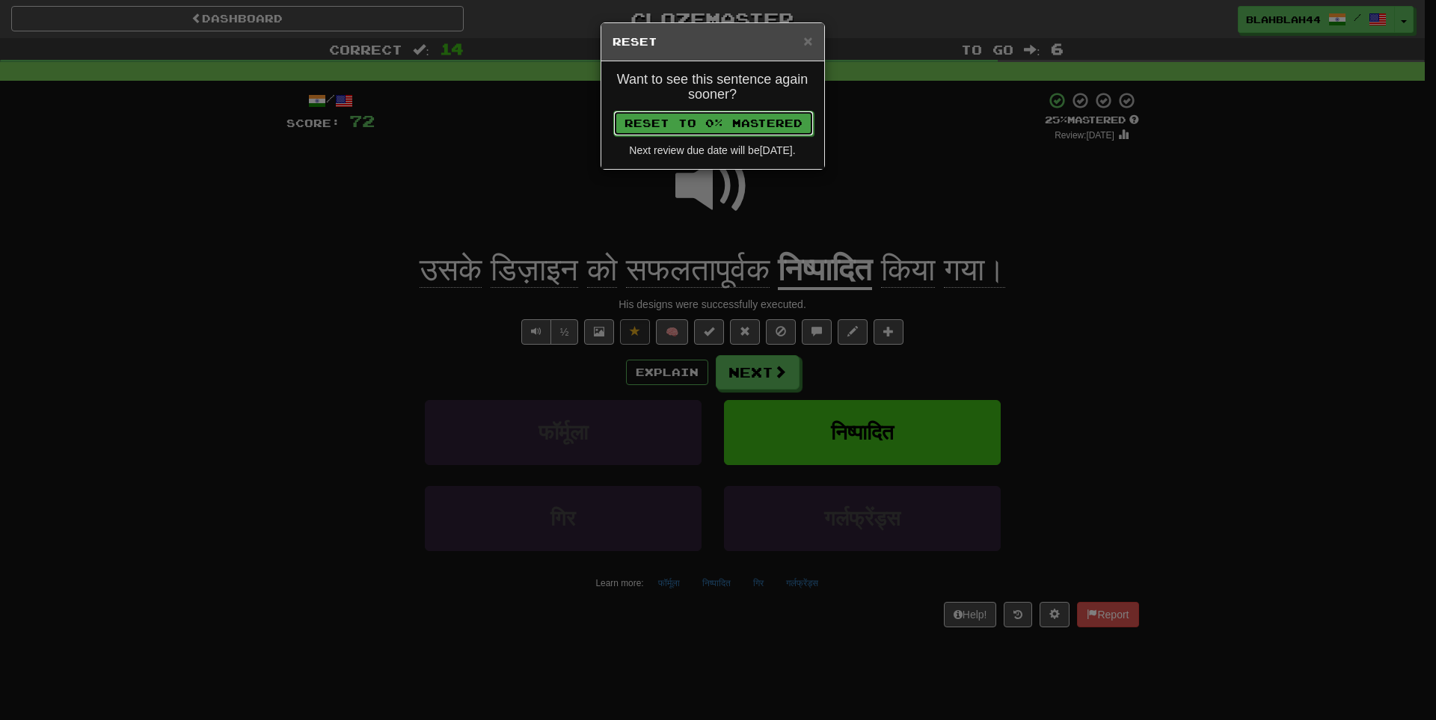
click at [760, 131] on button "Reset to 0% Mastered" at bounding box center [713, 123] width 200 height 25
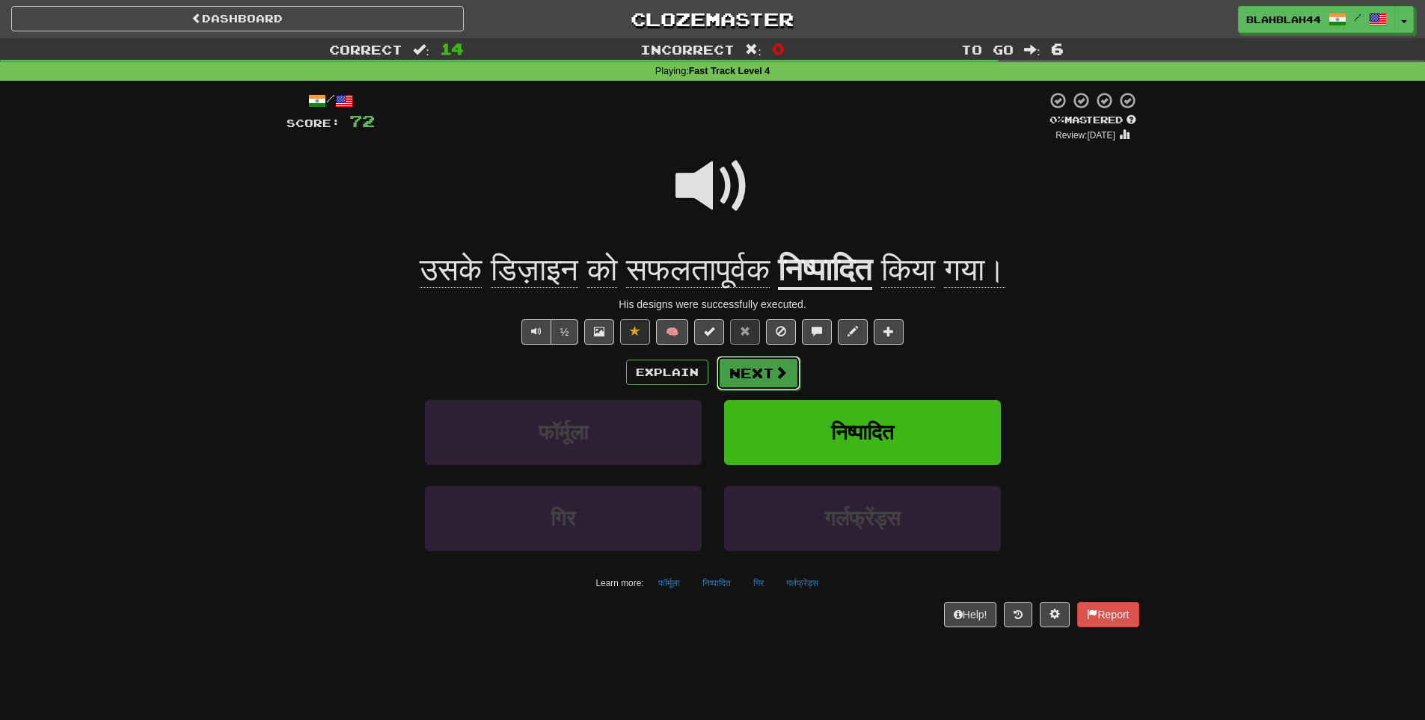
click at [767, 374] on button "Next" at bounding box center [759, 373] width 84 height 34
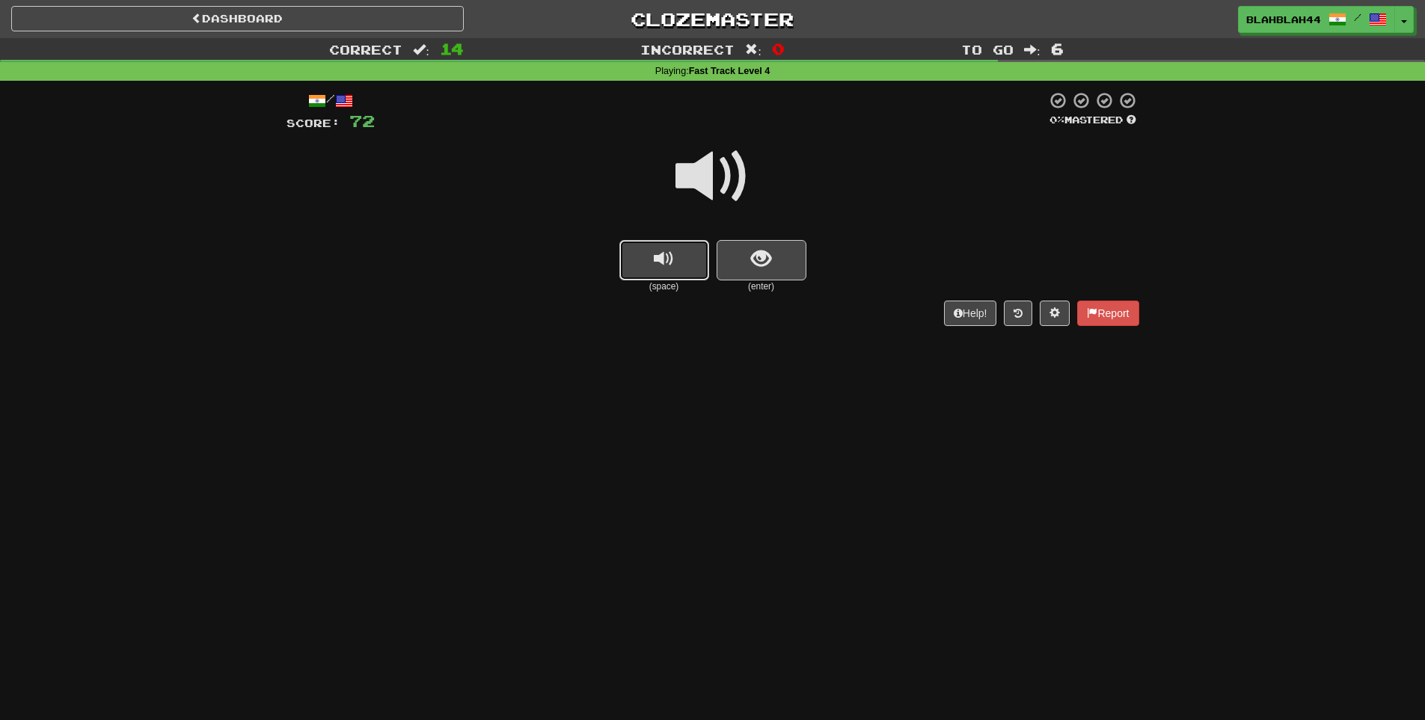
click at [669, 254] on span "replay audio" at bounding box center [664, 259] width 20 height 20
click at [792, 285] on small "(enter)" at bounding box center [762, 287] width 90 height 13
click at [791, 271] on button "show sentence" at bounding box center [762, 260] width 90 height 40
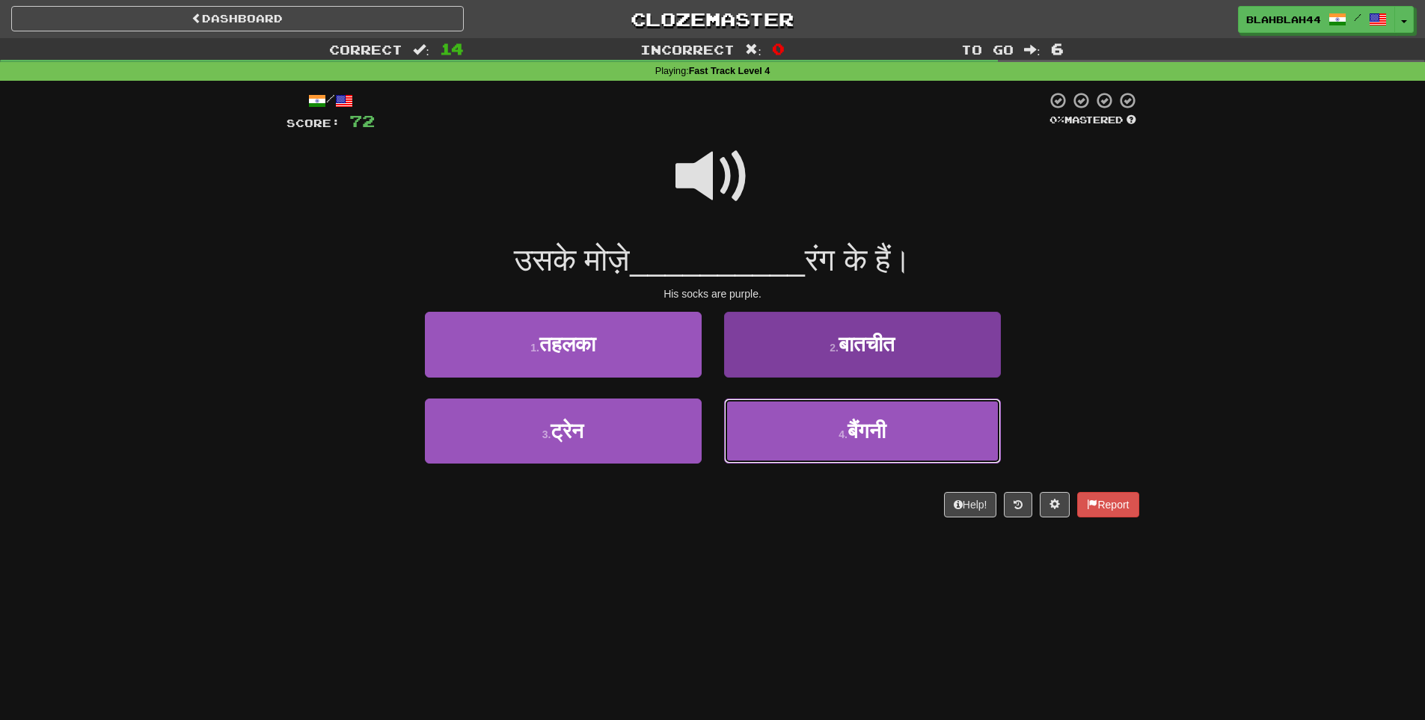
click at [851, 434] on span "बैंगनी" at bounding box center [867, 431] width 38 height 23
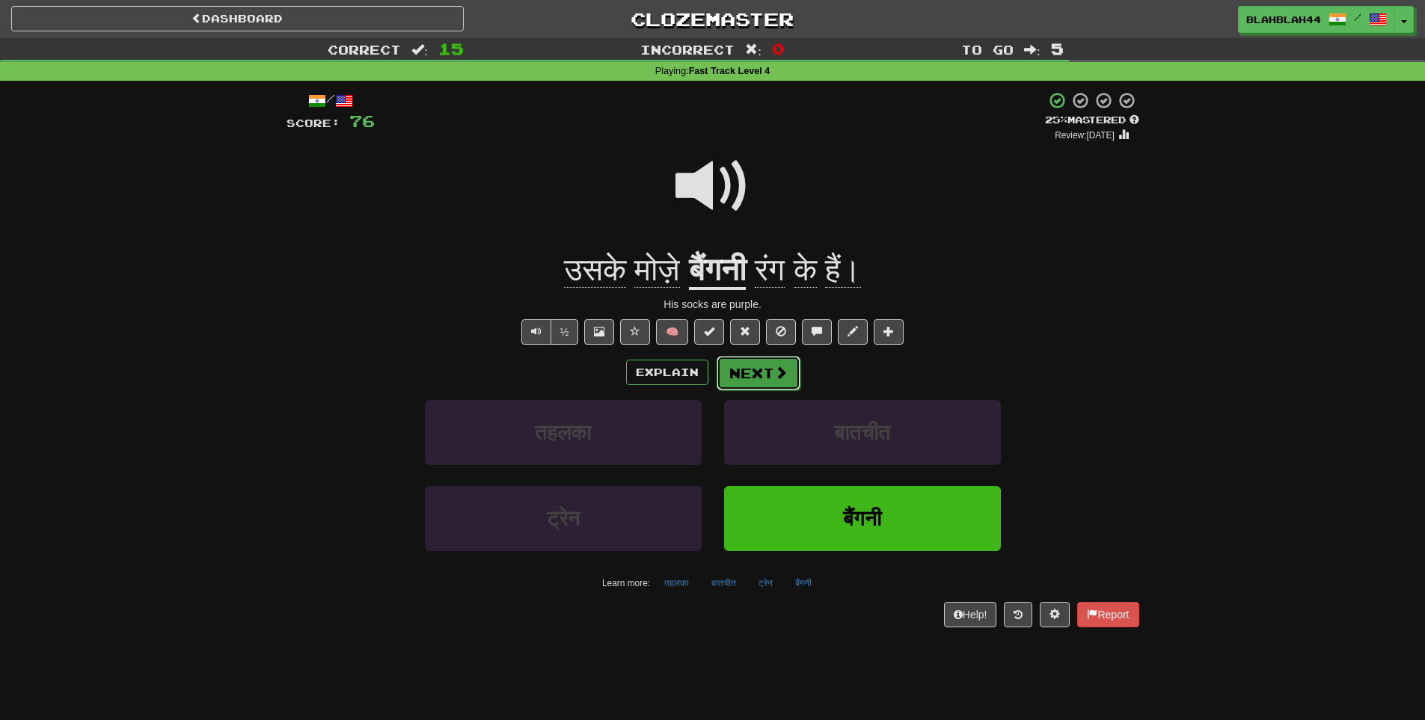
click at [779, 381] on button "Next" at bounding box center [759, 373] width 84 height 34
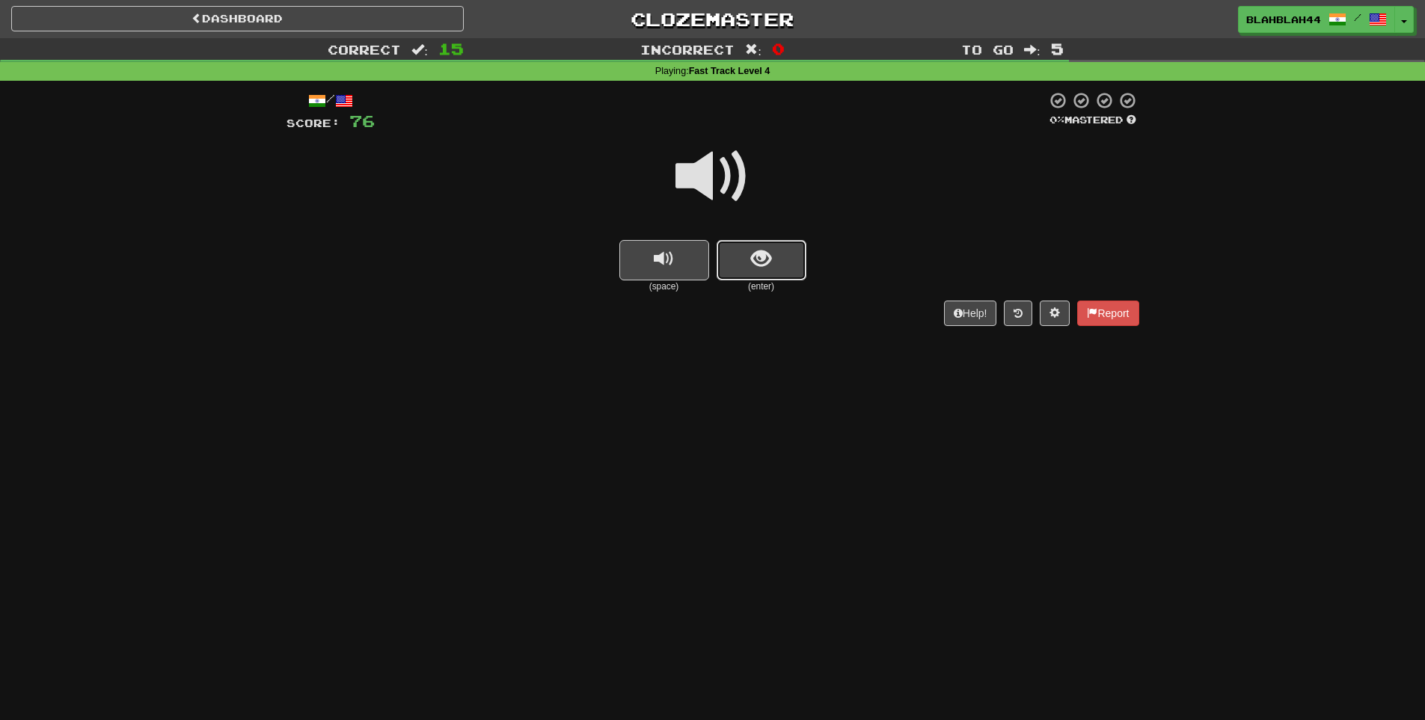
click at [768, 273] on button "show sentence" at bounding box center [762, 260] width 90 height 40
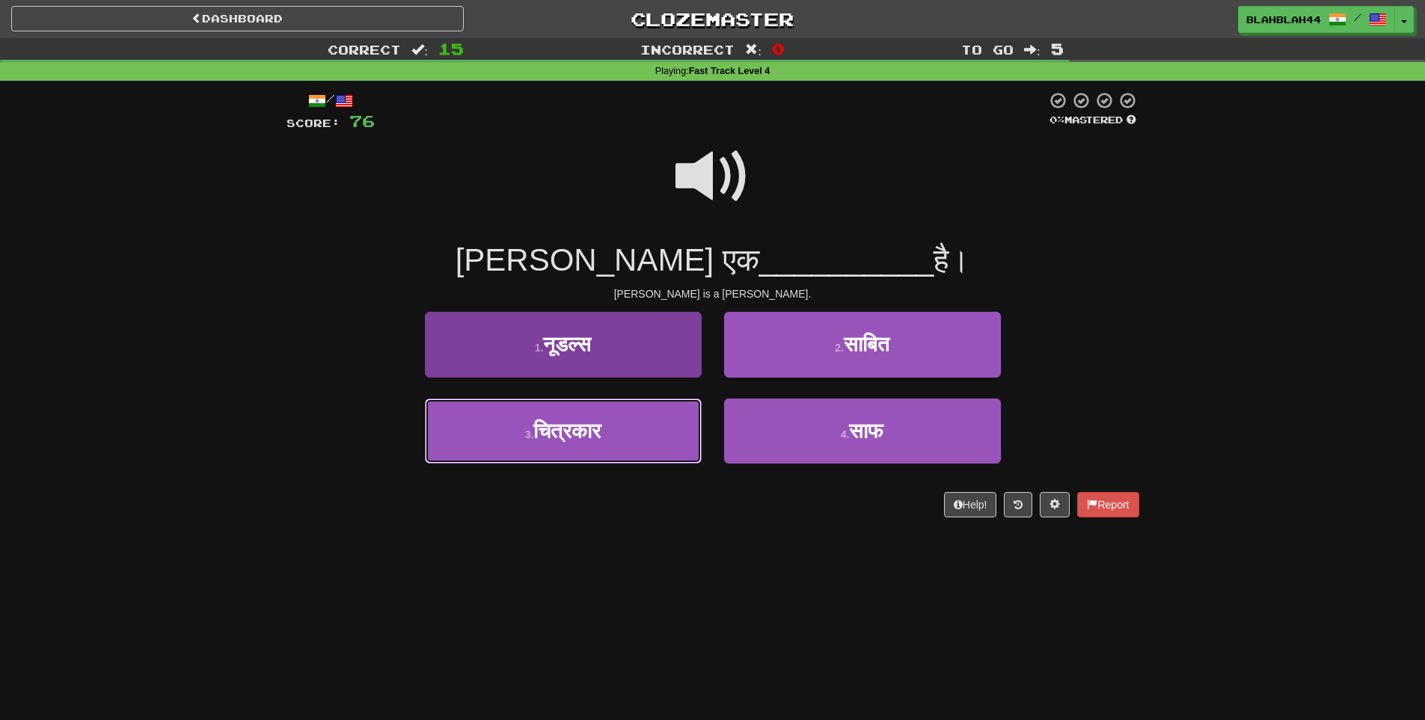
click at [581, 431] on span "चित्रकार" at bounding box center [566, 431] width 67 height 23
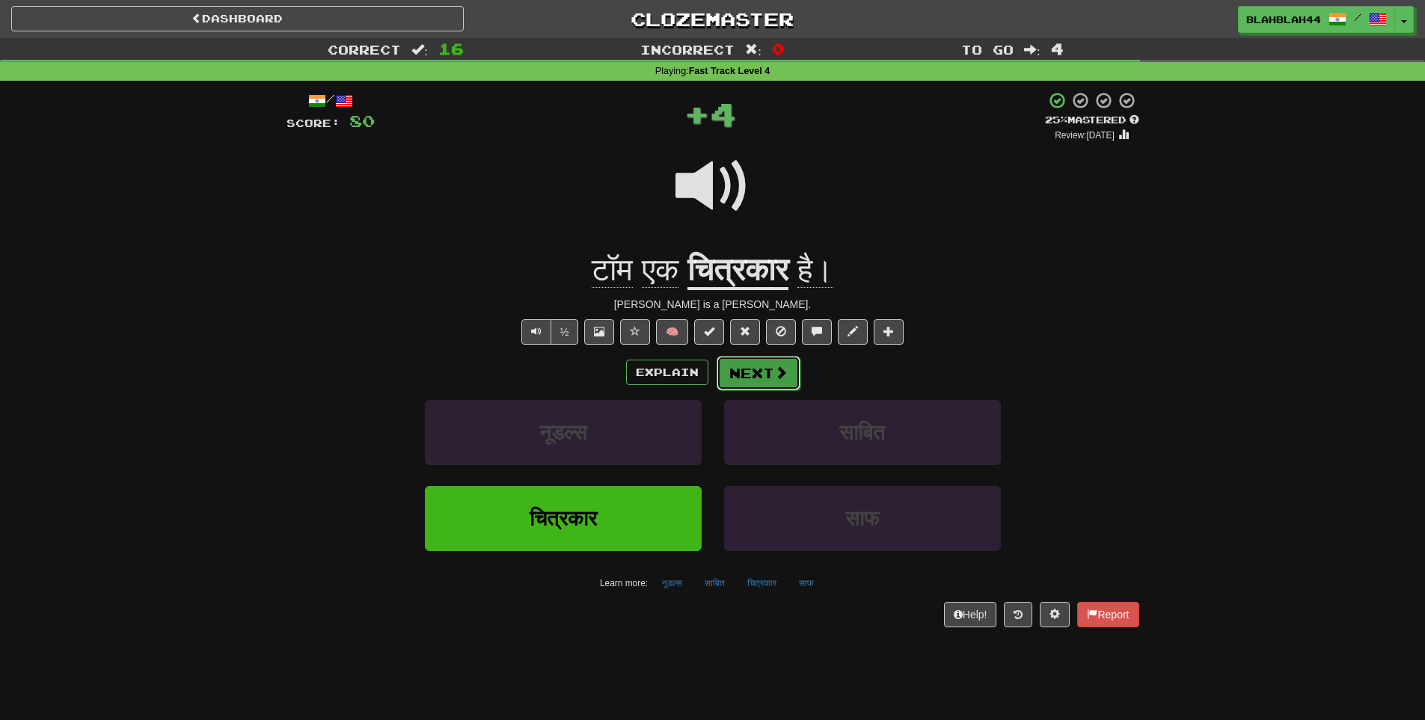
click at [778, 376] on span at bounding box center [780, 372] width 13 height 13
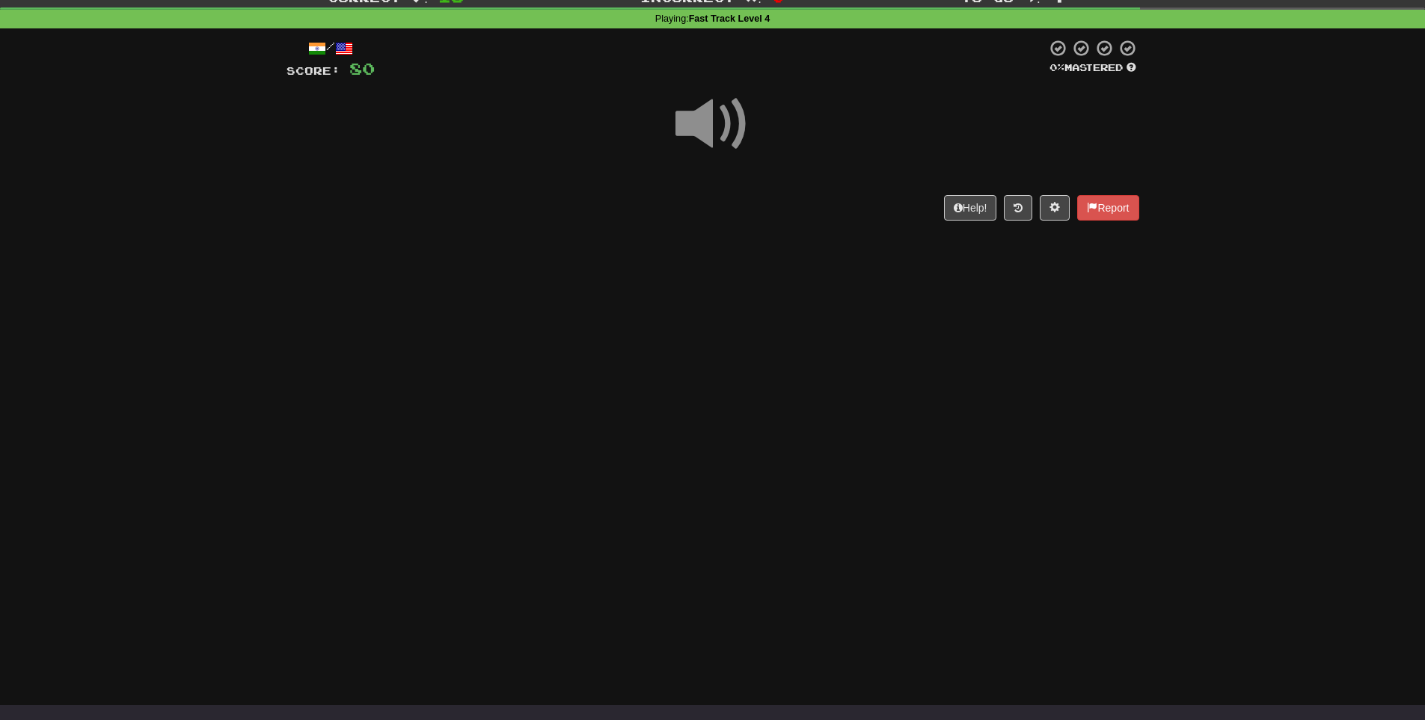
scroll to position [75, 0]
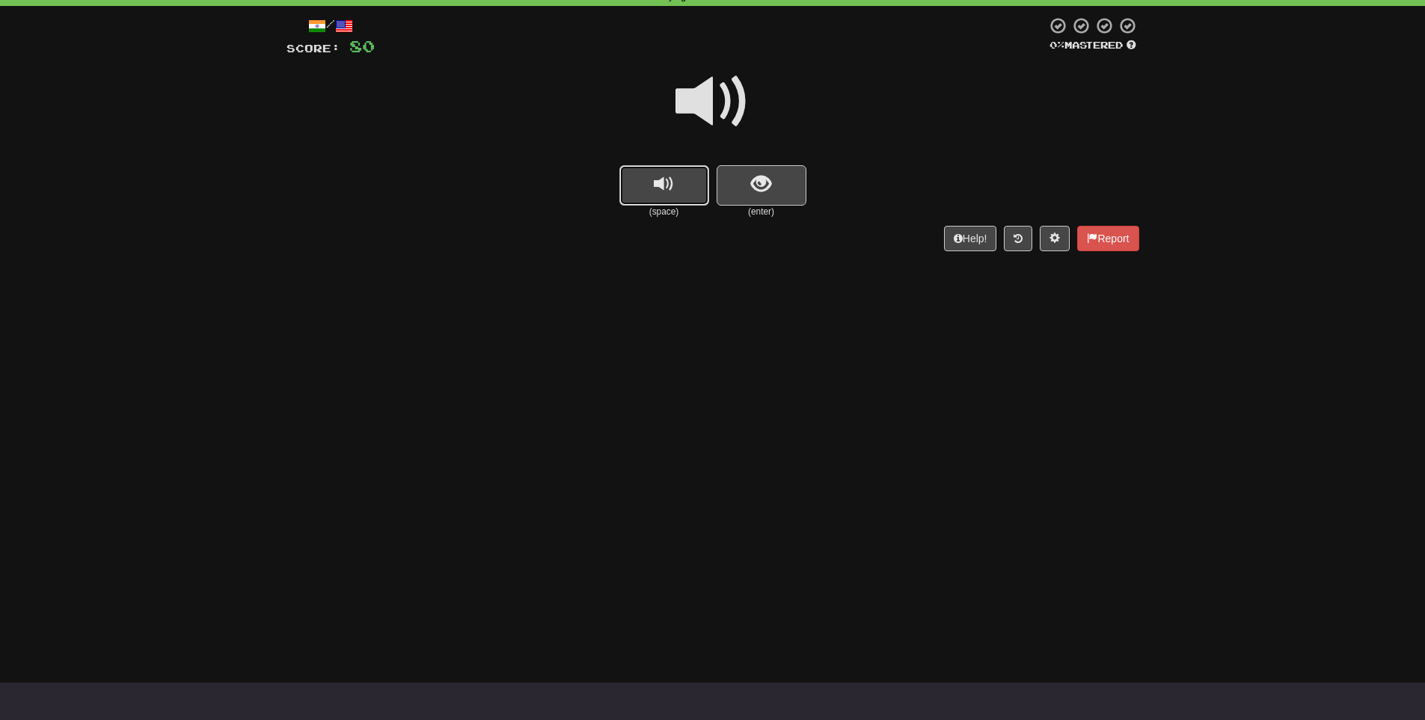
click at [674, 182] on button "replay audio" at bounding box center [664, 185] width 90 height 40
click at [751, 194] on span "show sentence" at bounding box center [761, 184] width 20 height 20
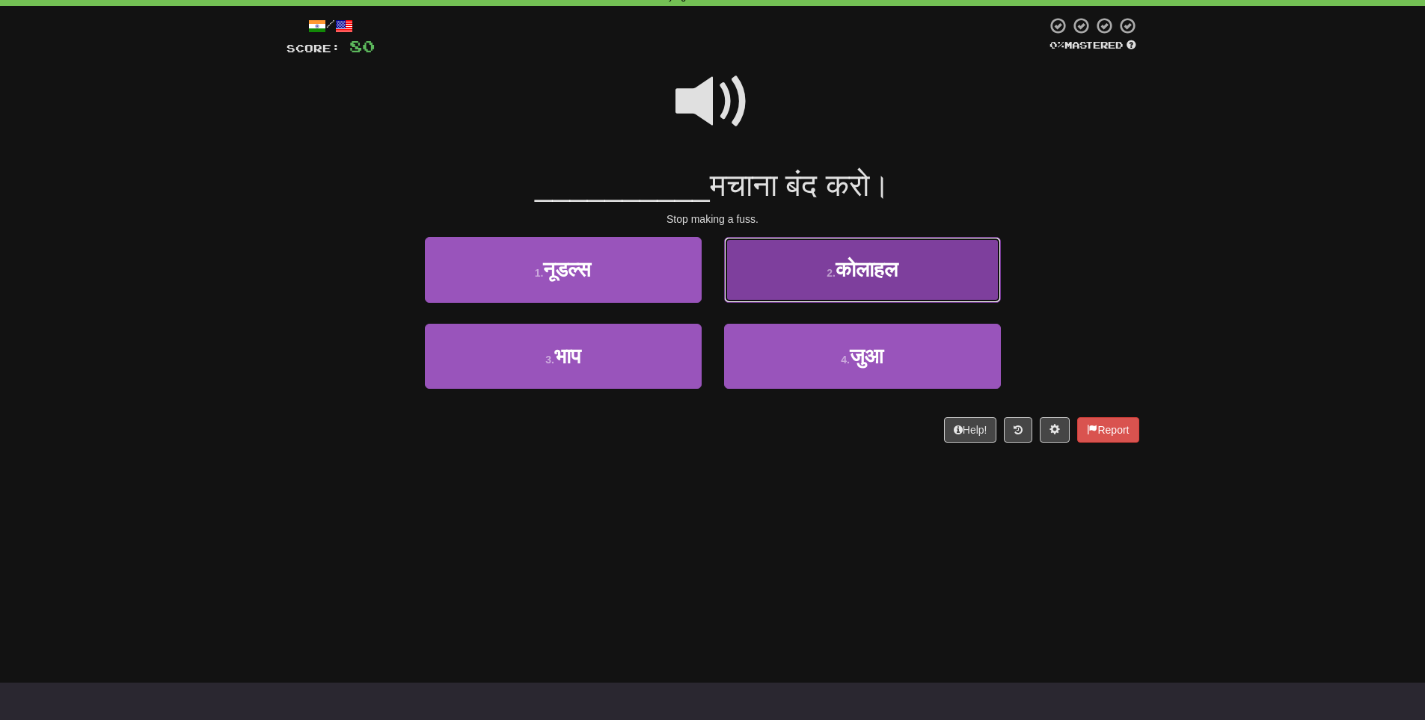
click at [890, 280] on span "कोलाहल" at bounding box center [867, 269] width 62 height 23
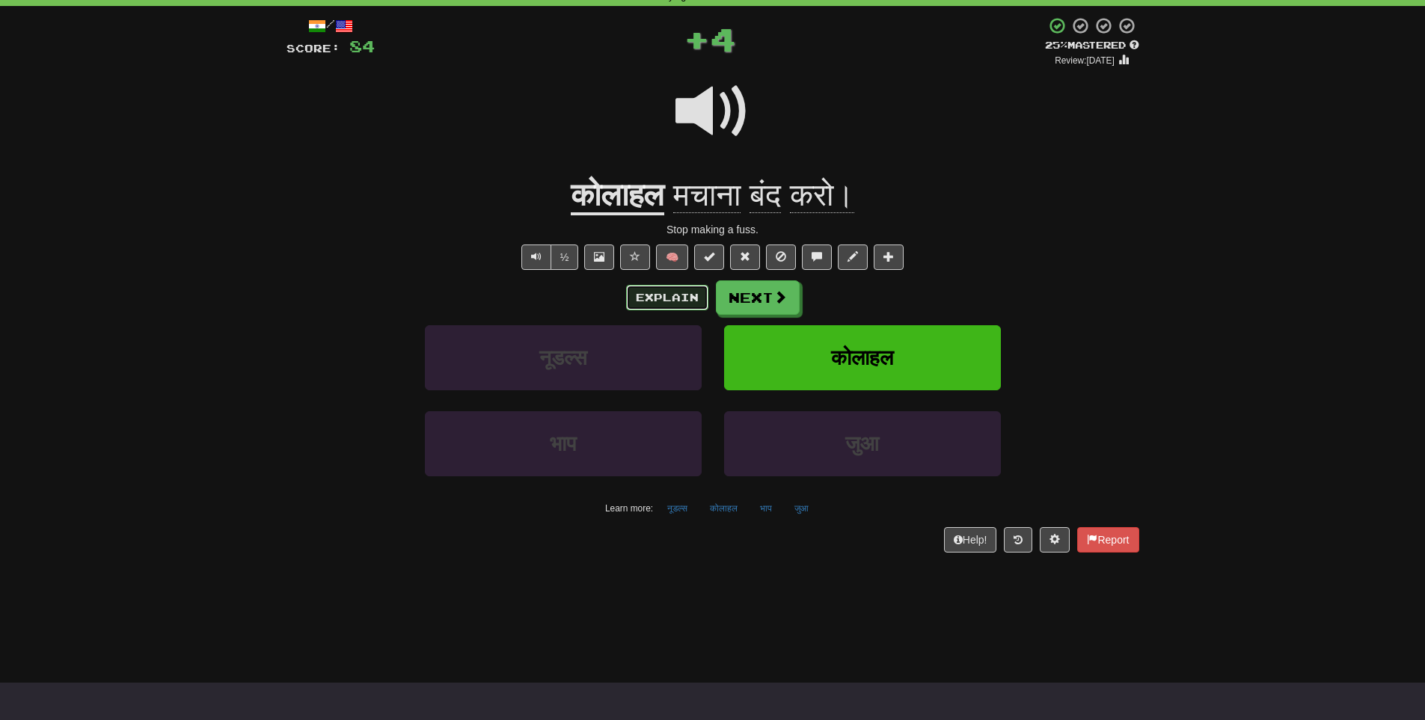
click at [666, 295] on button "Explain" at bounding box center [667, 297] width 82 height 25
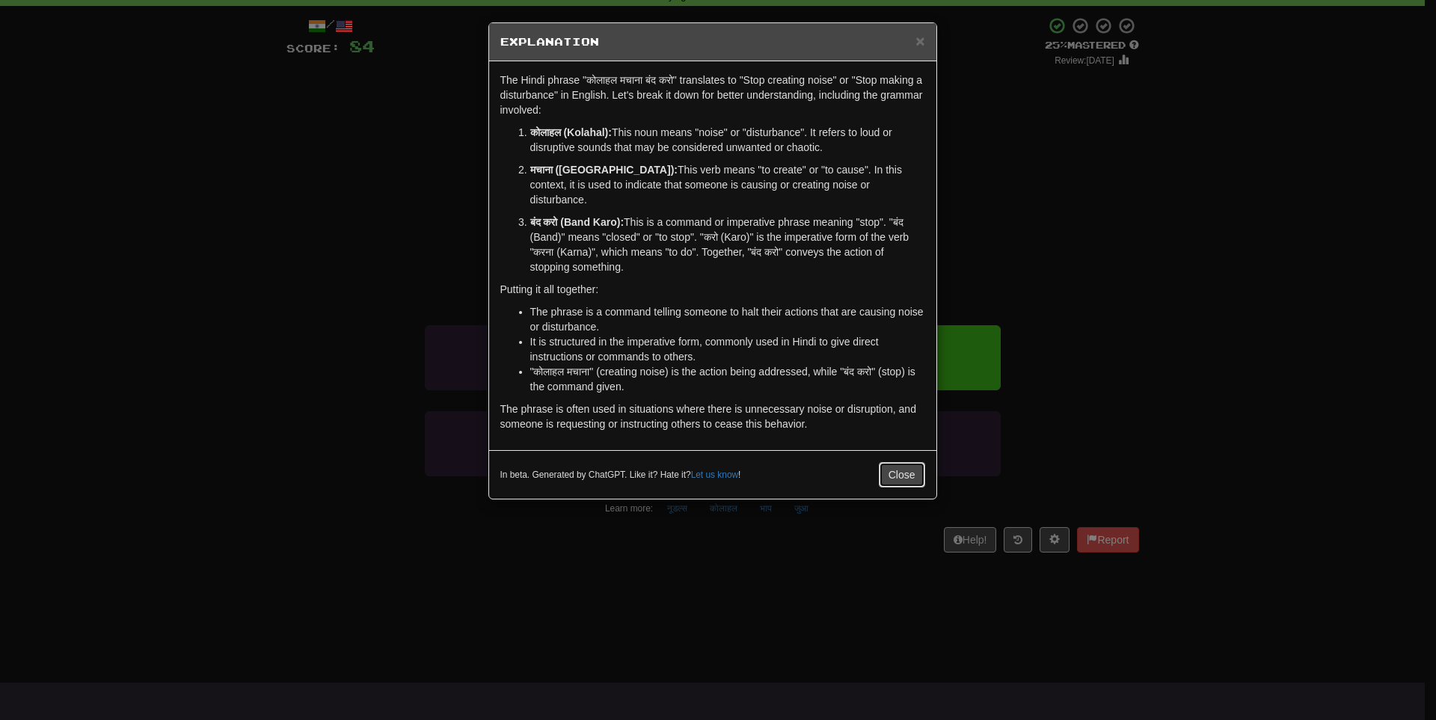
click at [913, 462] on button "Close" at bounding box center [902, 474] width 46 height 25
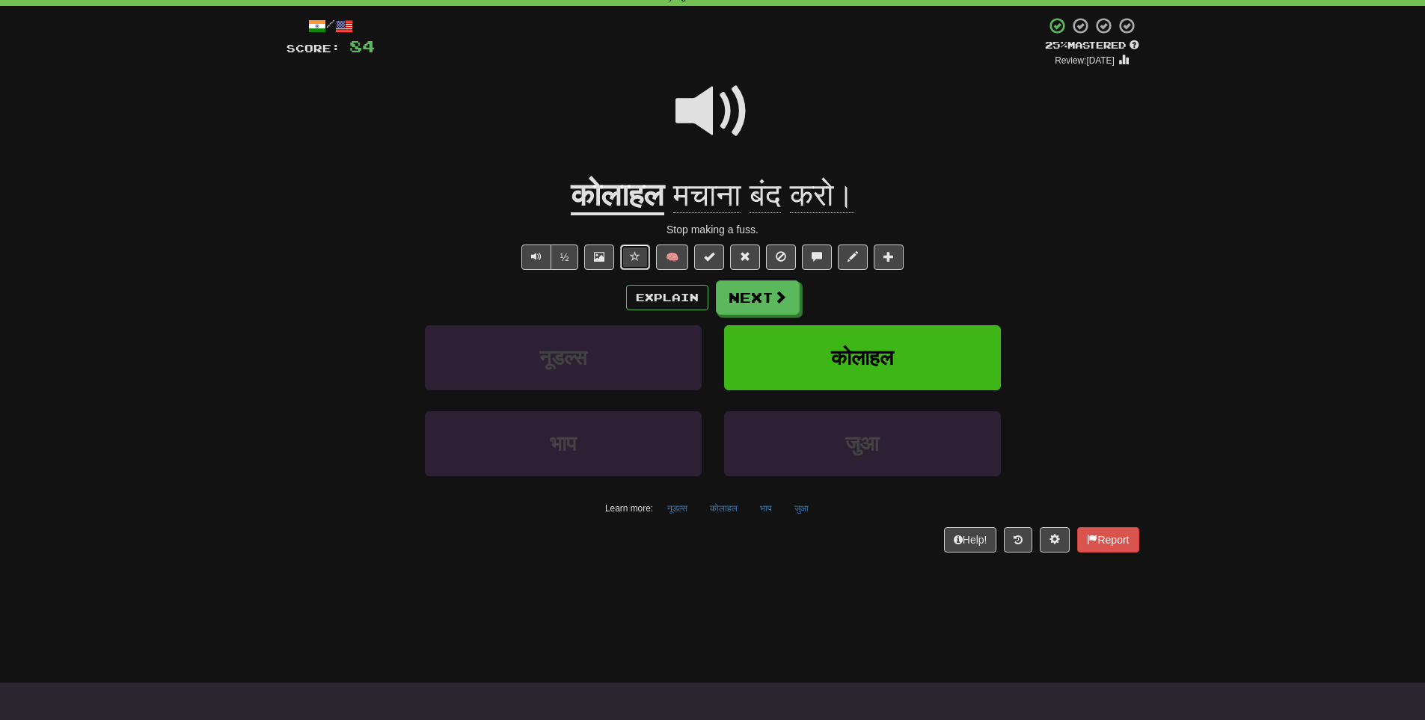
click at [633, 252] on span at bounding box center [635, 256] width 10 height 10
click at [750, 251] on span at bounding box center [745, 256] width 10 height 10
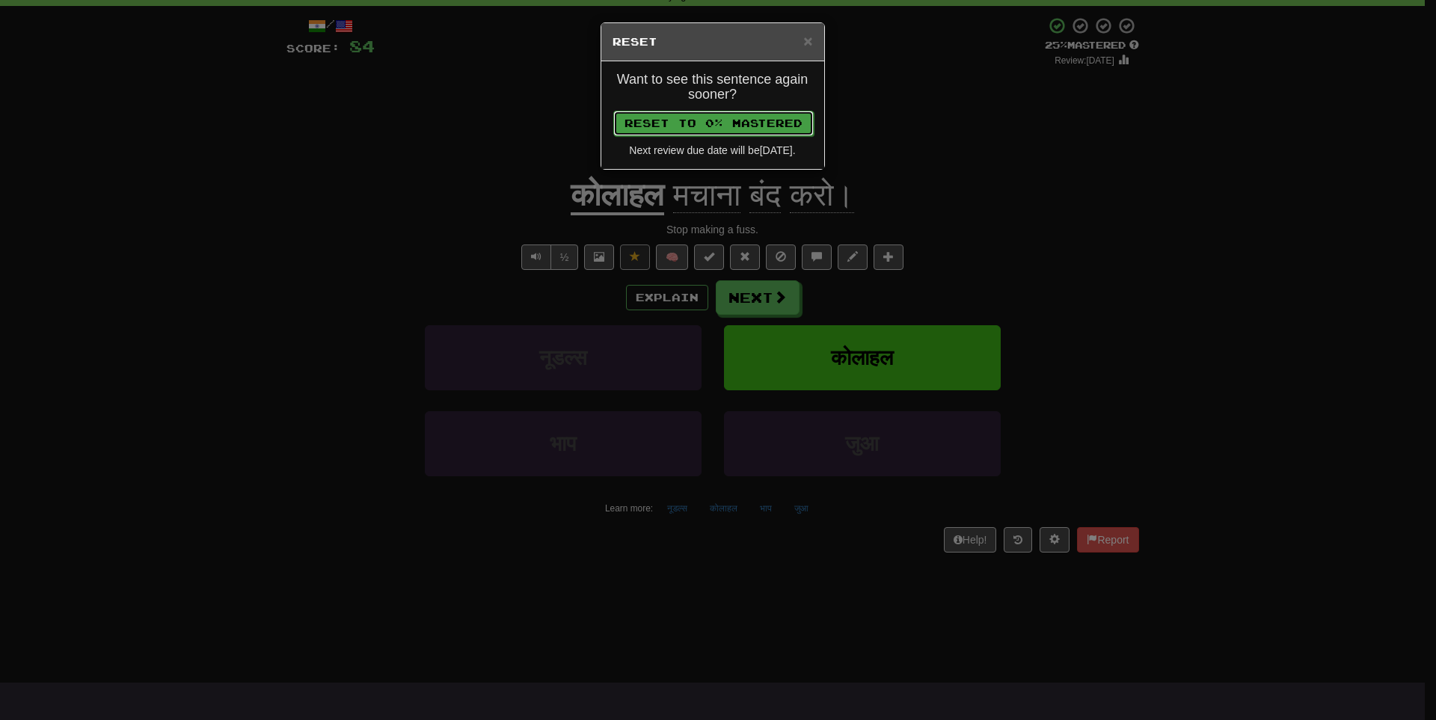
click at [738, 128] on button "Reset to 0% Mastered" at bounding box center [713, 123] width 200 height 25
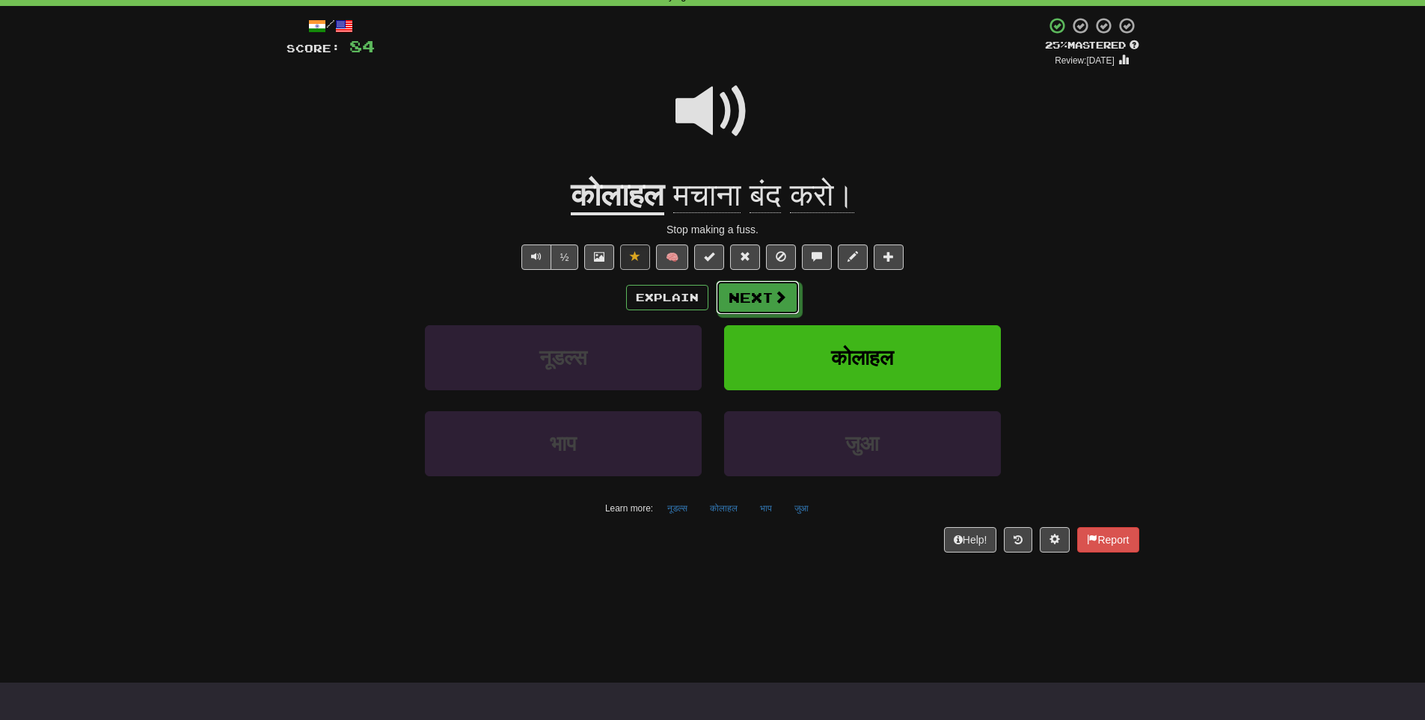
click at [746, 301] on button "Next" at bounding box center [758, 298] width 84 height 34
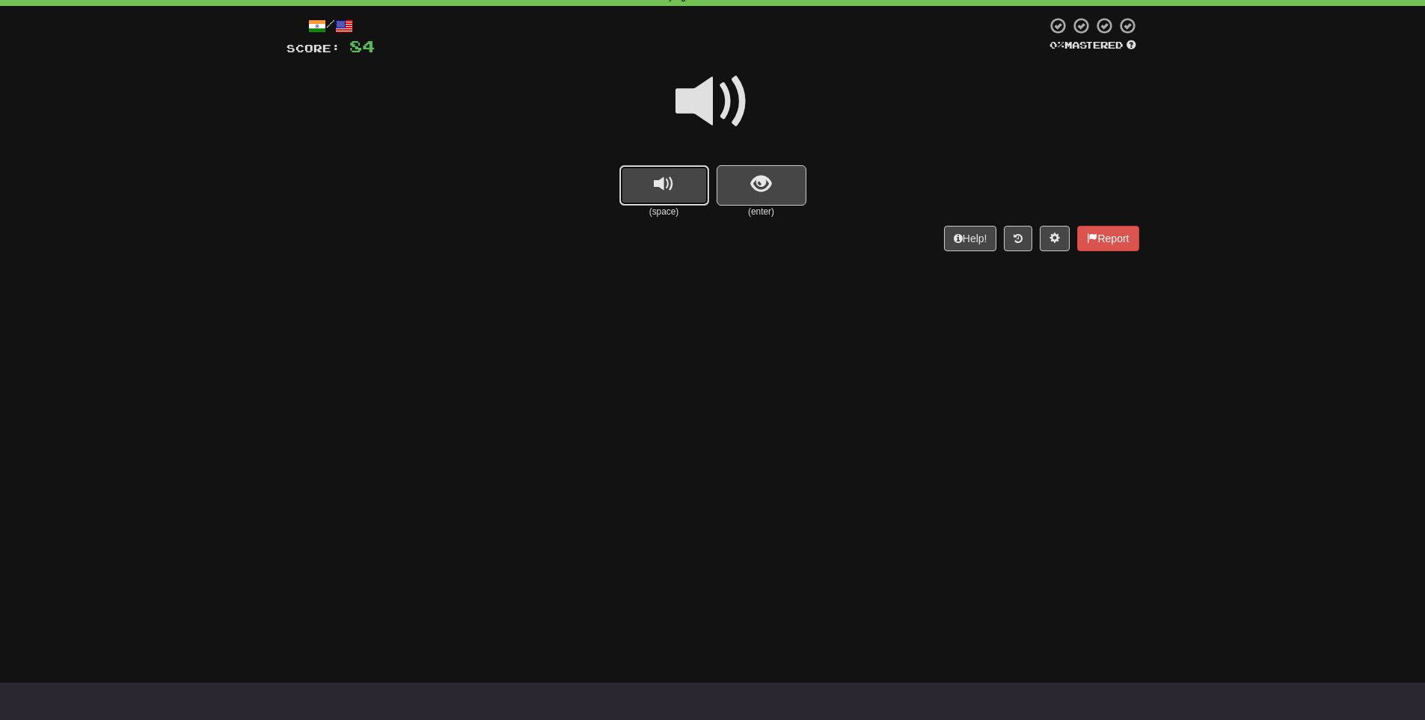
drag, startPoint x: 668, startPoint y: 186, endPoint x: 776, endPoint y: 198, distance: 109.2
click at [669, 186] on span "replay audio" at bounding box center [664, 184] width 20 height 20
click at [770, 189] on span "show sentence" at bounding box center [761, 184] width 20 height 20
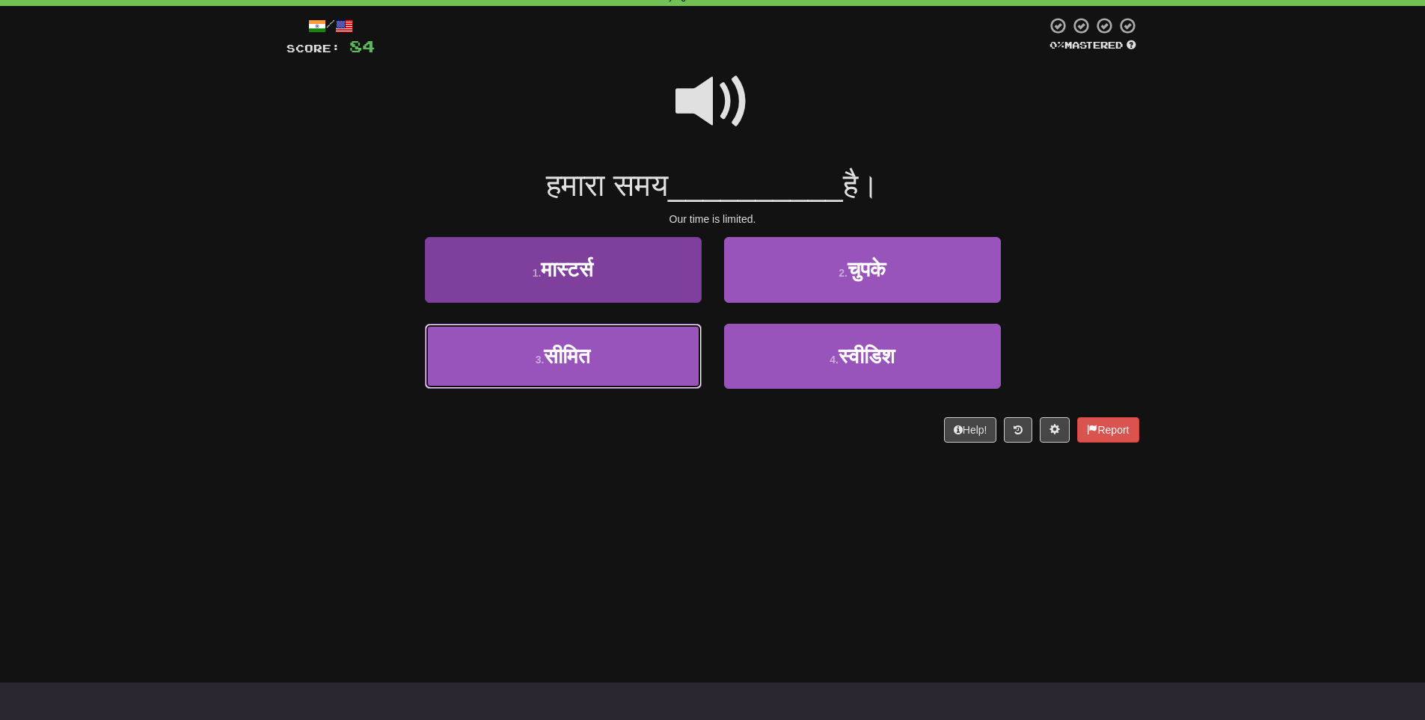
drag, startPoint x: 594, startPoint y: 363, endPoint x: 619, endPoint y: 363, distance: 25.4
click at [590, 364] on span "सीमित" at bounding box center [567, 356] width 46 height 23
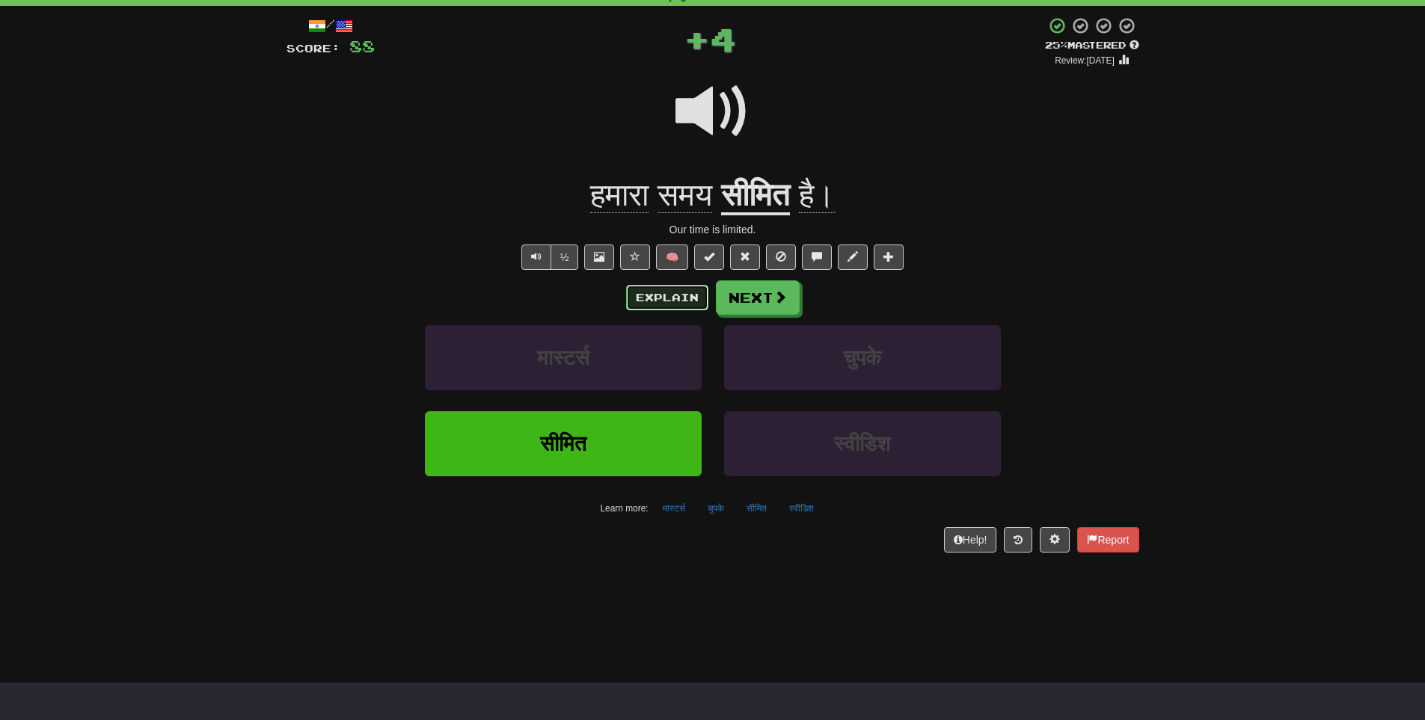
click at [659, 303] on button "Explain" at bounding box center [667, 297] width 82 height 25
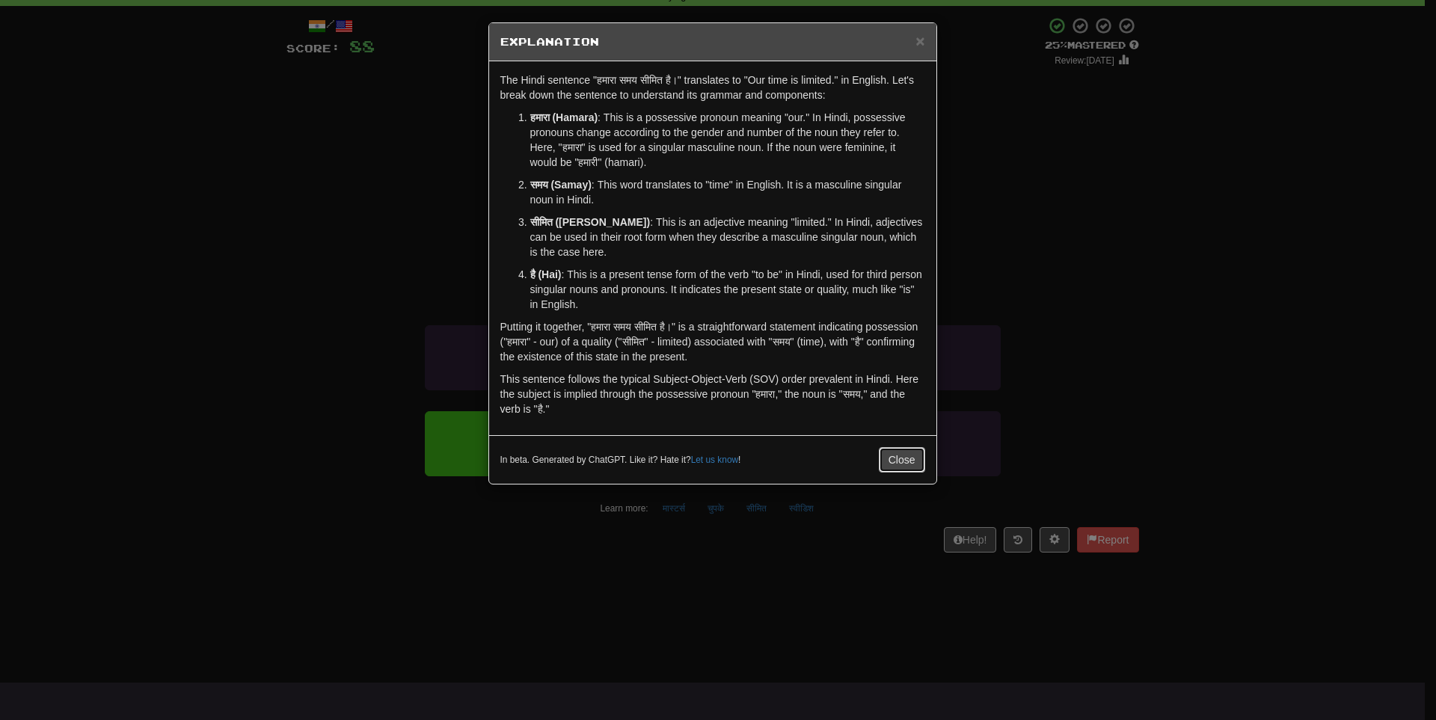
click at [905, 459] on button "Close" at bounding box center [902, 459] width 46 height 25
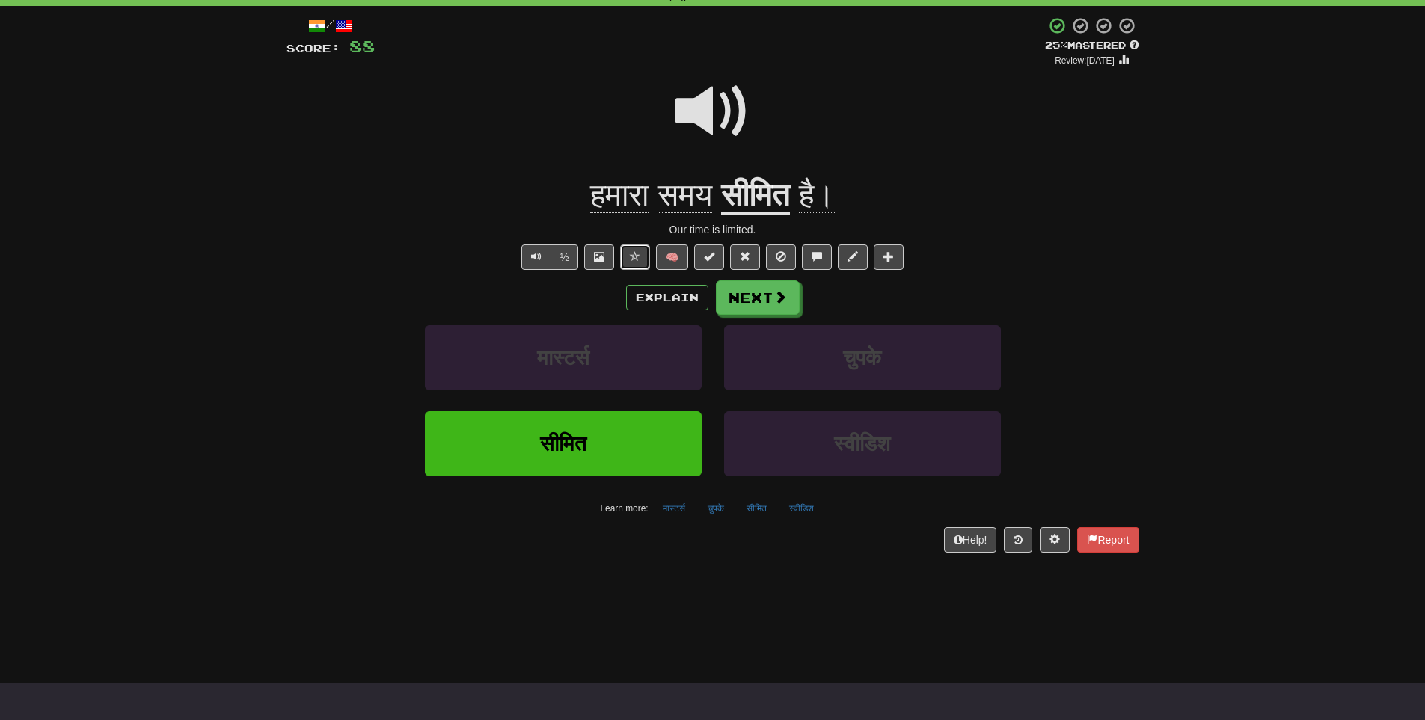
click at [637, 266] on button at bounding box center [635, 257] width 30 height 25
click at [749, 256] on span at bounding box center [745, 256] width 10 height 10
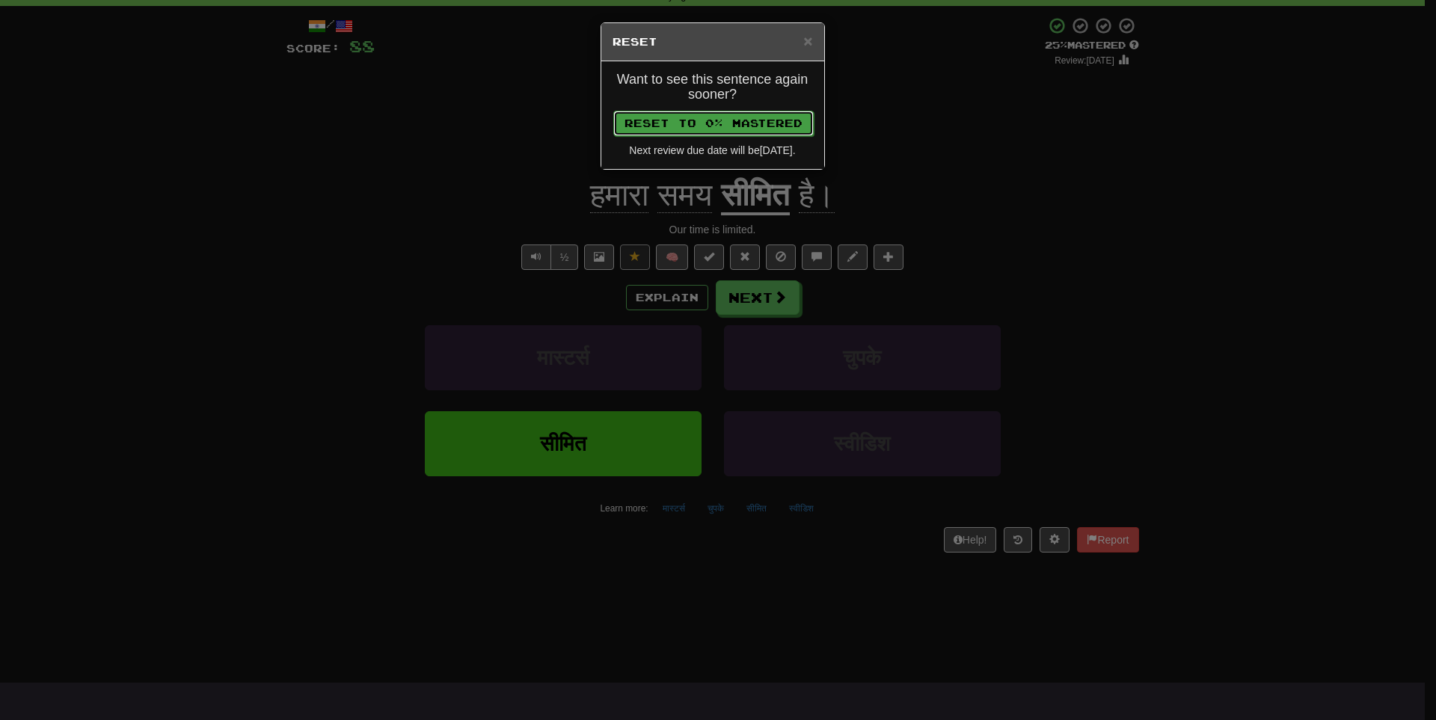
click at [708, 126] on button "Reset to 0% Mastered" at bounding box center [713, 123] width 200 height 25
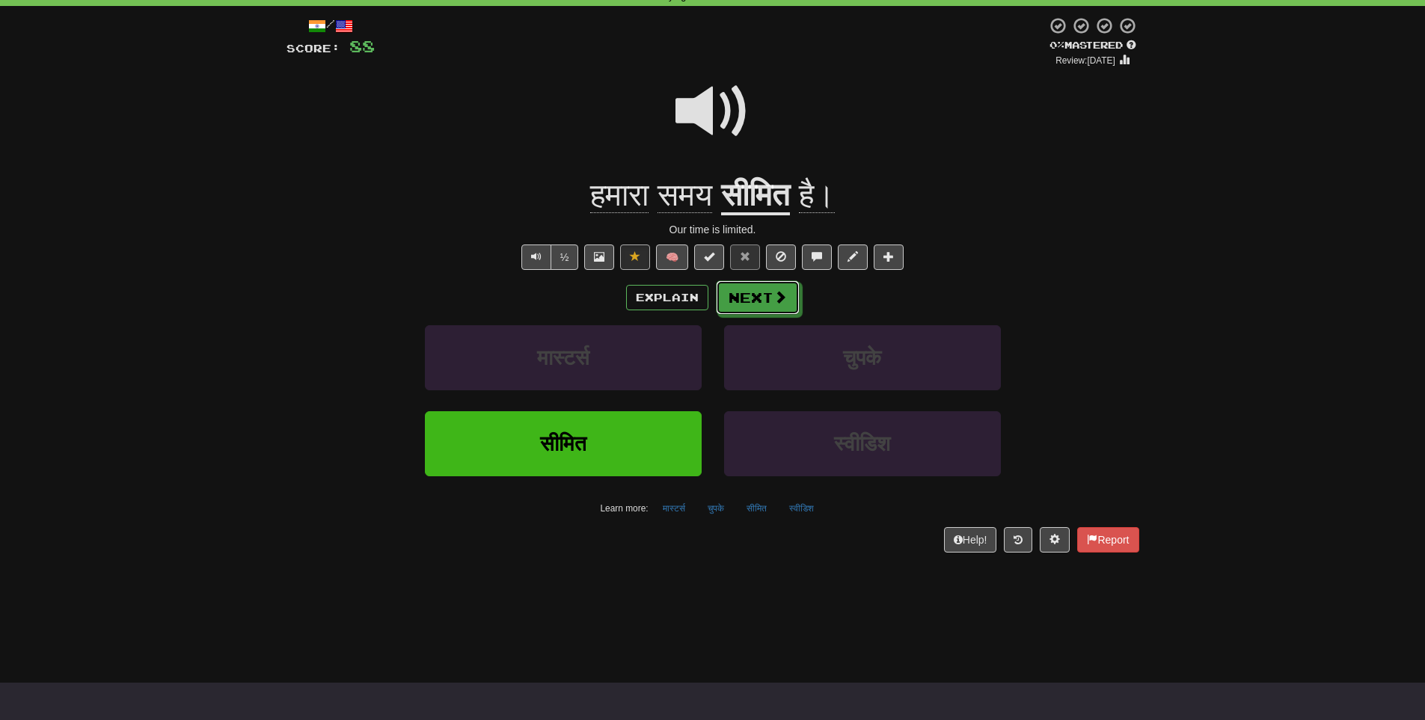
click at [750, 303] on button "Next" at bounding box center [758, 298] width 84 height 34
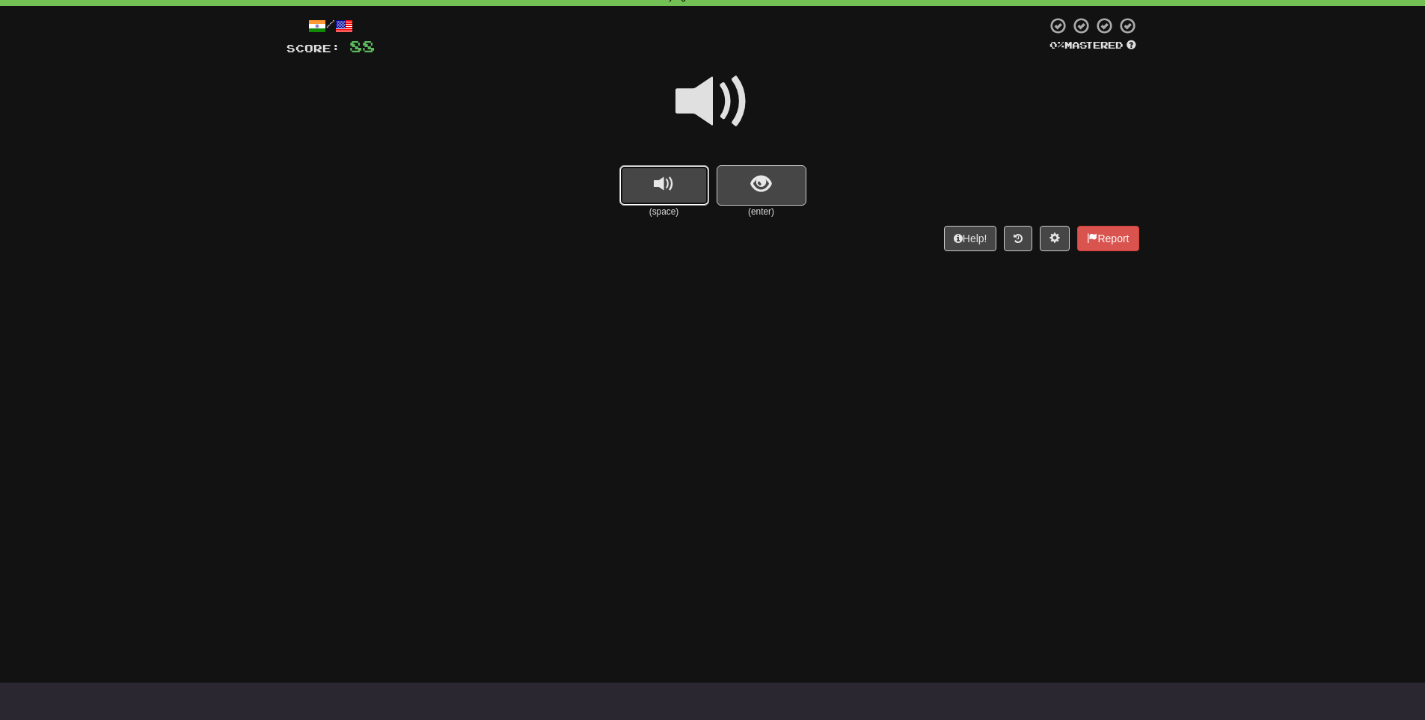
click at [672, 194] on span "replay audio" at bounding box center [664, 184] width 20 height 20
click at [765, 194] on span "show sentence" at bounding box center [761, 184] width 20 height 20
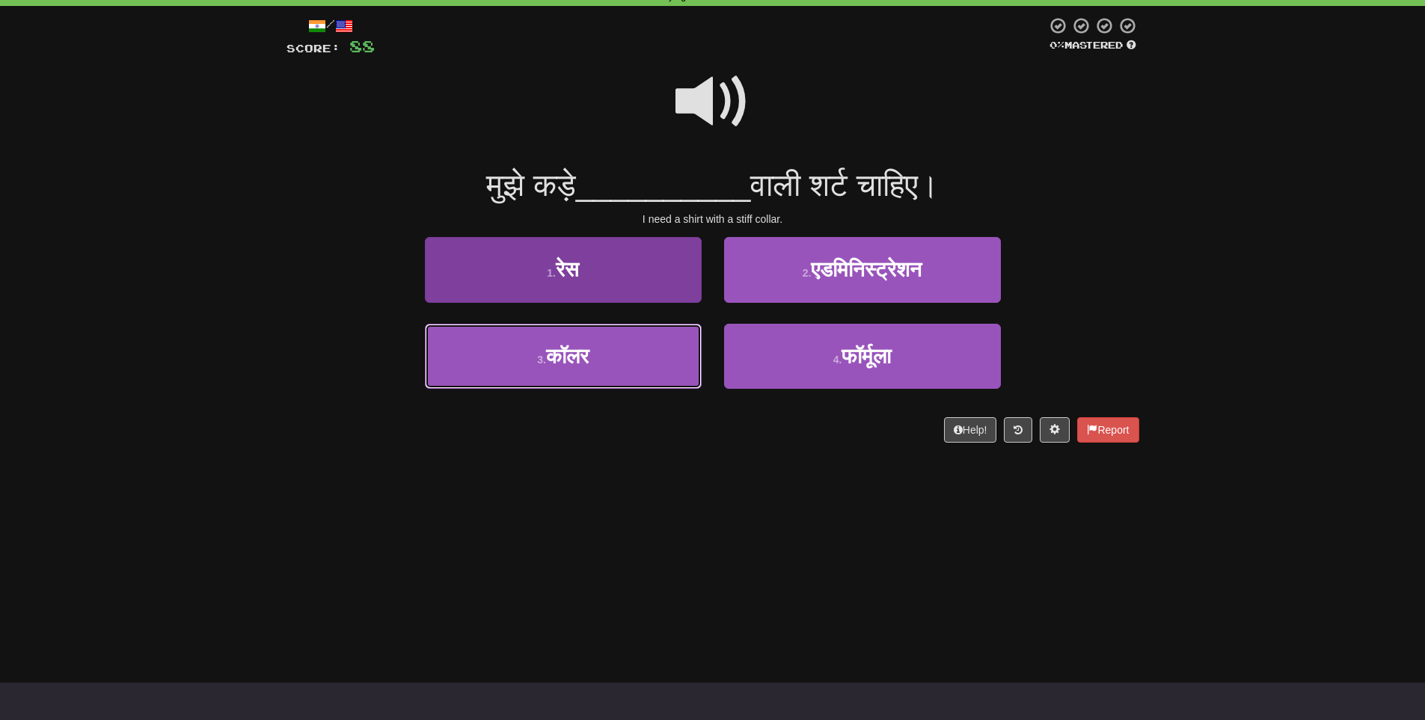
click at [567, 362] on span "कॉलर" at bounding box center [567, 356] width 43 height 23
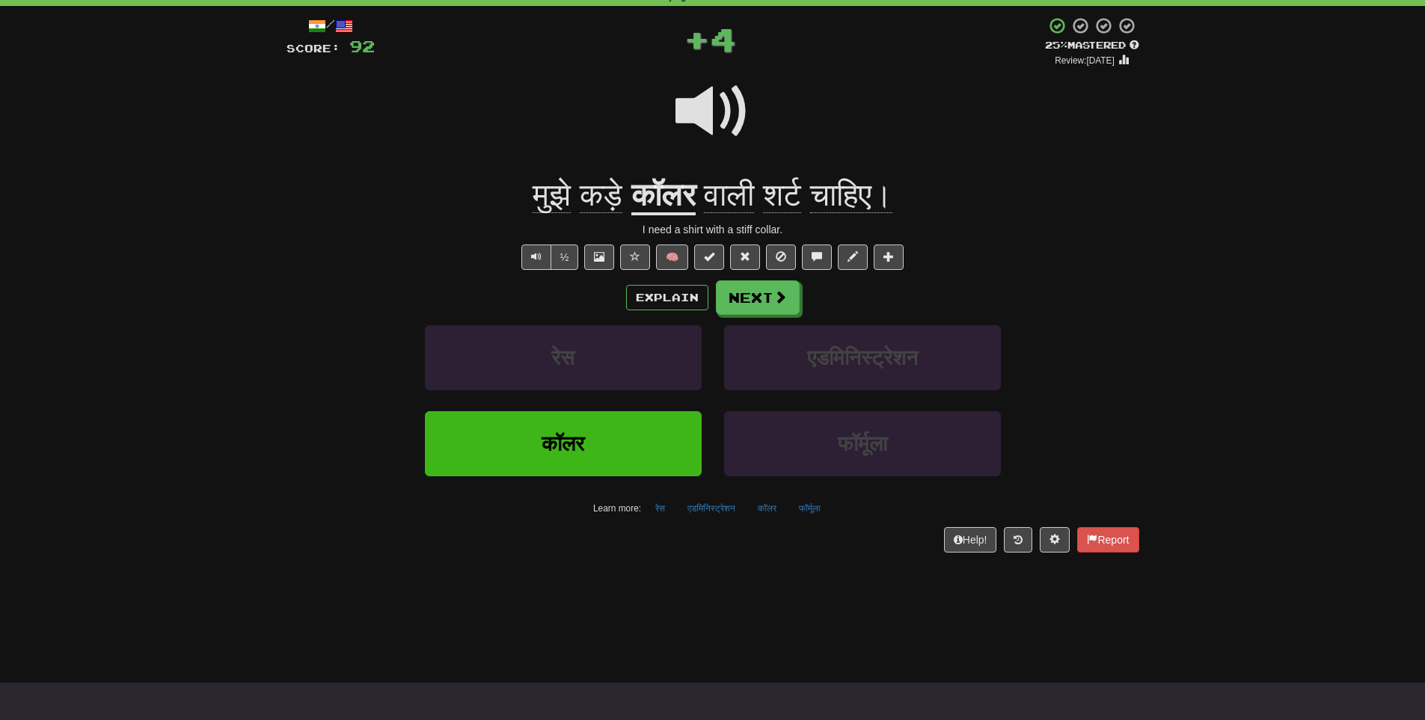
click at [651, 284] on div "Explain Next" at bounding box center [712, 298] width 853 height 34
click at [653, 300] on button "Explain" at bounding box center [667, 297] width 82 height 25
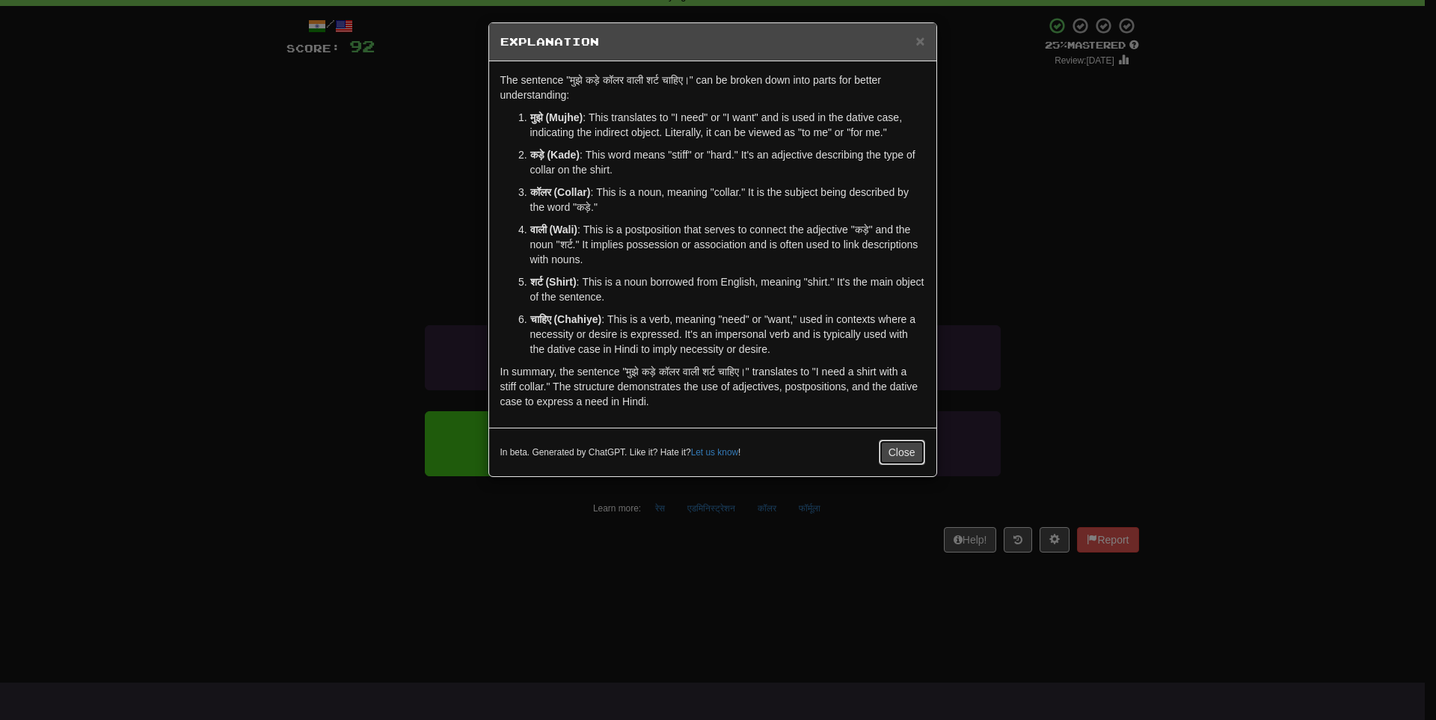
click at [904, 448] on button "Close" at bounding box center [902, 452] width 46 height 25
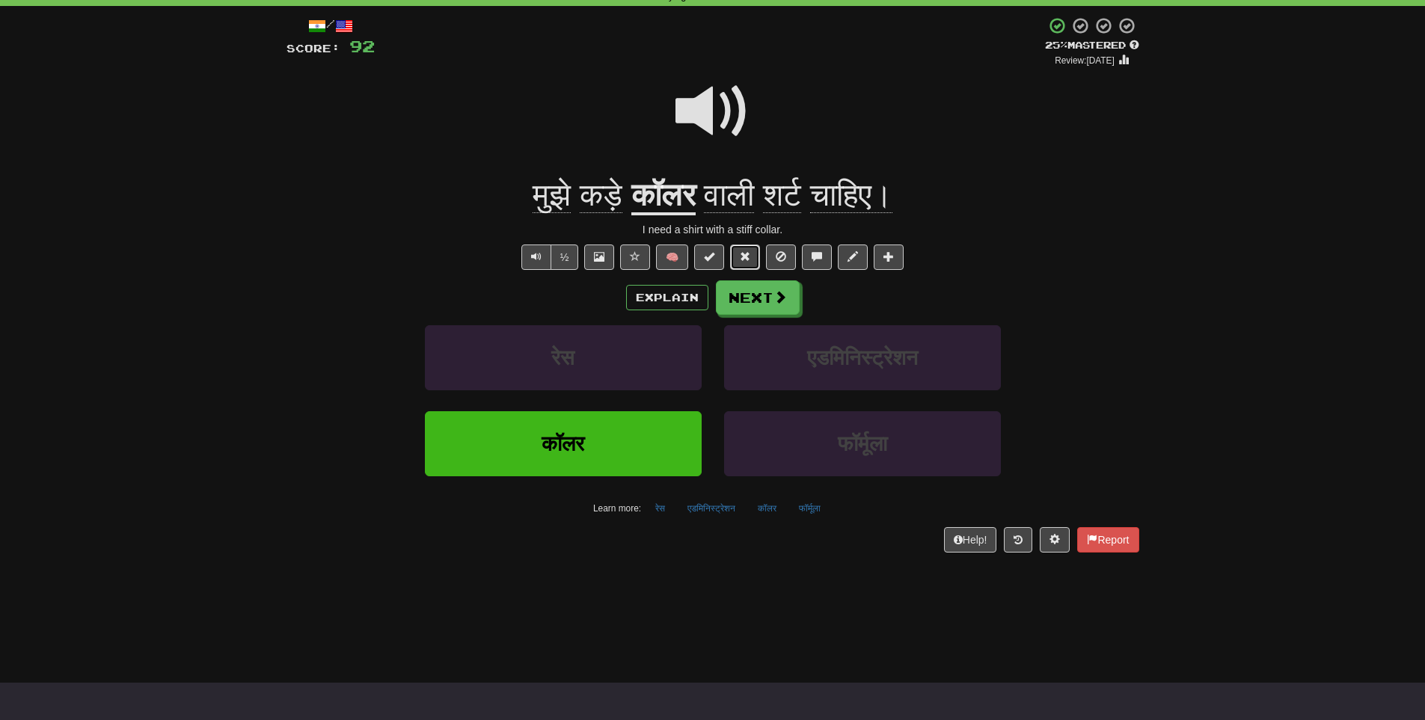
click at [736, 252] on button at bounding box center [745, 257] width 30 height 25
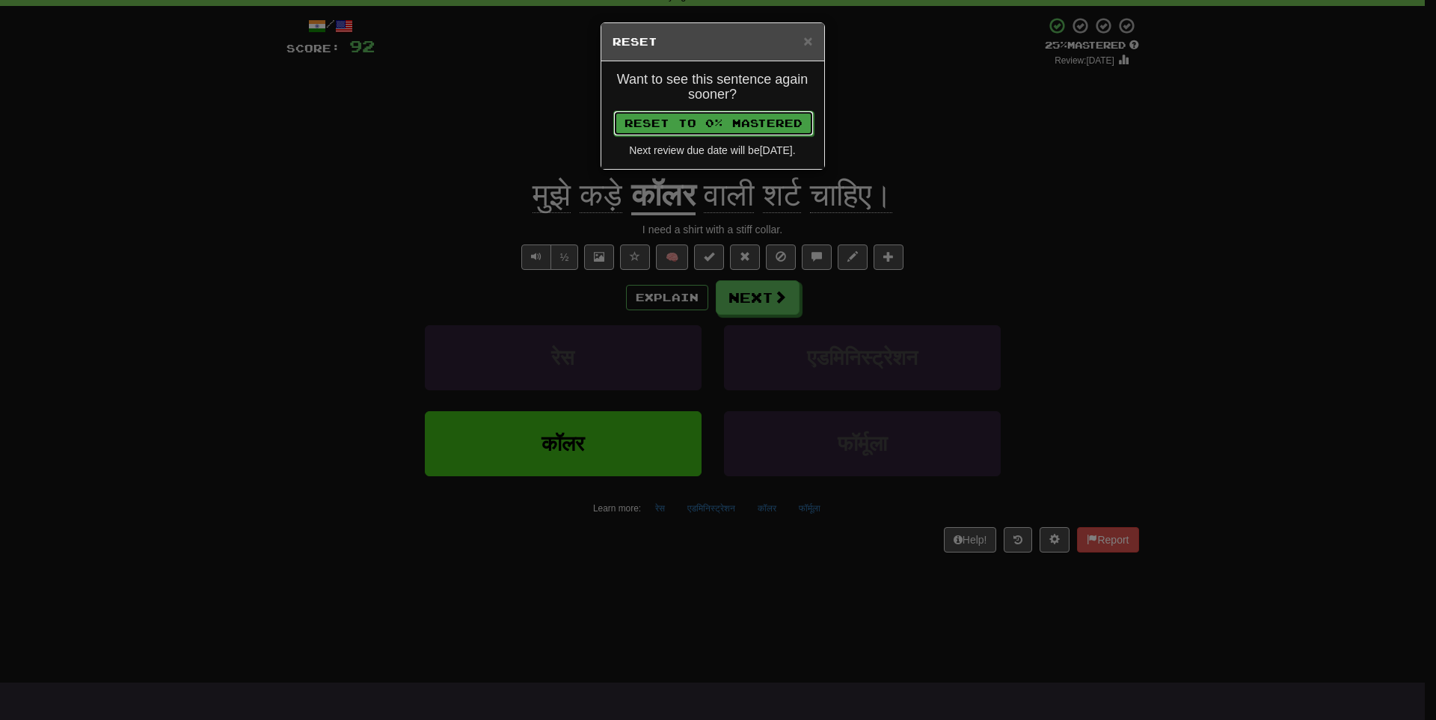
click at [714, 120] on button "Reset to 0% Mastered" at bounding box center [713, 123] width 200 height 25
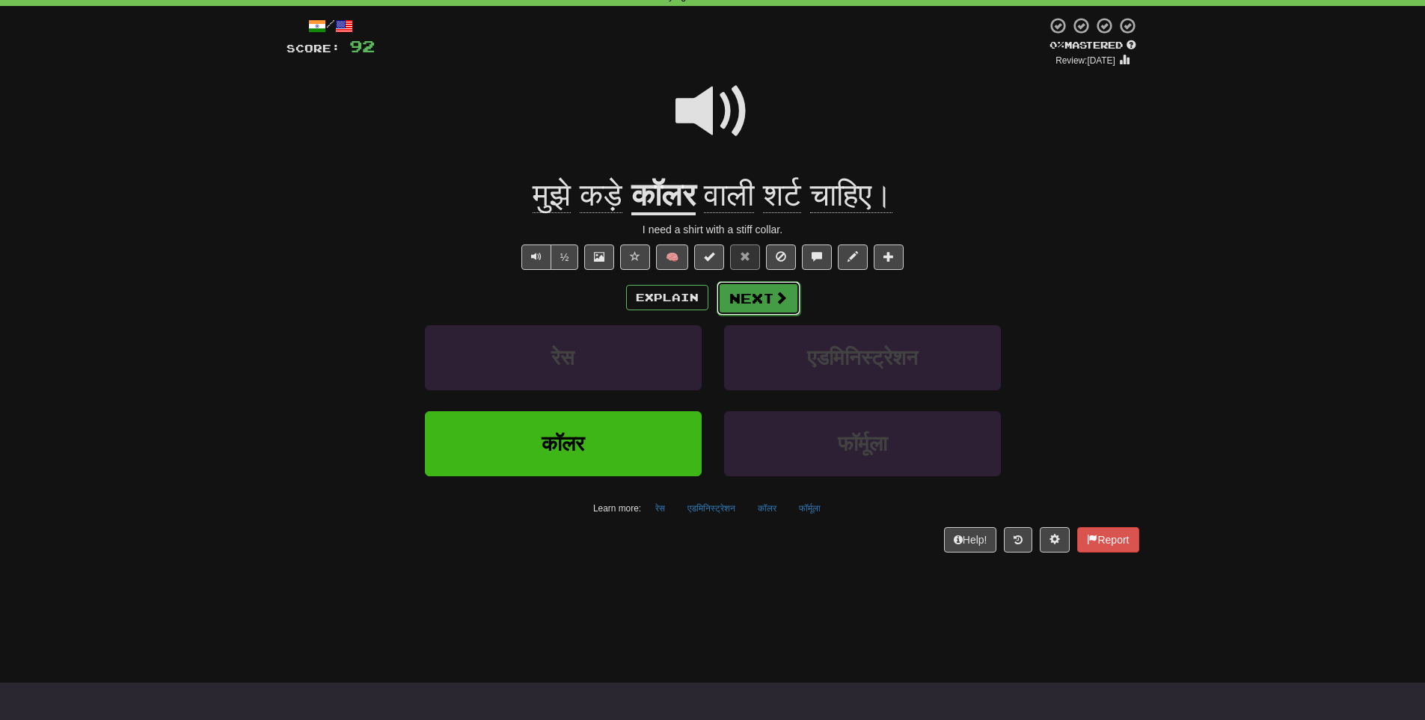
click at [750, 298] on button "Next" at bounding box center [759, 298] width 84 height 34
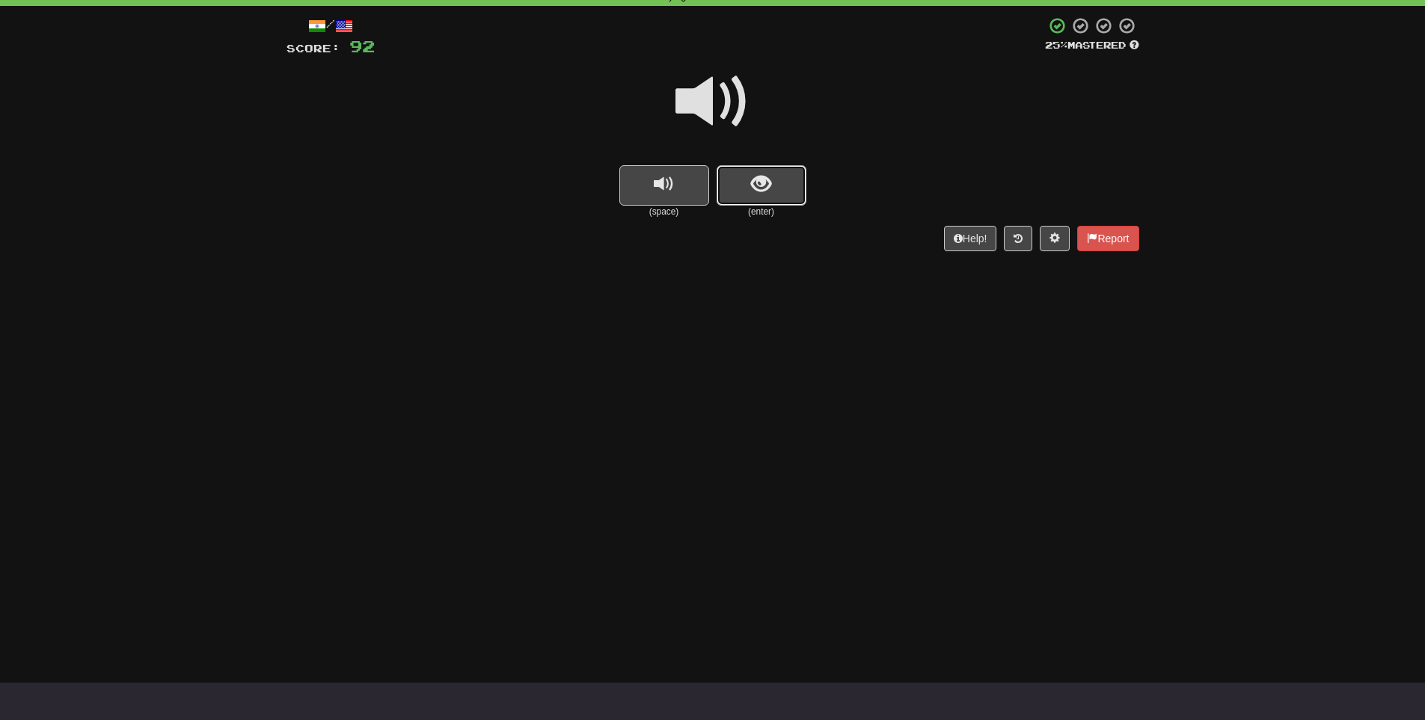
click at [776, 188] on button "show sentence" at bounding box center [762, 185] width 90 height 40
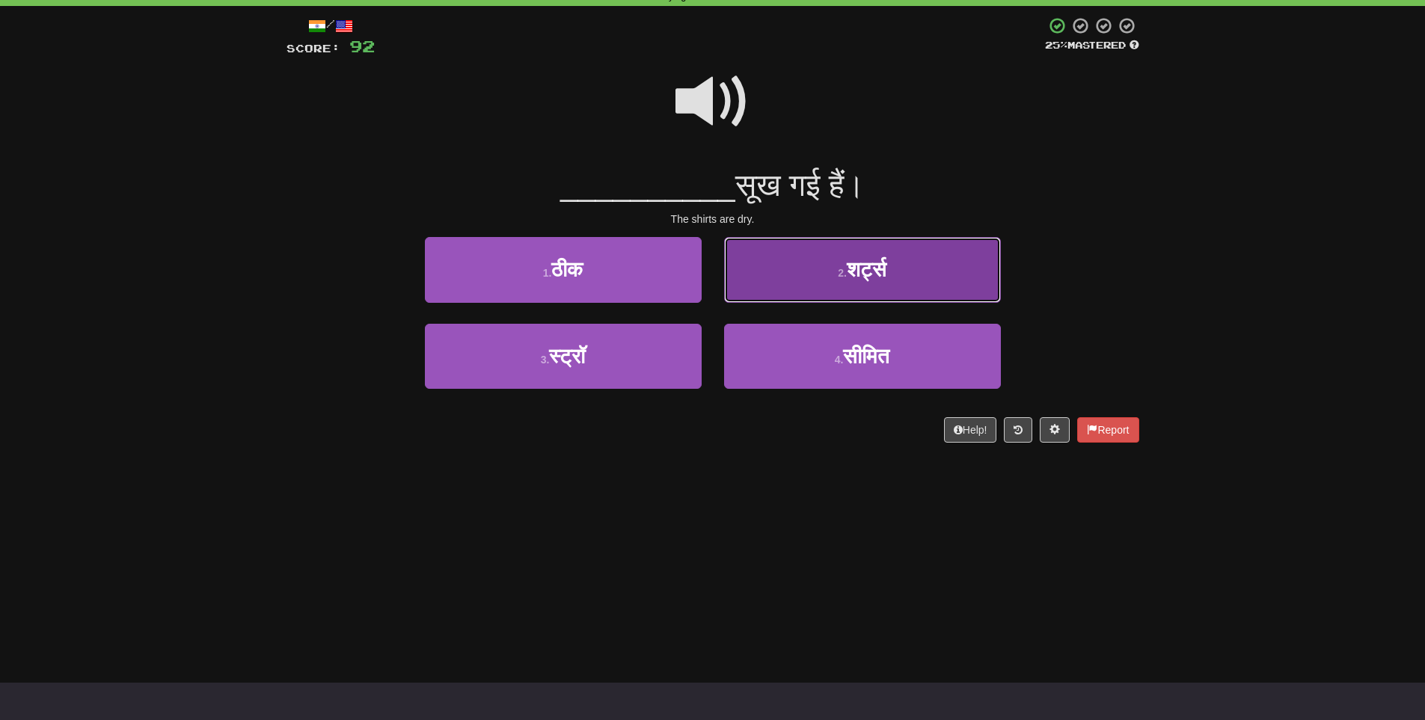
click at [888, 254] on button "2 . शर्ट्स" at bounding box center [862, 269] width 277 height 65
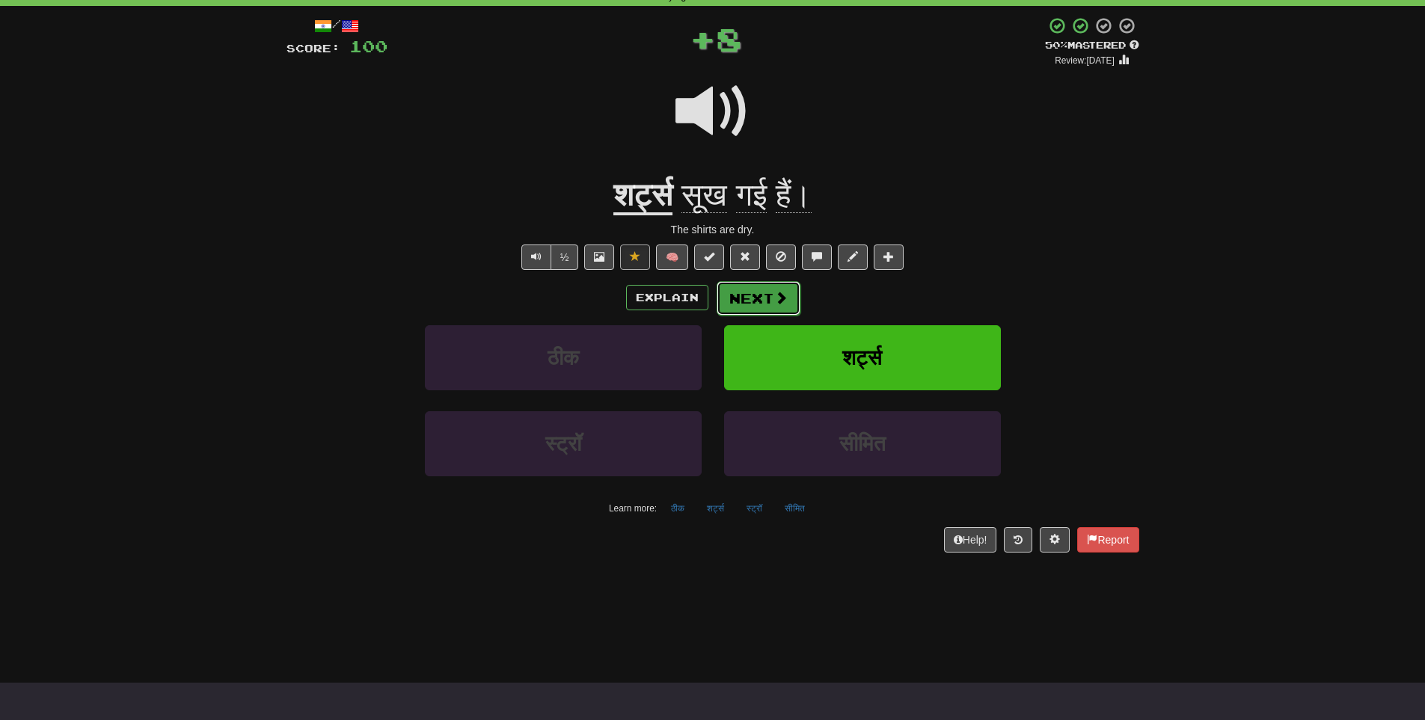
click at [753, 314] on button "Next" at bounding box center [759, 298] width 84 height 34
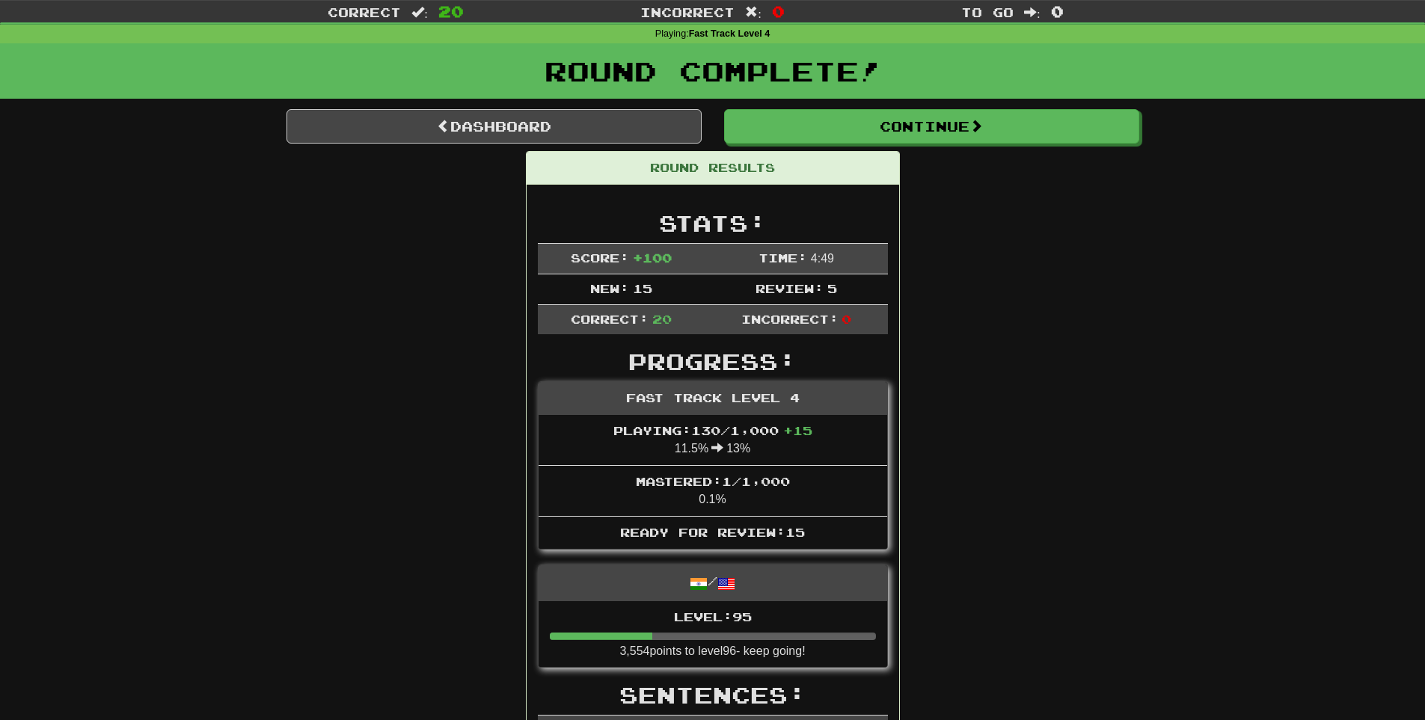
scroll to position [0, 0]
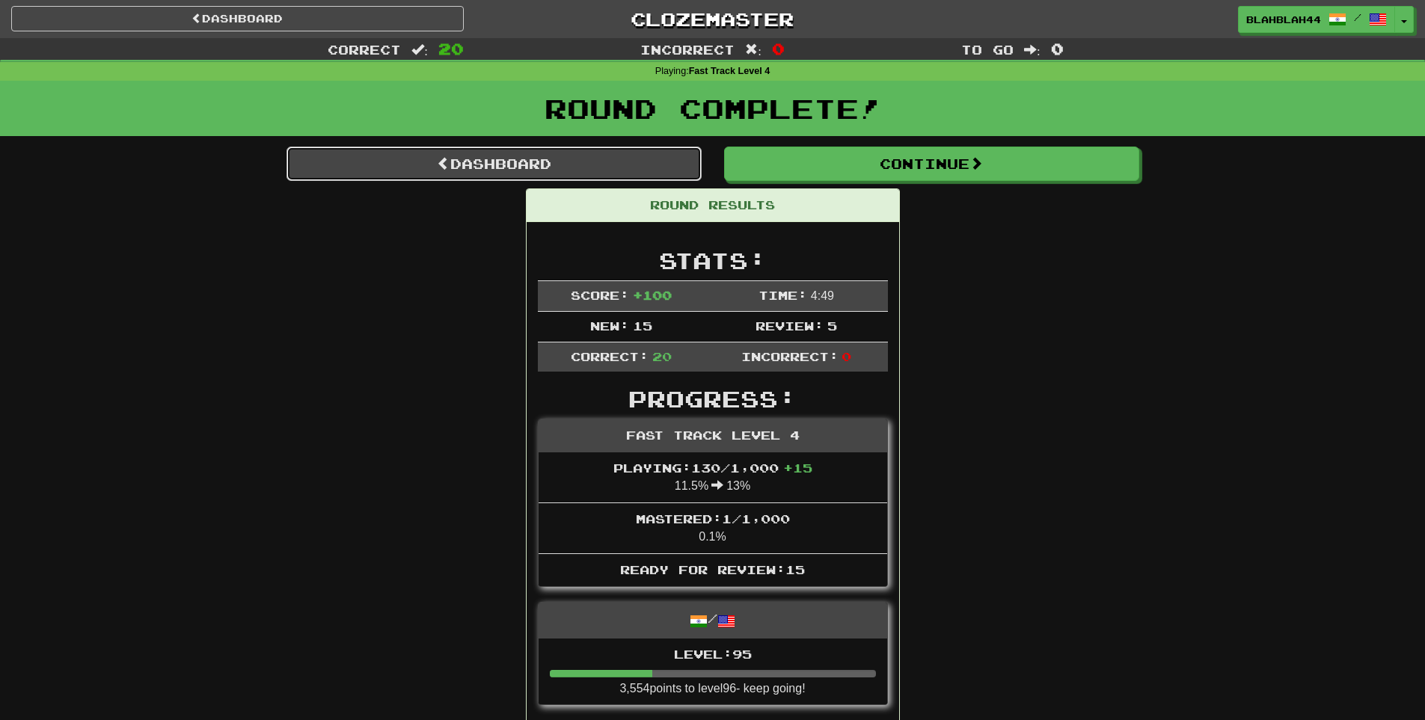
click at [456, 174] on link "Dashboard" at bounding box center [493, 164] width 415 height 34
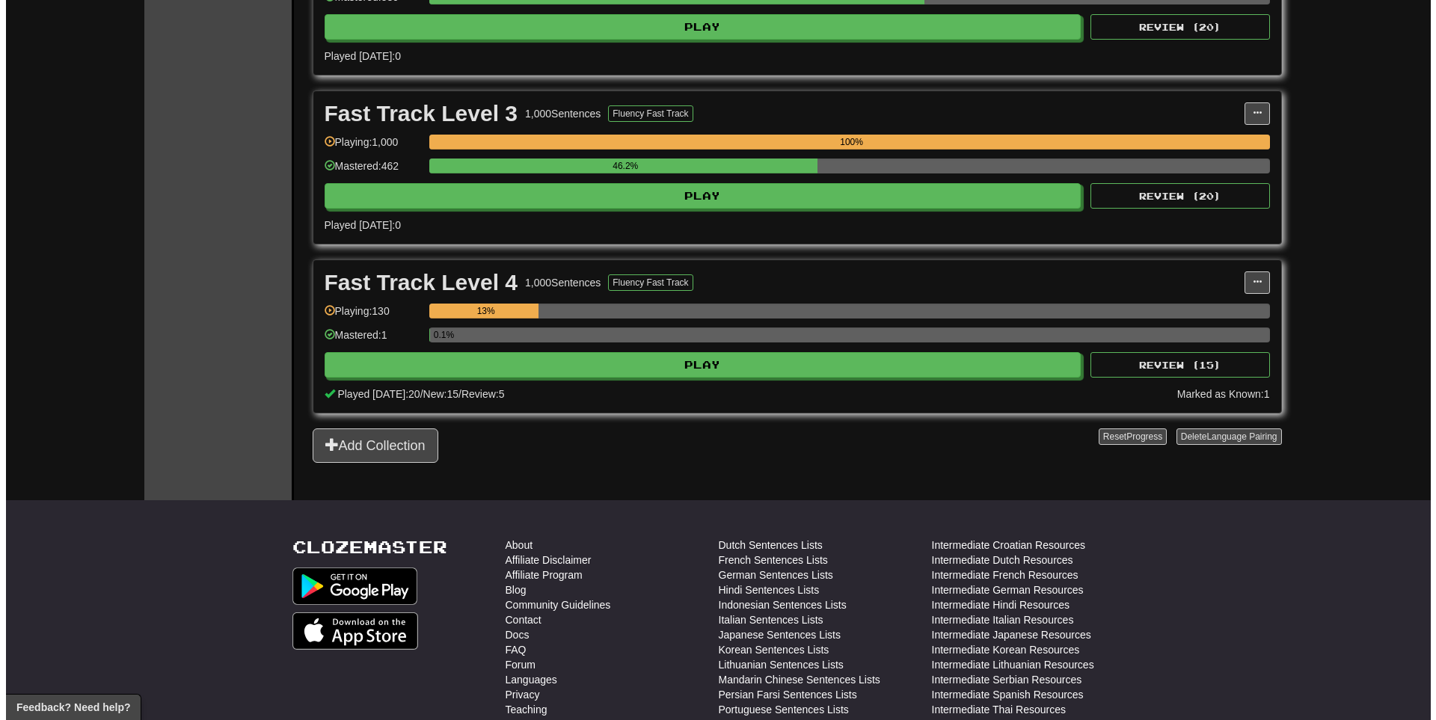
scroll to position [598, 0]
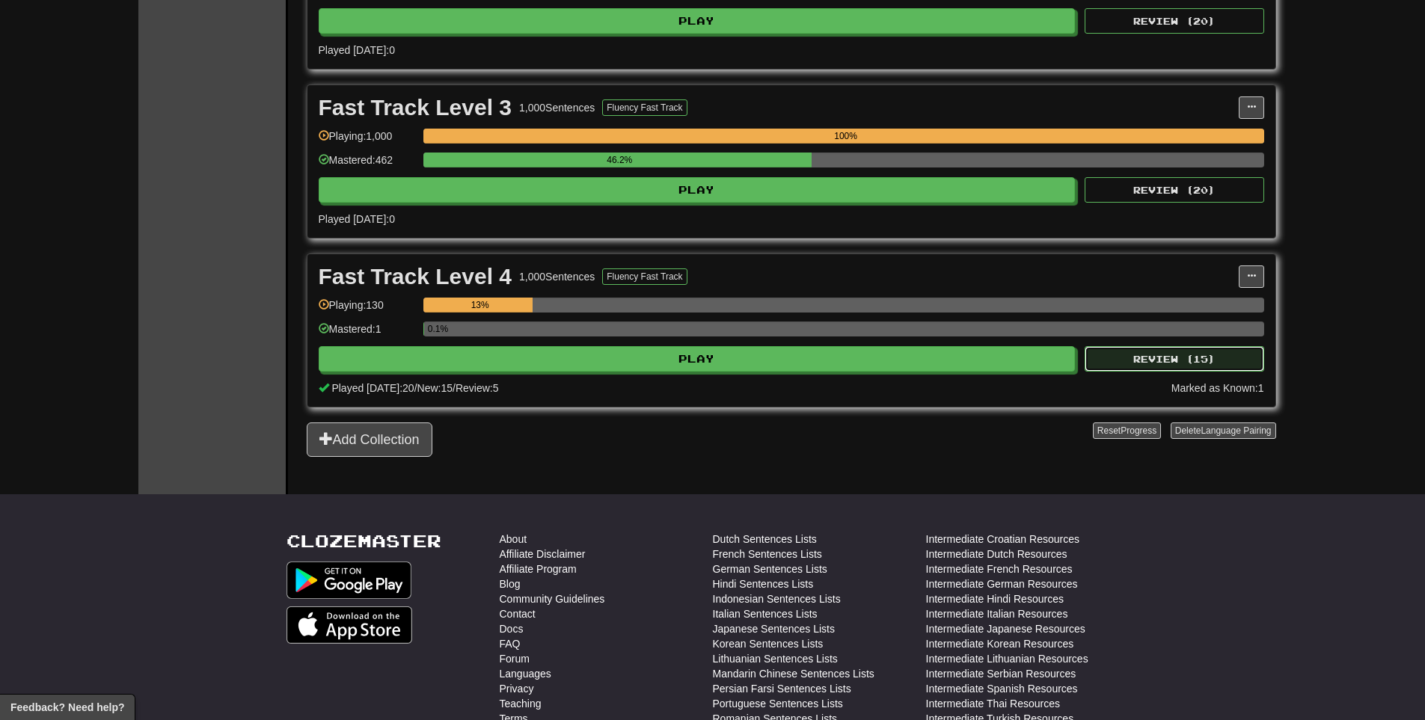
click at [1147, 356] on button "Review ( 15 )" at bounding box center [1175, 358] width 180 height 25
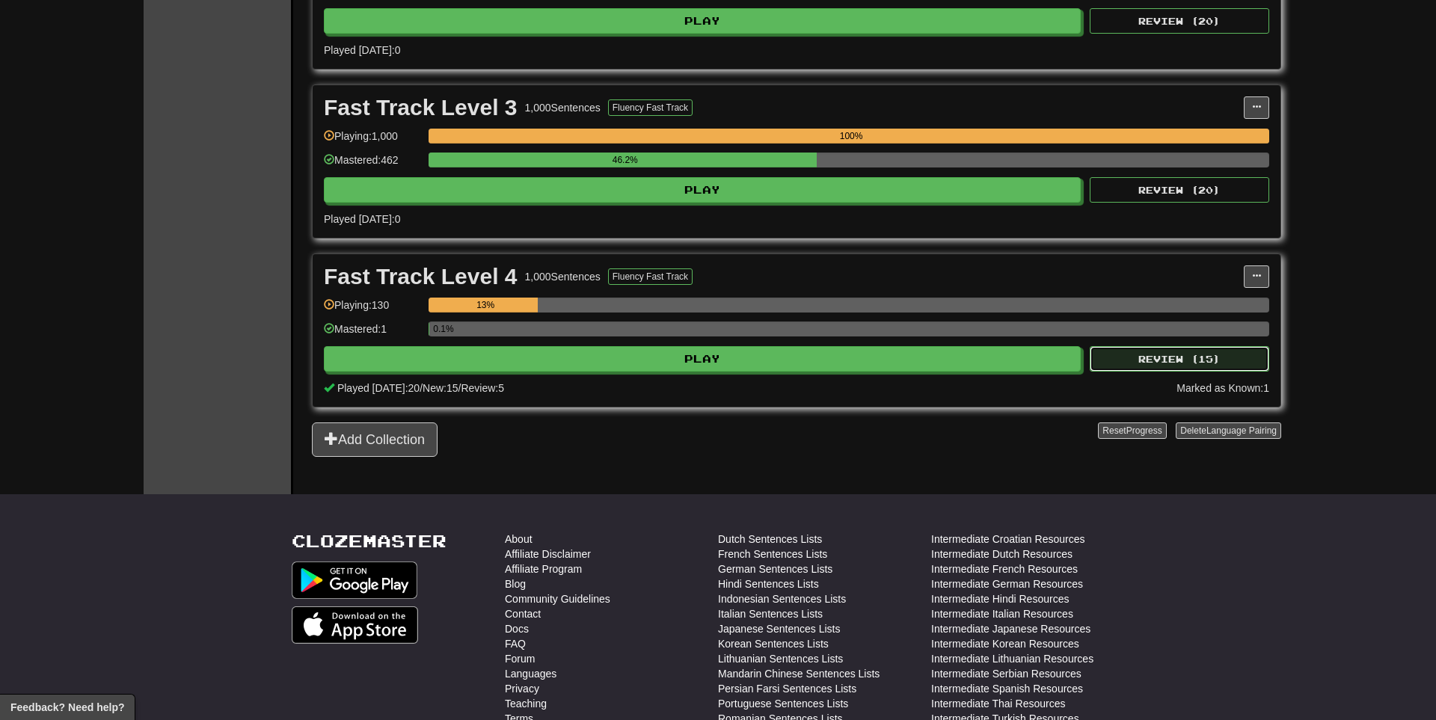
select select "**"
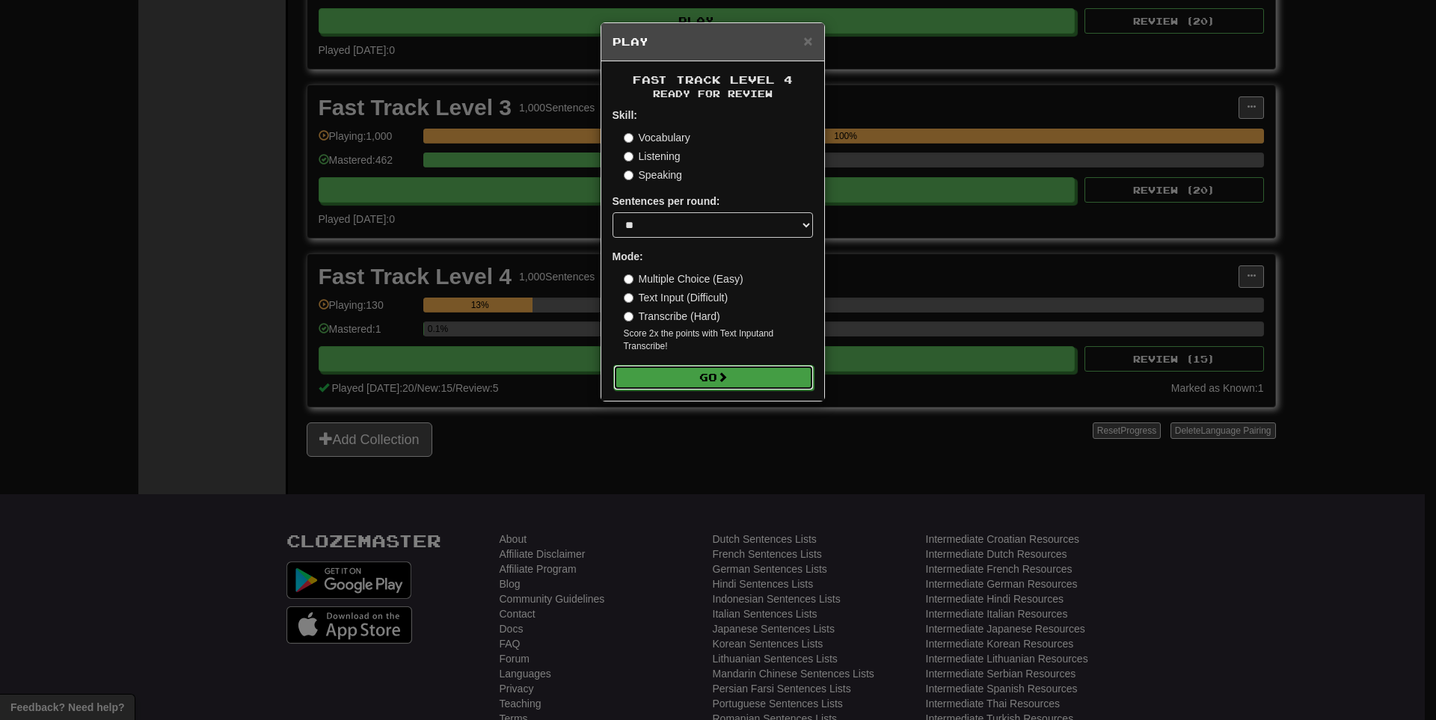
click at [720, 373] on button "Go" at bounding box center [713, 377] width 200 height 25
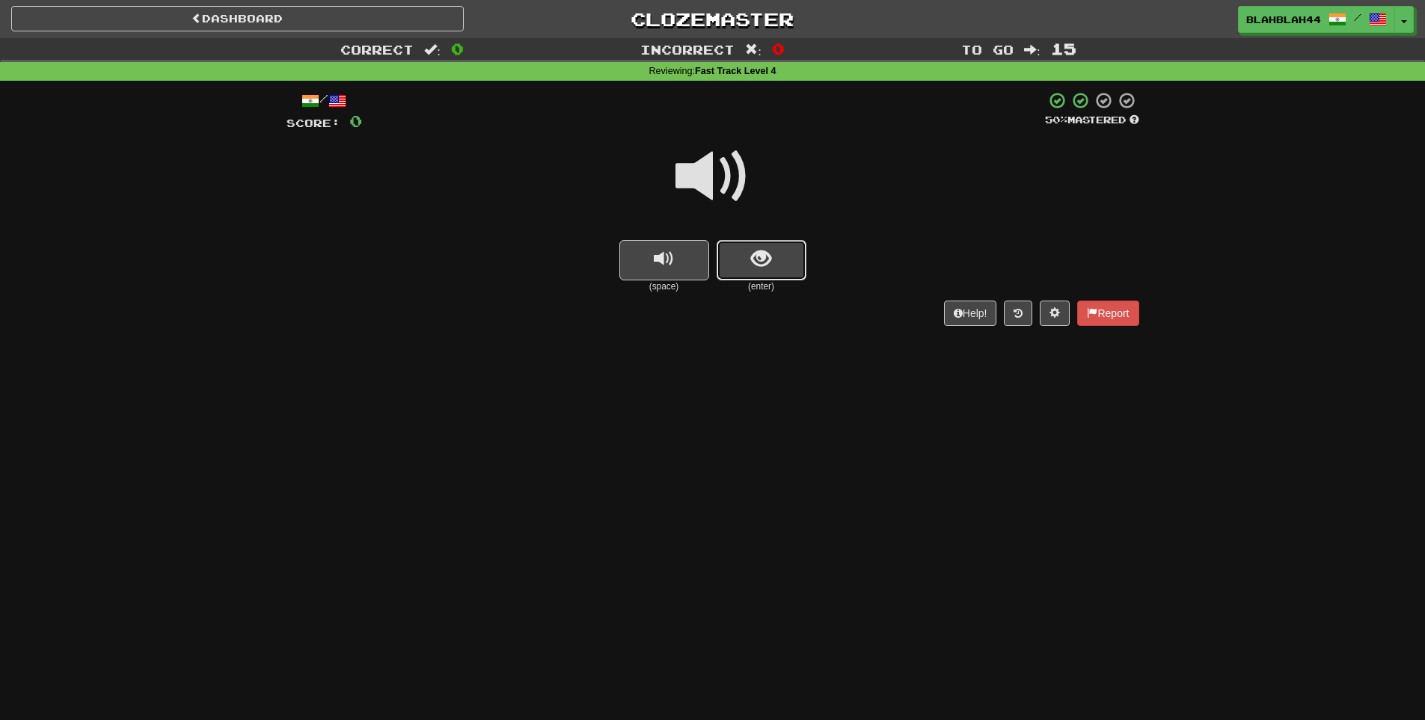
click at [741, 264] on button "show sentence" at bounding box center [762, 260] width 90 height 40
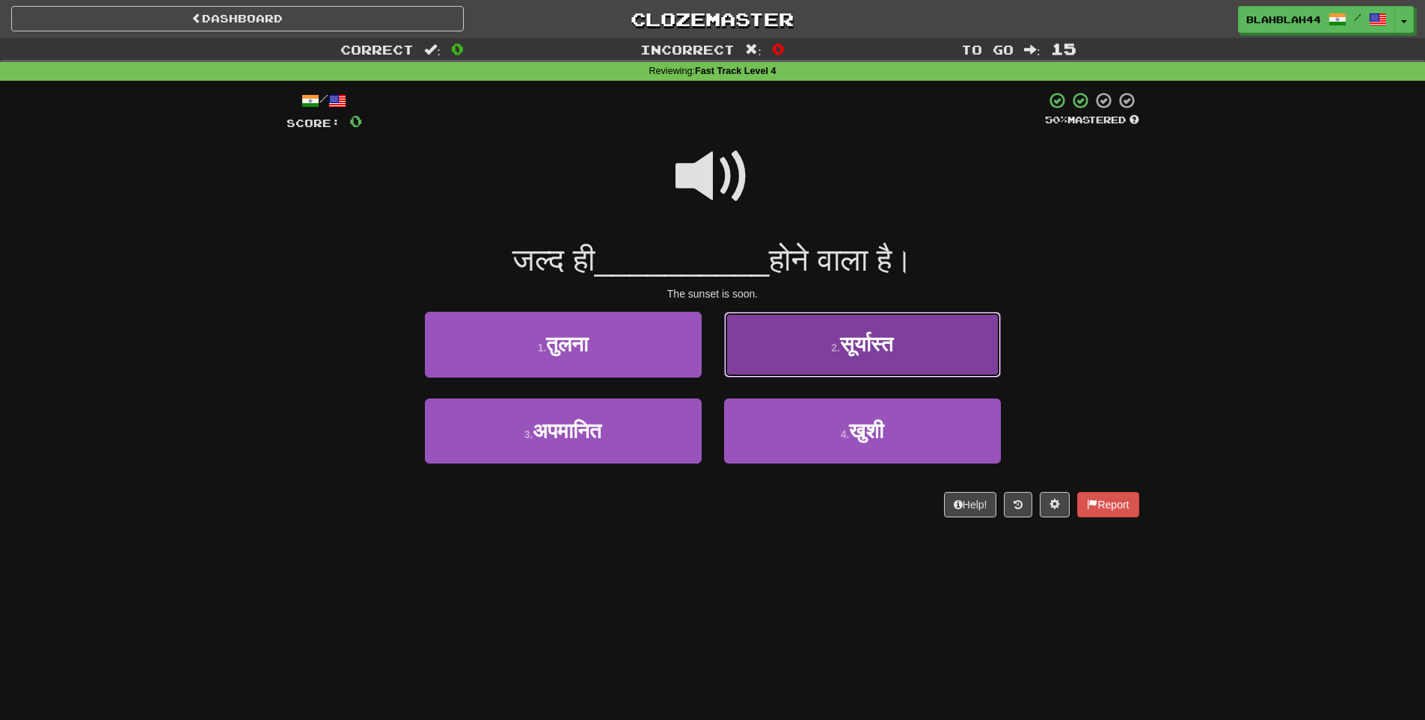
click at [896, 325] on button "2 . सूर्यास्त" at bounding box center [862, 344] width 277 height 65
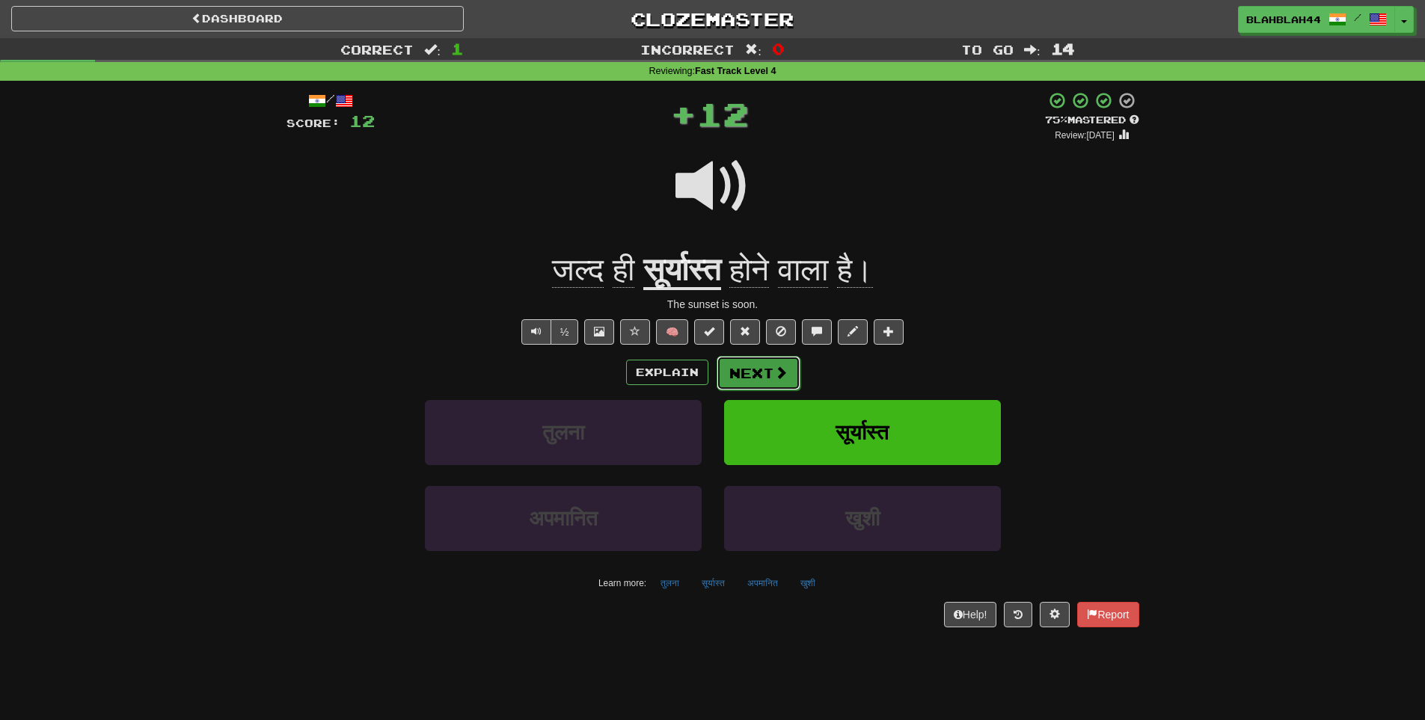
click at [761, 370] on button "Next" at bounding box center [759, 373] width 84 height 34
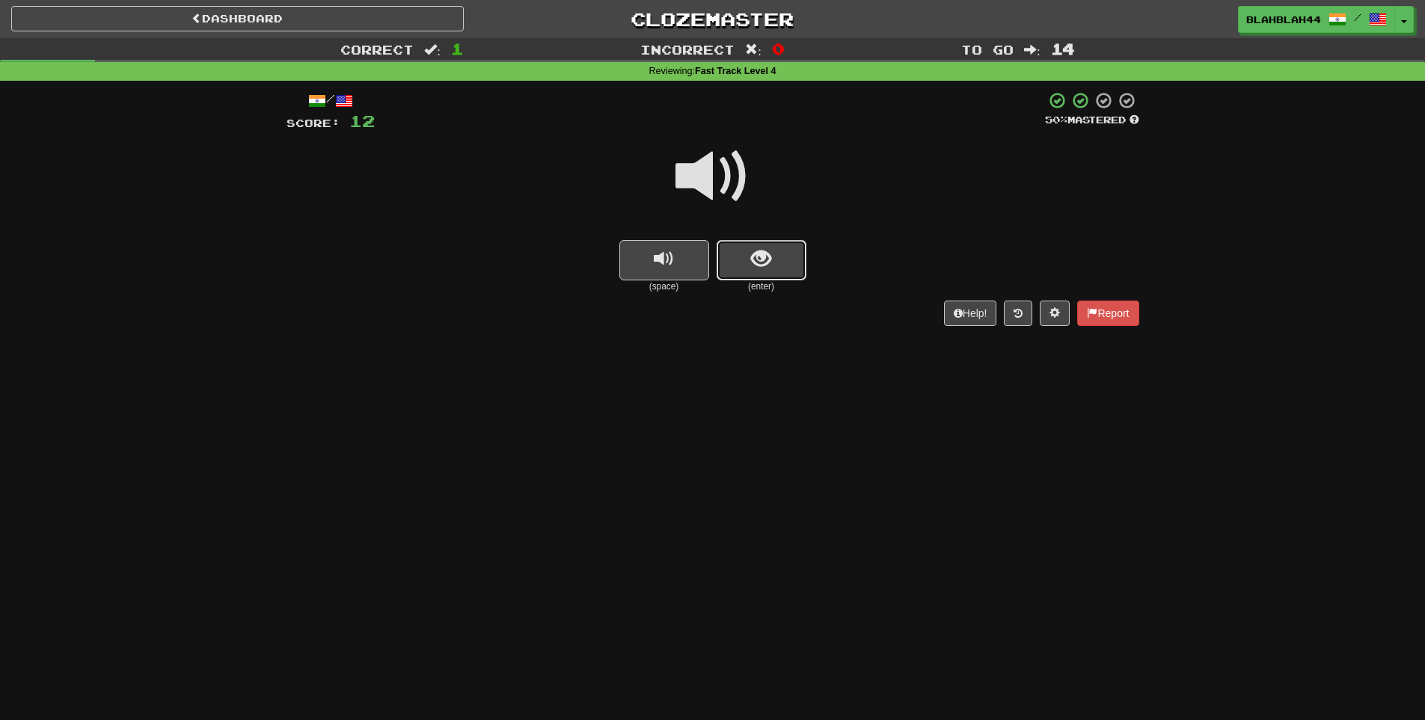
click at [775, 270] on button "show sentence" at bounding box center [762, 260] width 90 height 40
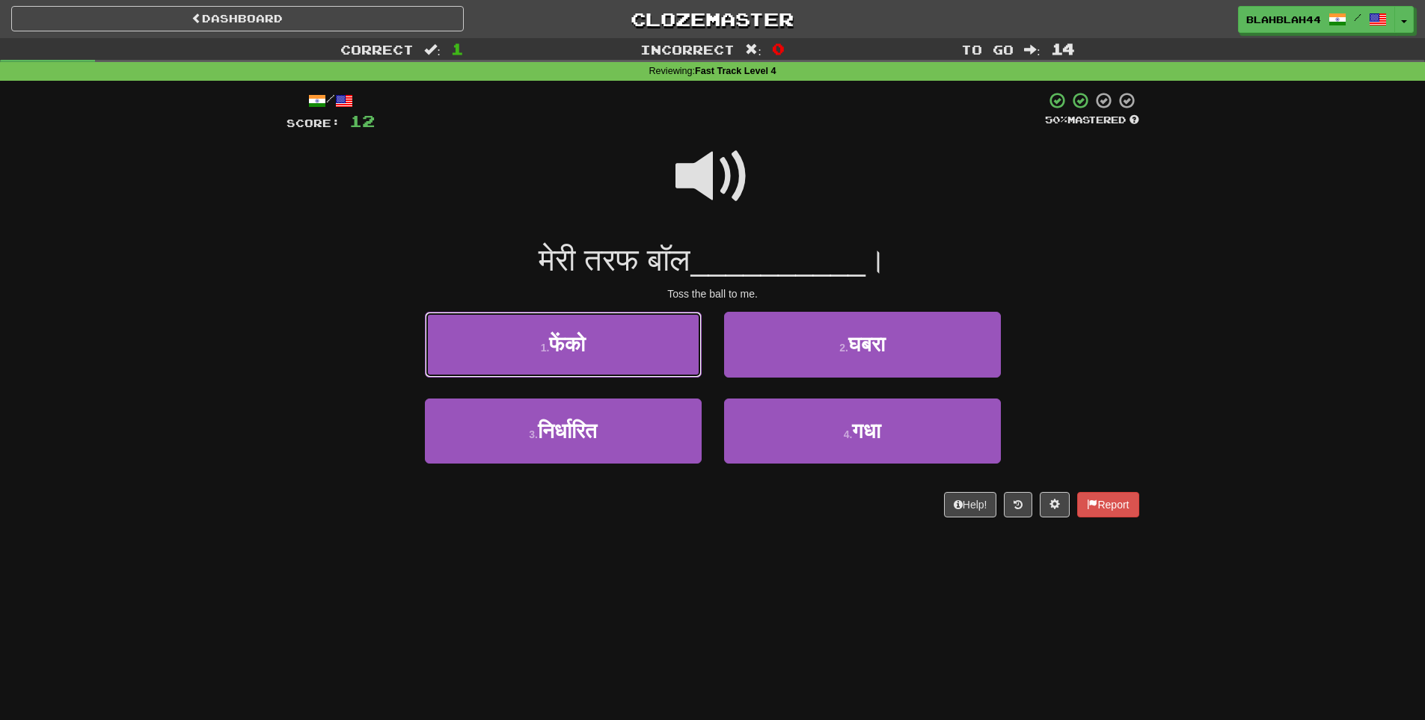
drag, startPoint x: 604, startPoint y: 338, endPoint x: 661, endPoint y: 349, distance: 57.1
click at [605, 340] on button "1 . फेंको" at bounding box center [563, 344] width 277 height 65
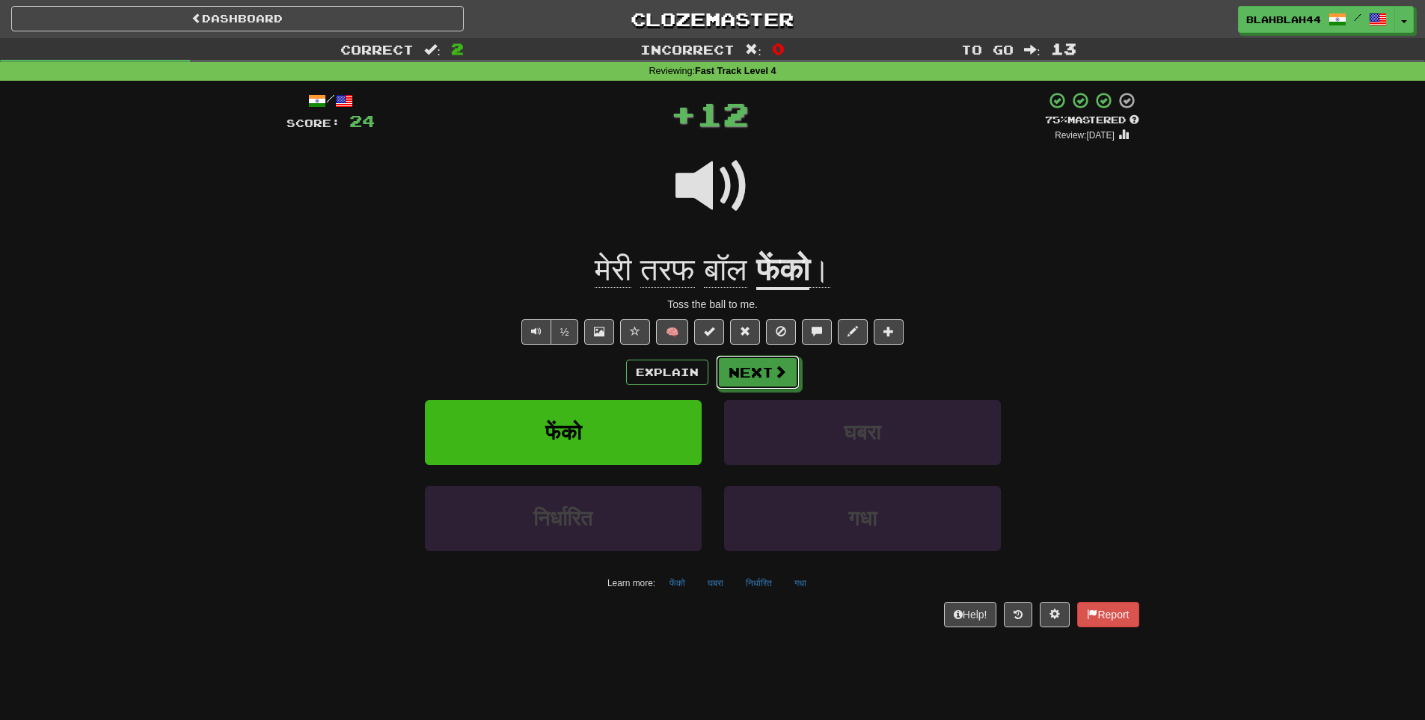
click at [752, 373] on button "Next" at bounding box center [758, 372] width 84 height 34
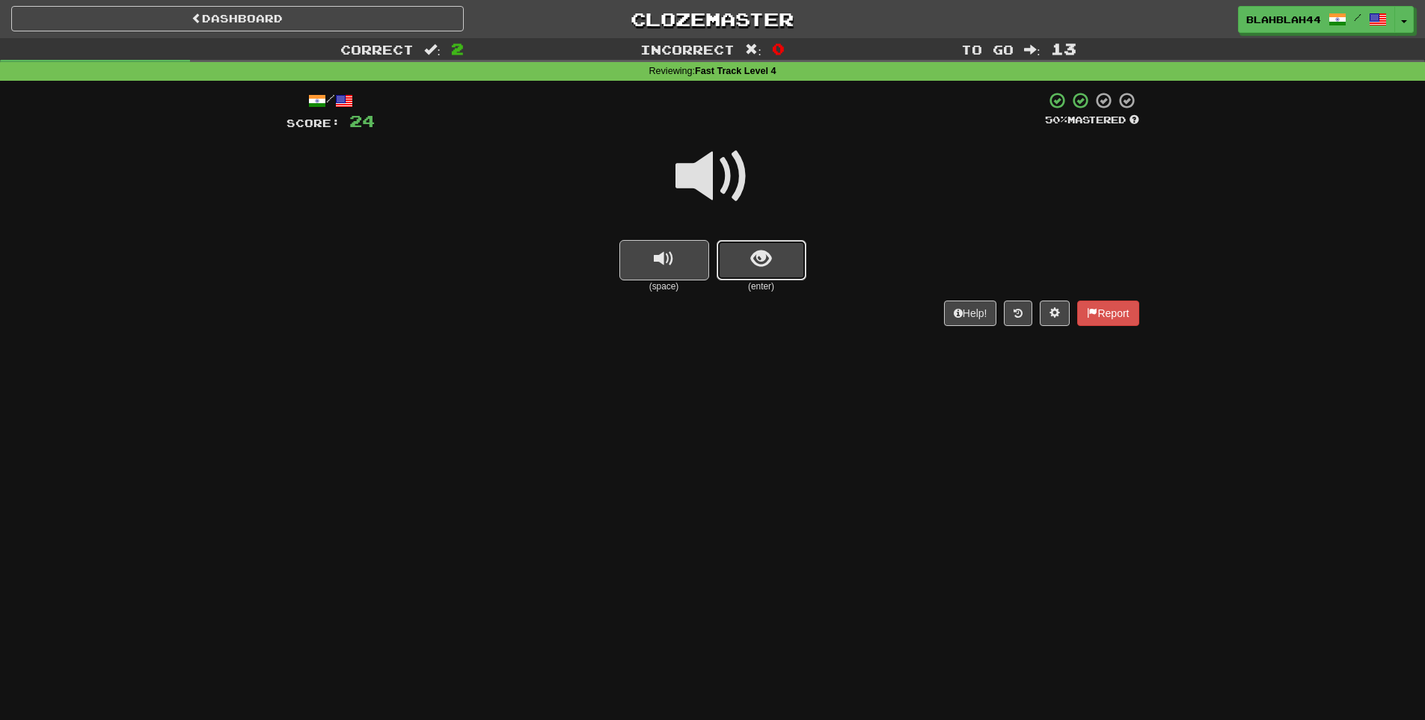
click at [767, 243] on button "show sentence" at bounding box center [762, 260] width 90 height 40
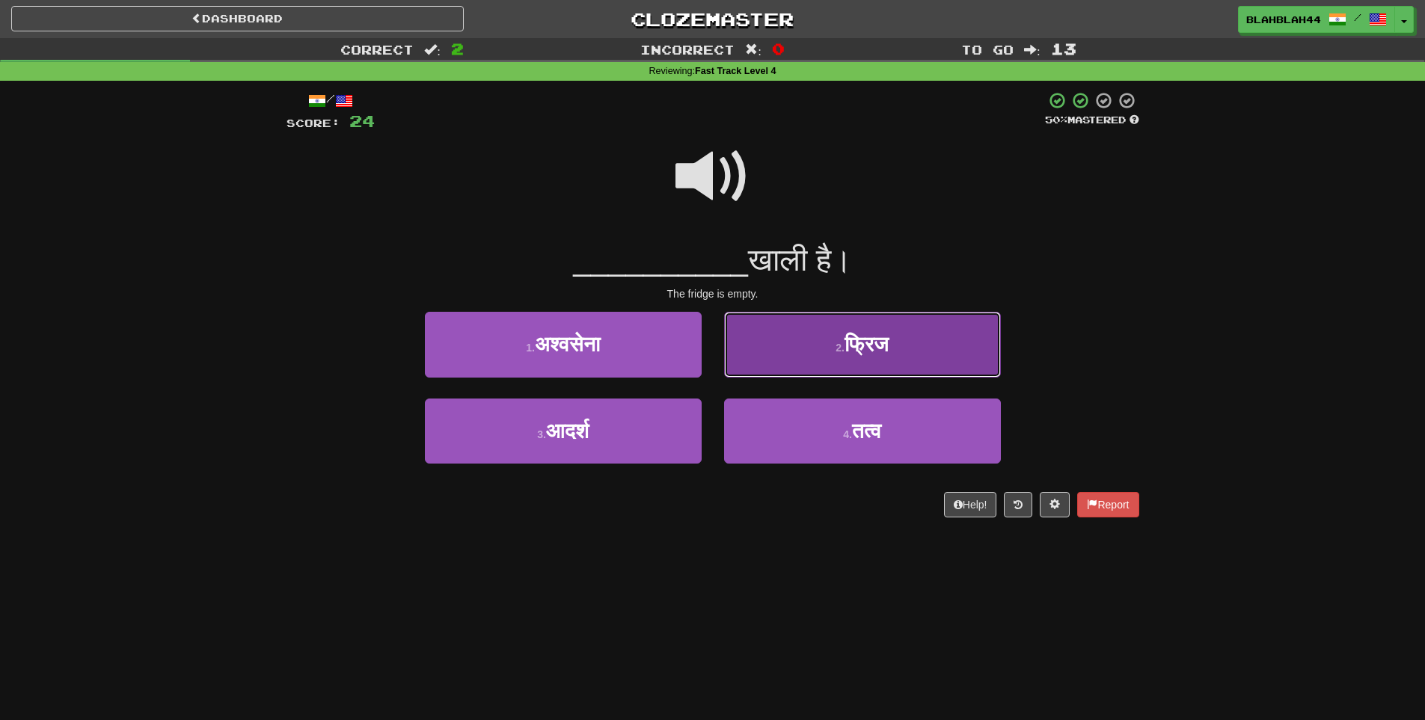
click at [874, 346] on span "फ्रिज" at bounding box center [867, 344] width 44 height 23
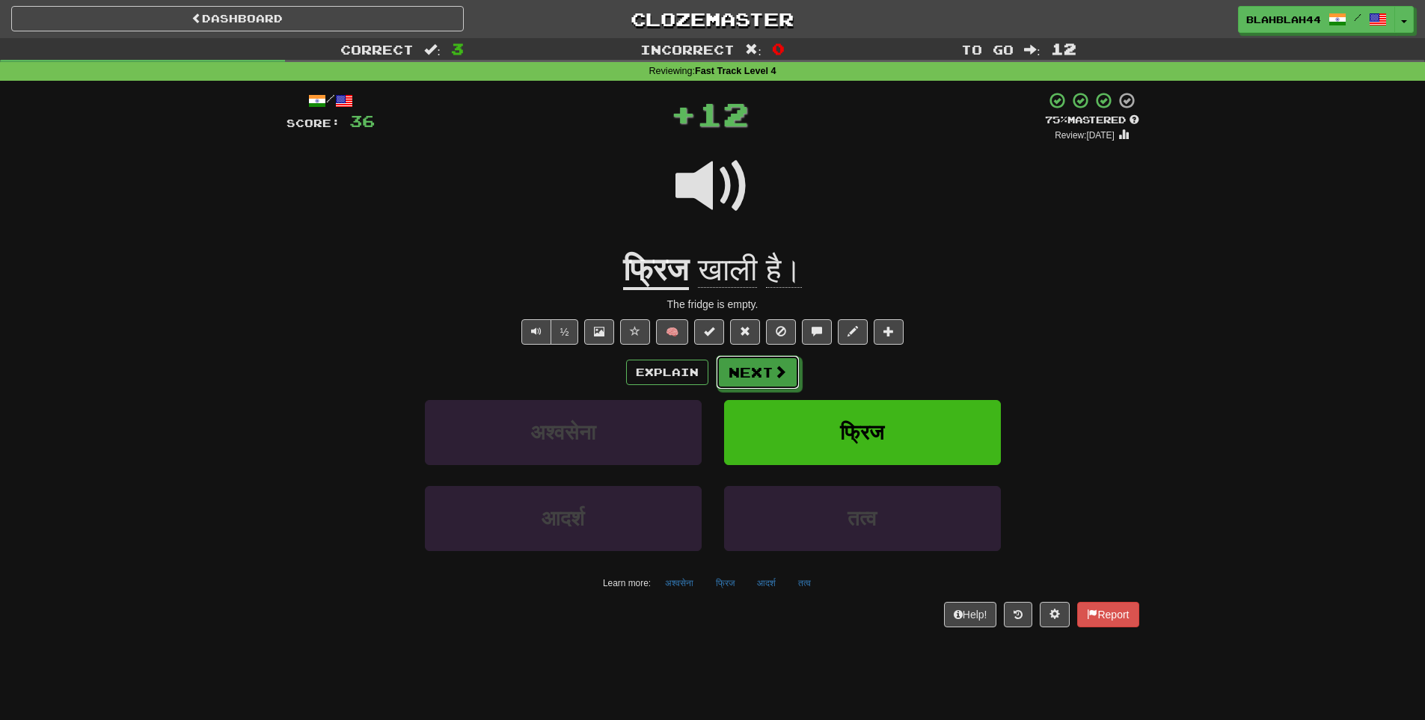
click at [759, 379] on button "Next" at bounding box center [758, 372] width 84 height 34
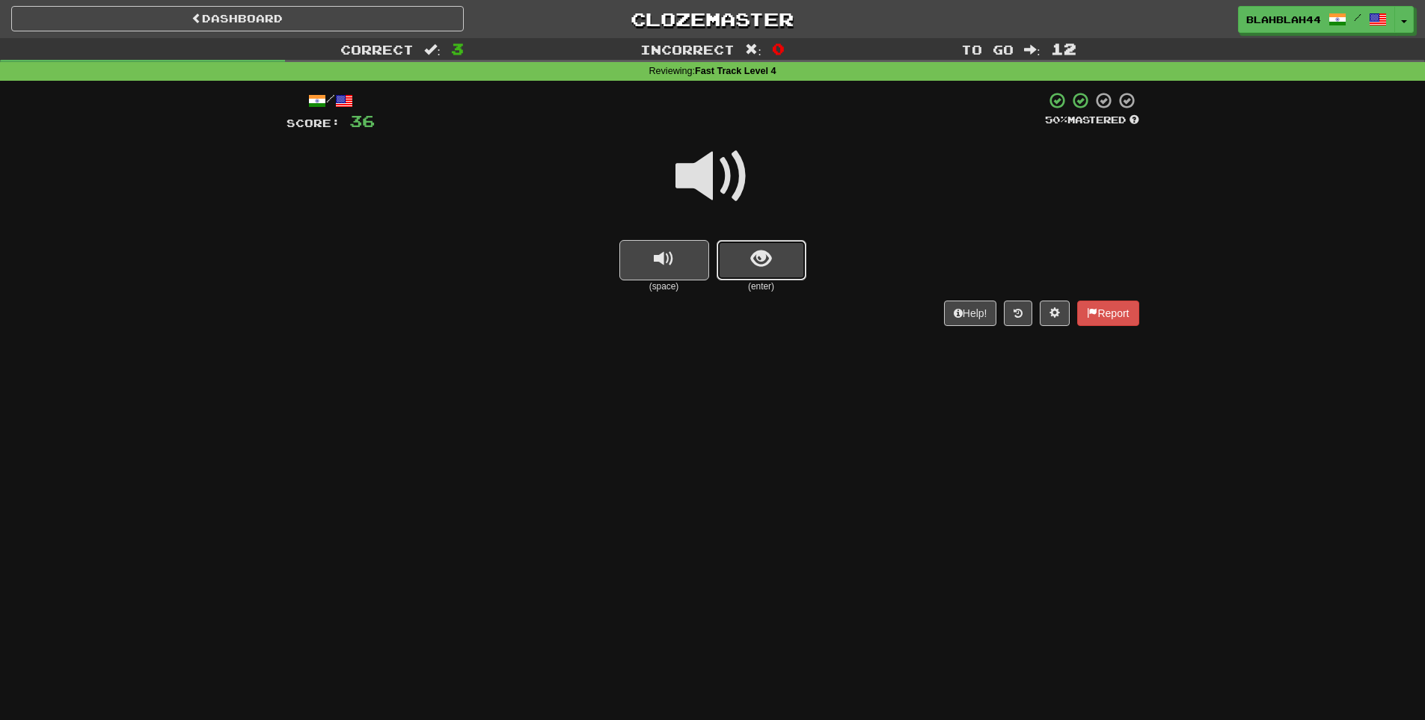
click at [764, 269] on span "show sentence" at bounding box center [761, 259] width 20 height 20
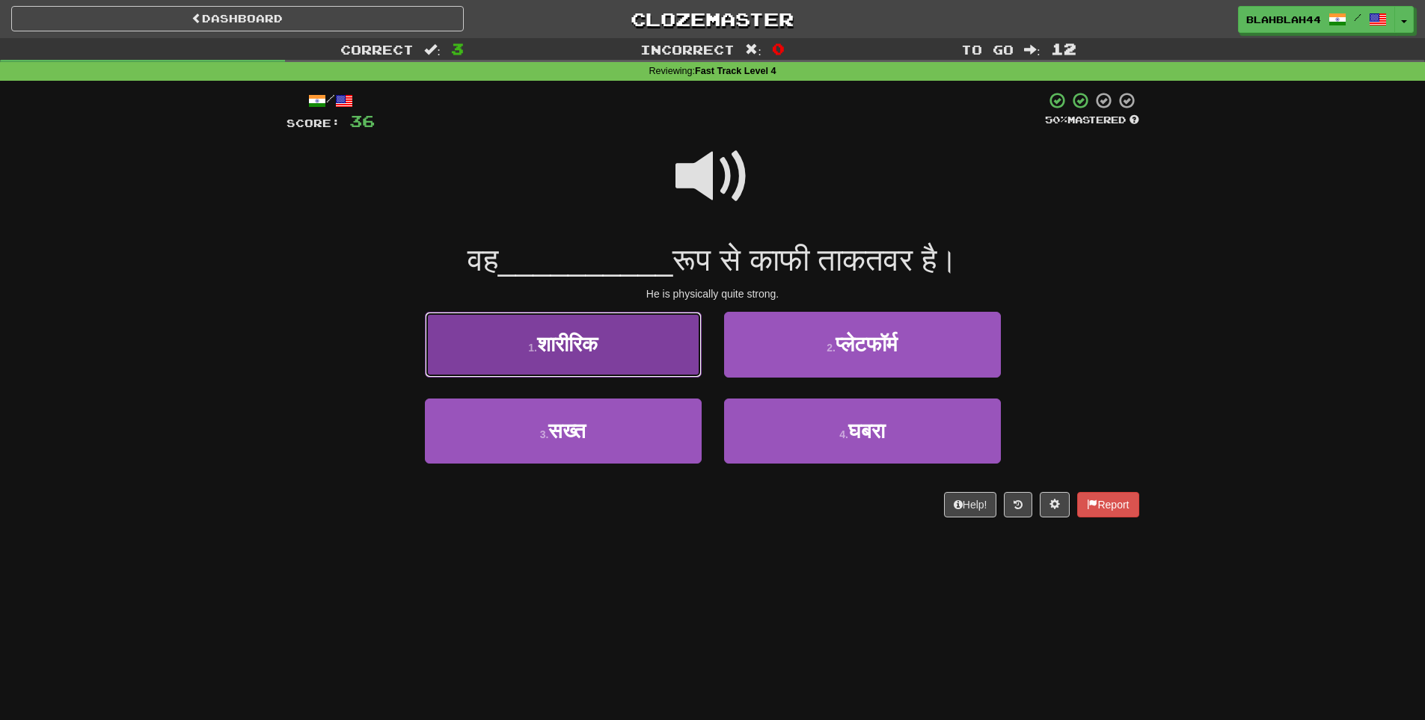
click at [527, 331] on button "1 . शारीरिक" at bounding box center [563, 344] width 277 height 65
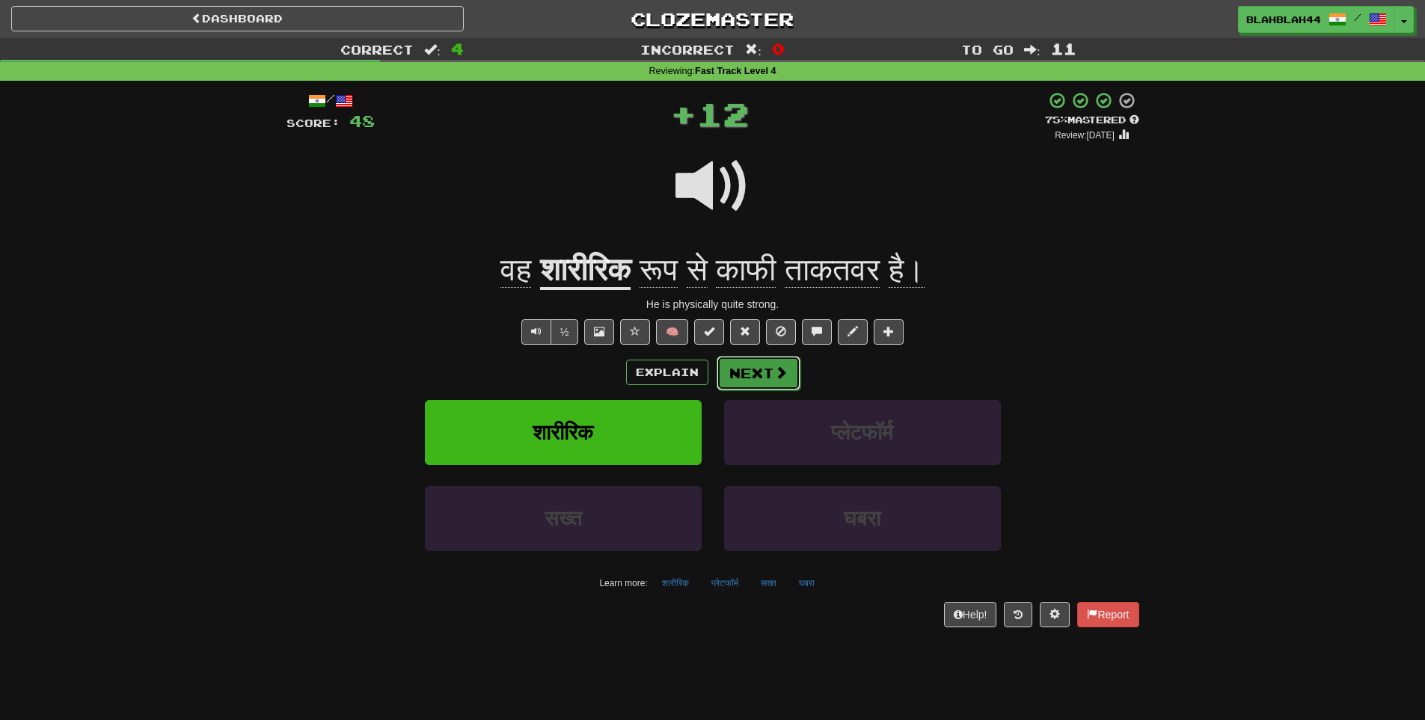
click at [739, 371] on button "Next" at bounding box center [759, 373] width 84 height 34
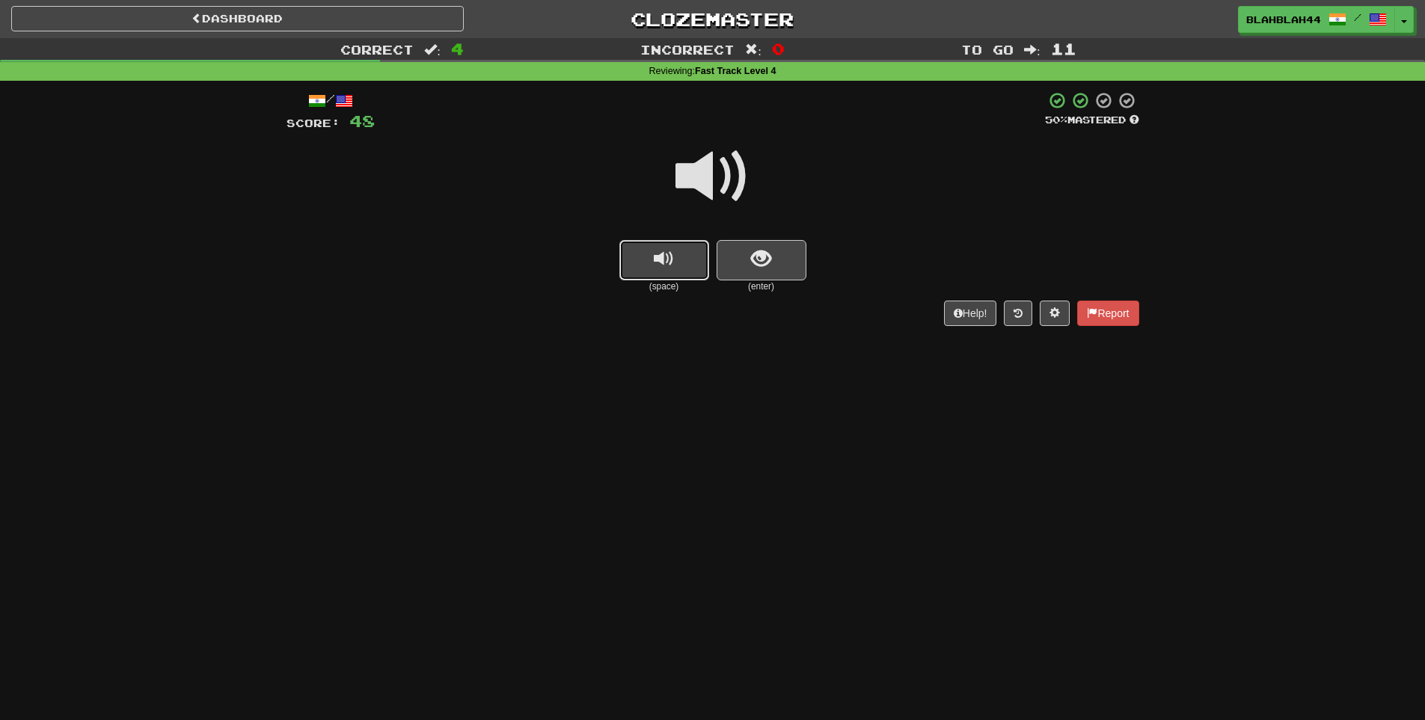
click at [661, 269] on span "replay audio" at bounding box center [664, 259] width 20 height 20
click at [766, 259] on span "show sentence" at bounding box center [761, 259] width 20 height 20
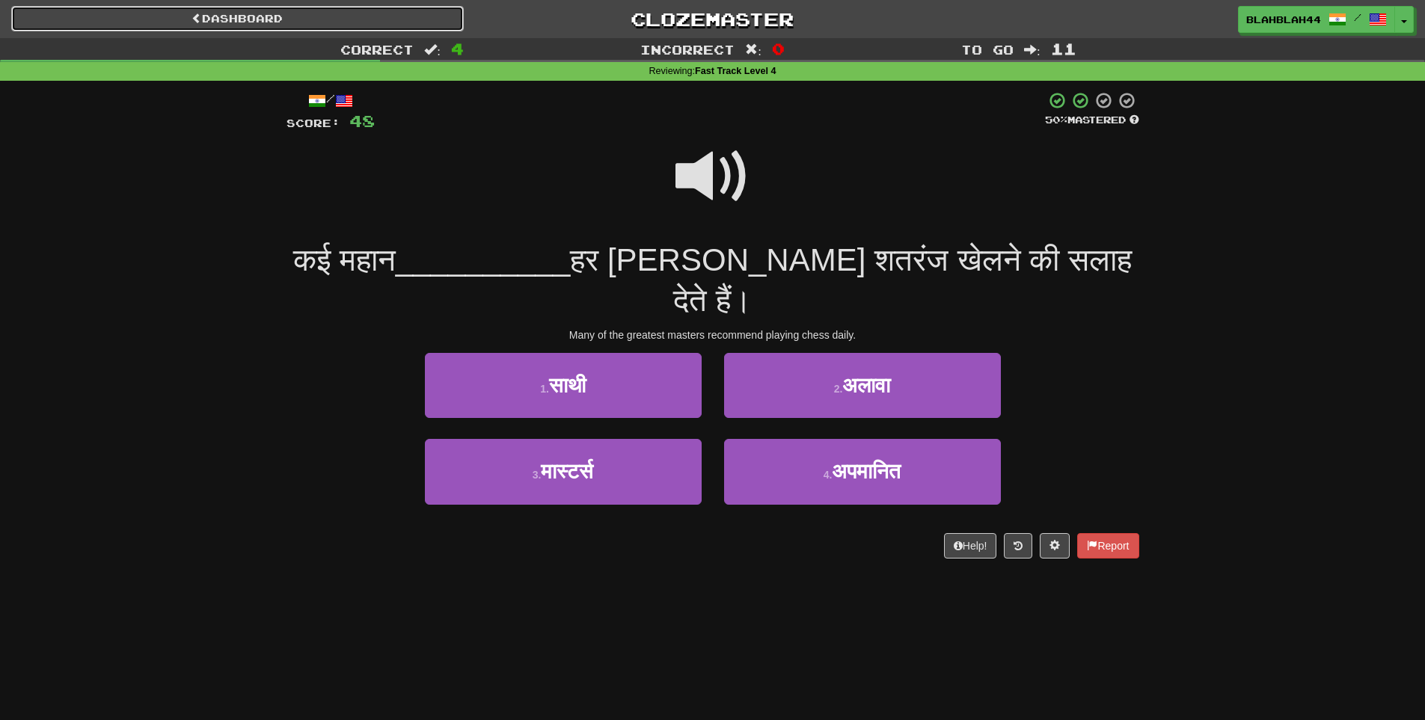
click at [252, 23] on link "Dashboard" at bounding box center [237, 18] width 453 height 25
